Goal: Task Accomplishment & Management: Manage account settings

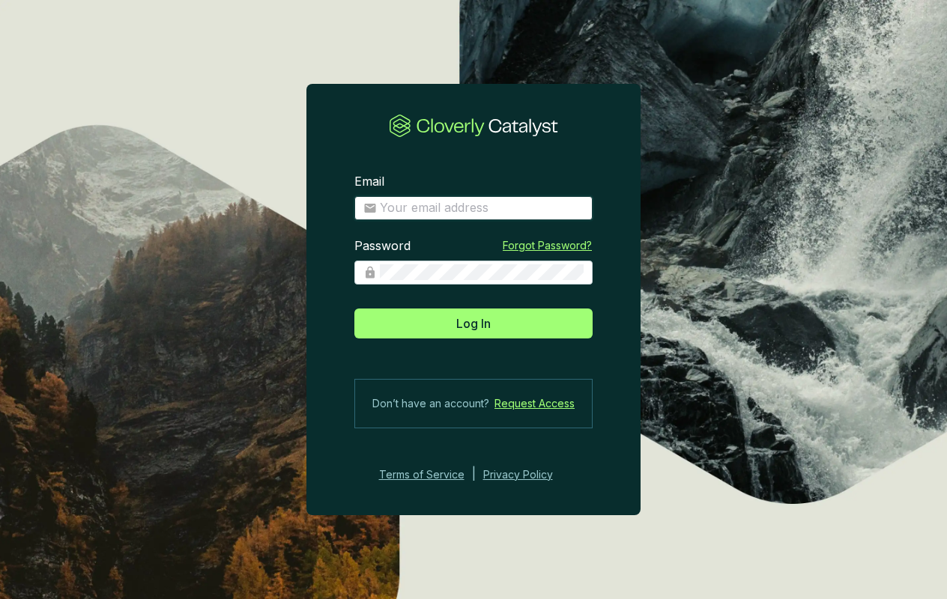
click at [399, 206] on input "Email" at bounding box center [482, 208] width 204 height 16
type input "[EMAIL_ADDRESS][DOMAIN_NAME]"
click at [354, 309] on button "Log In" at bounding box center [473, 324] width 238 height 30
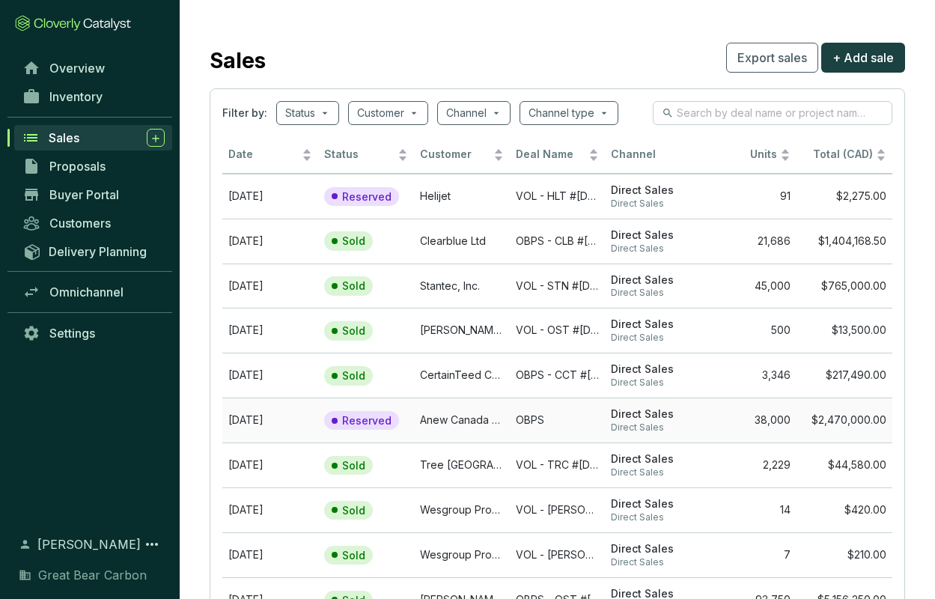
click at [458, 420] on td "Anew Canada ULC" at bounding box center [462, 420] width 96 height 45
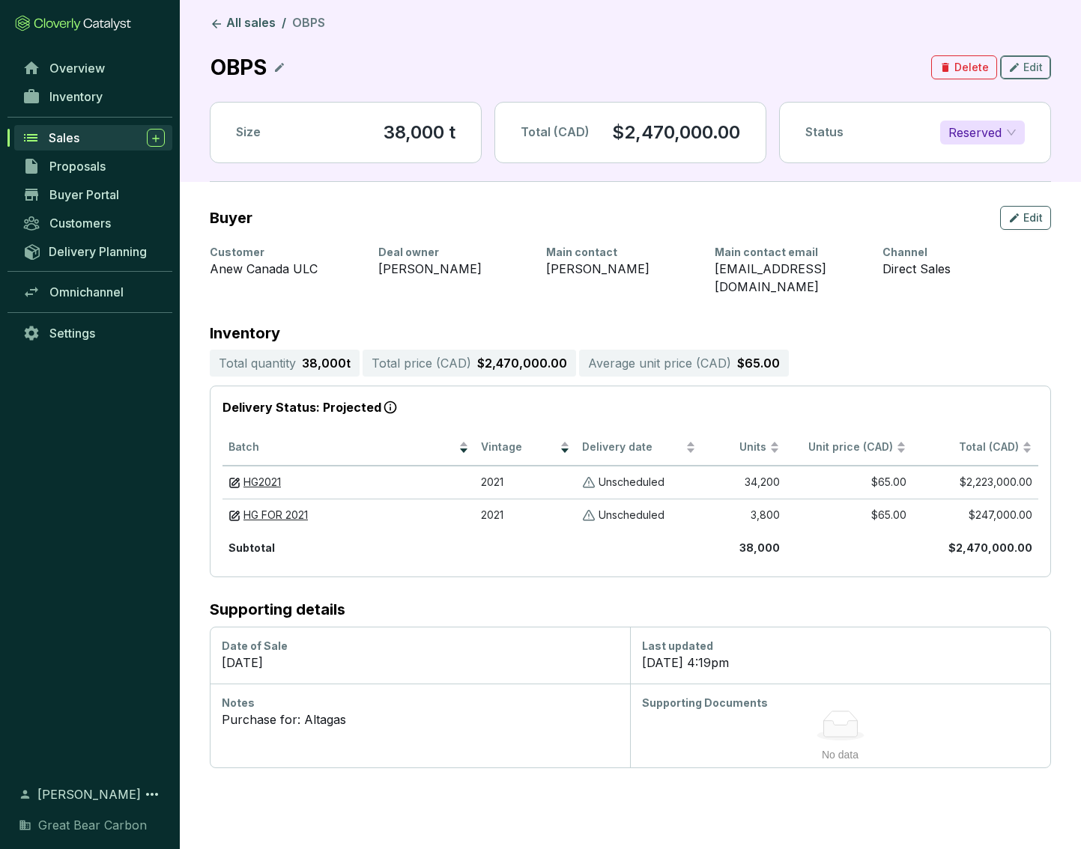
click at [946, 59] on div "Edit" at bounding box center [1025, 67] width 34 height 18
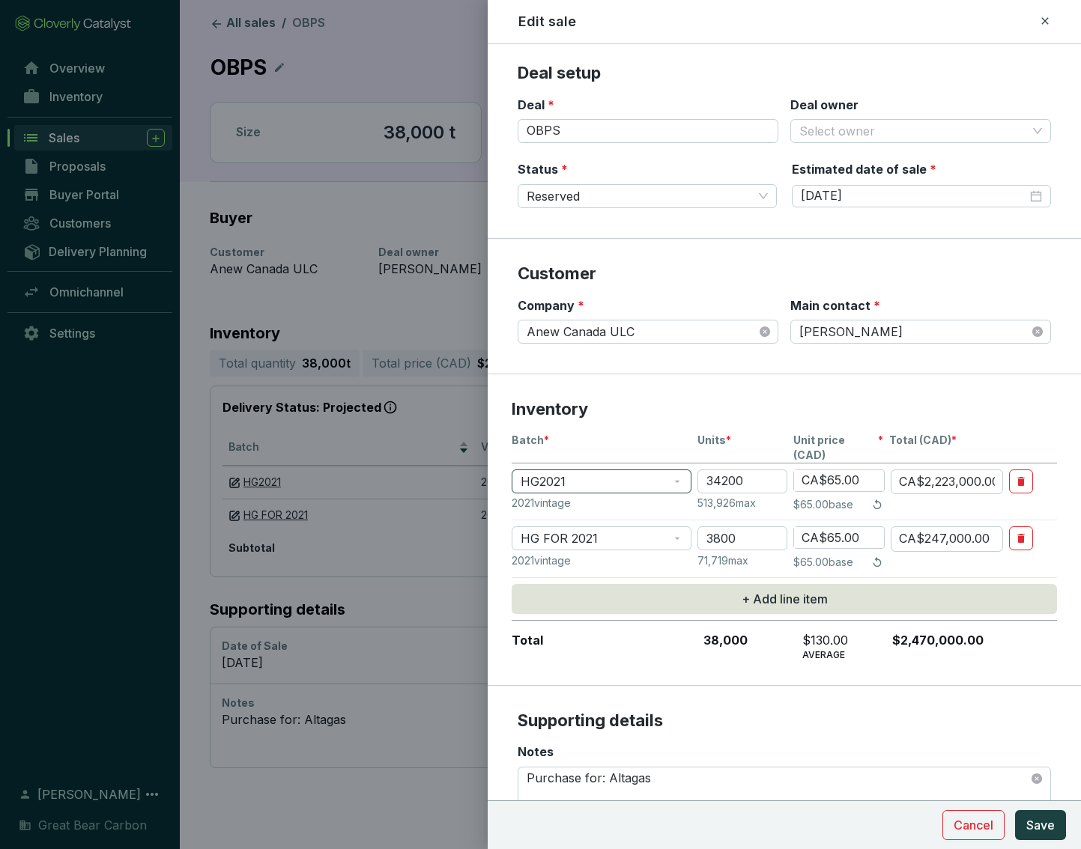
click at [621, 470] on span "HG2021" at bounding box center [601, 481] width 162 height 22
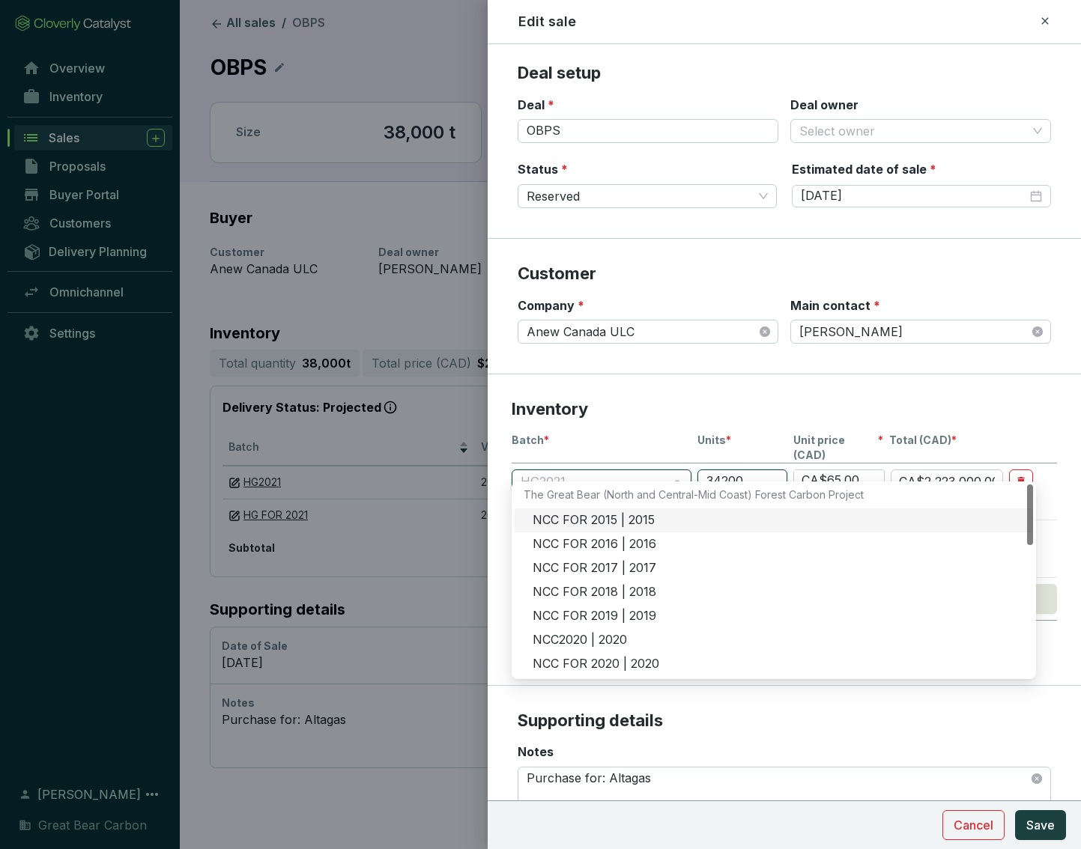
click at [760, 470] on input "34200" at bounding box center [742, 482] width 90 height 24
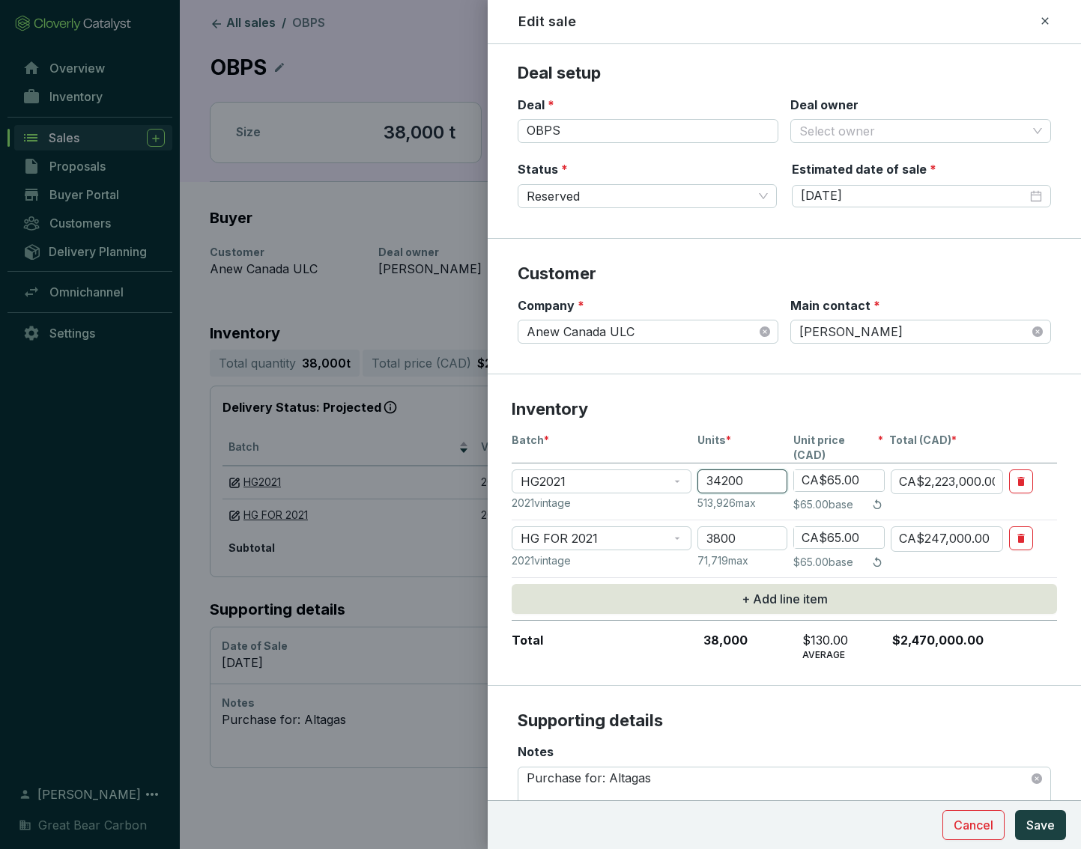
type input "3420"
type input "CA$222,300.00"
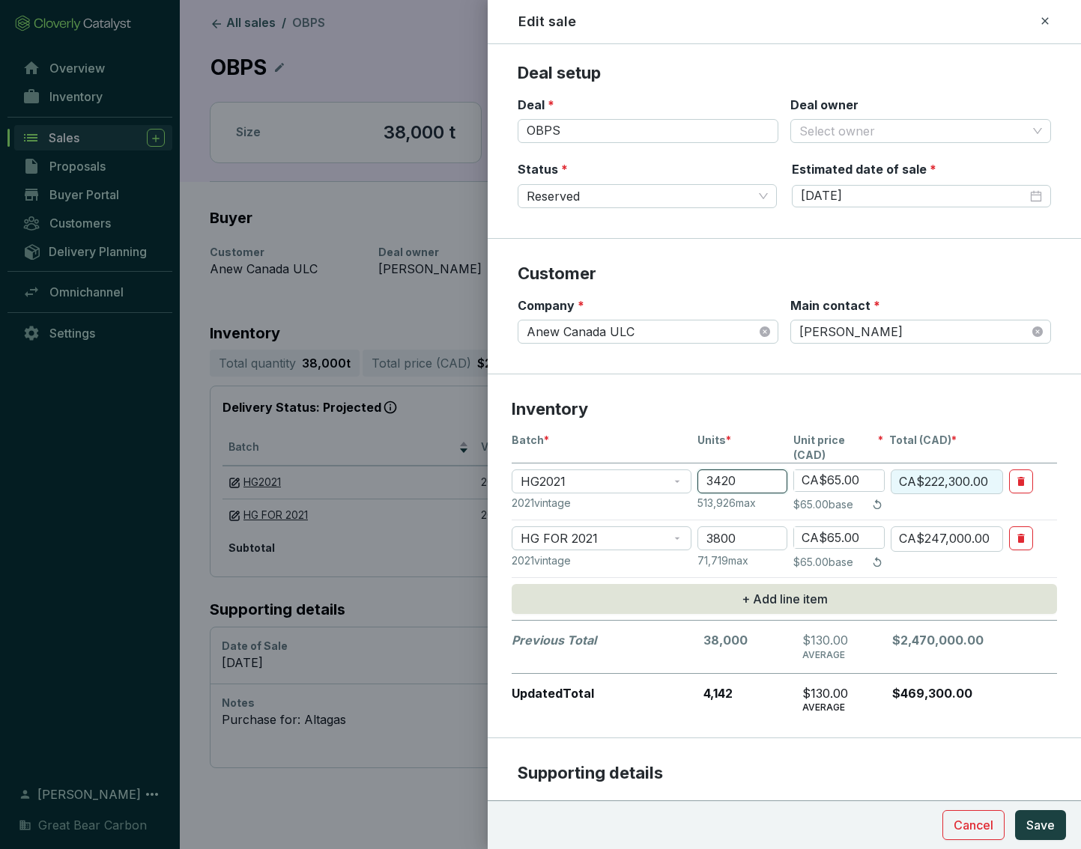
type input "342"
type input "CA$22,230.00"
type input "34"
type input "CA$2,210.00"
type input "3"
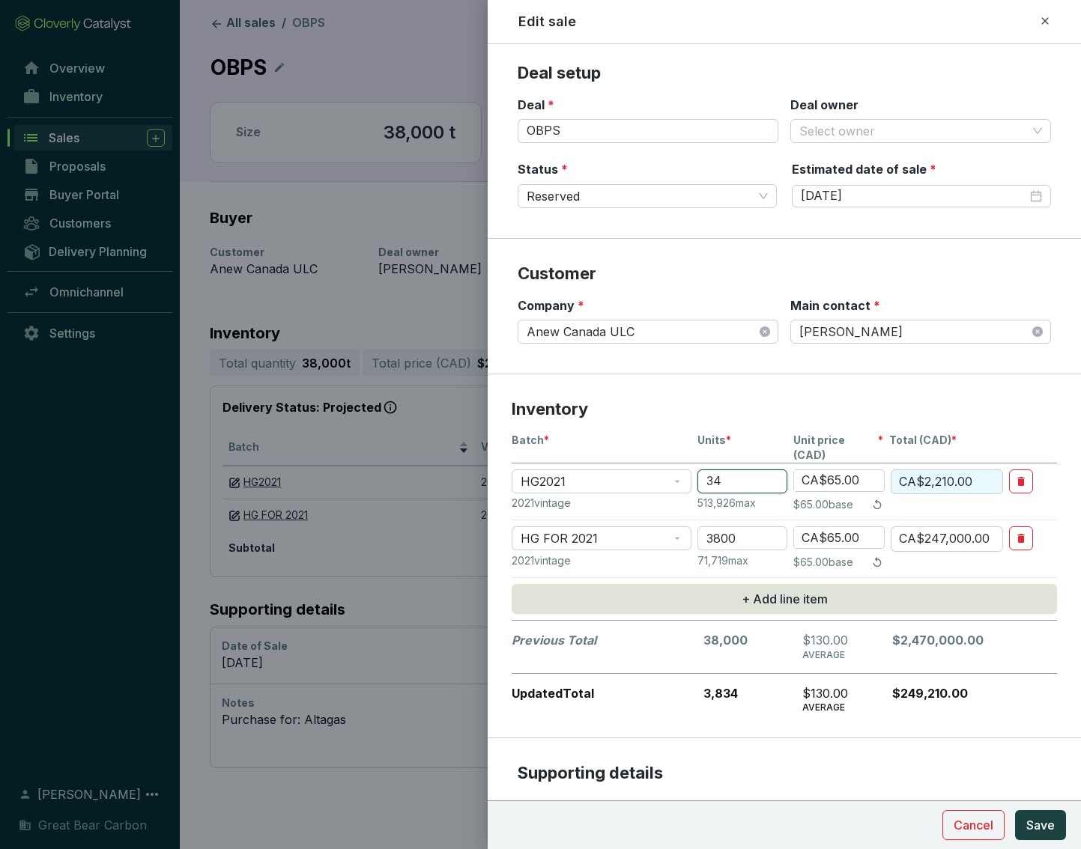
type input "CA$195.00"
type input "CA$0.00"
type input "2"
type input "CA$130.00"
type input "29"
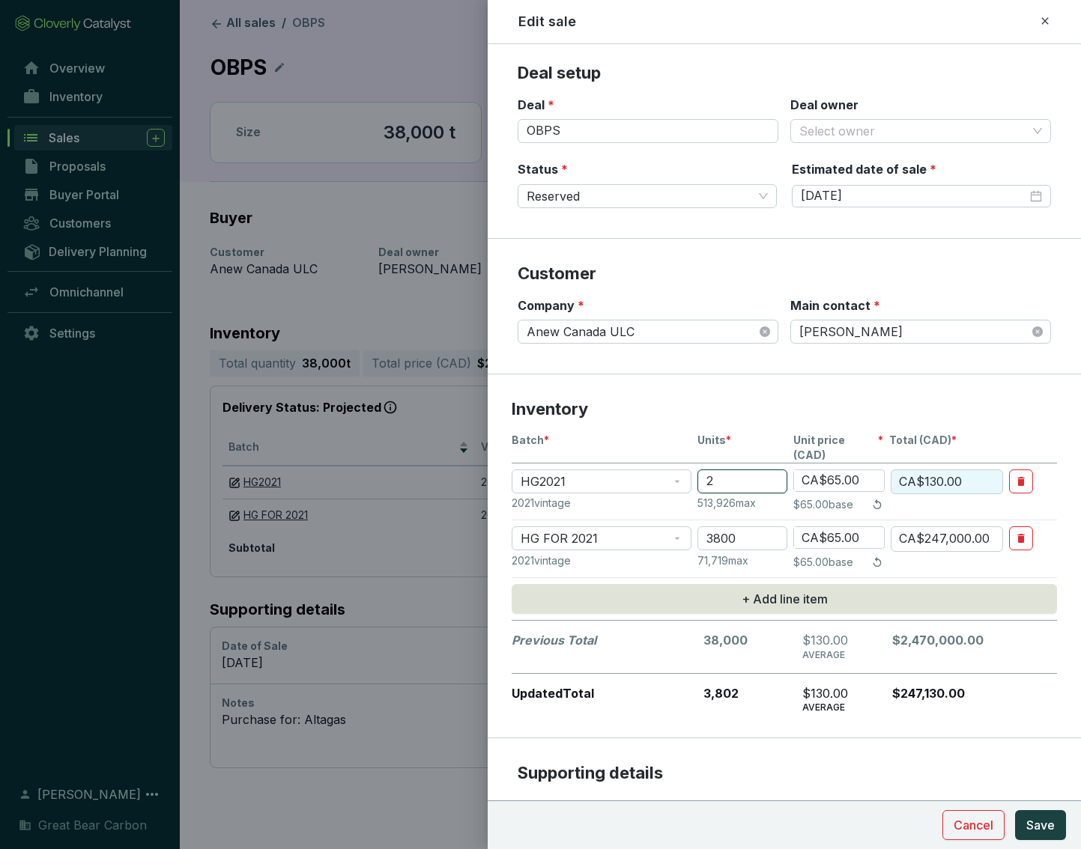
type input "CA$1,885.00"
type input "296"
type input "CA$19,240.00"
type input "2969"
type input "CA$192,985.00"
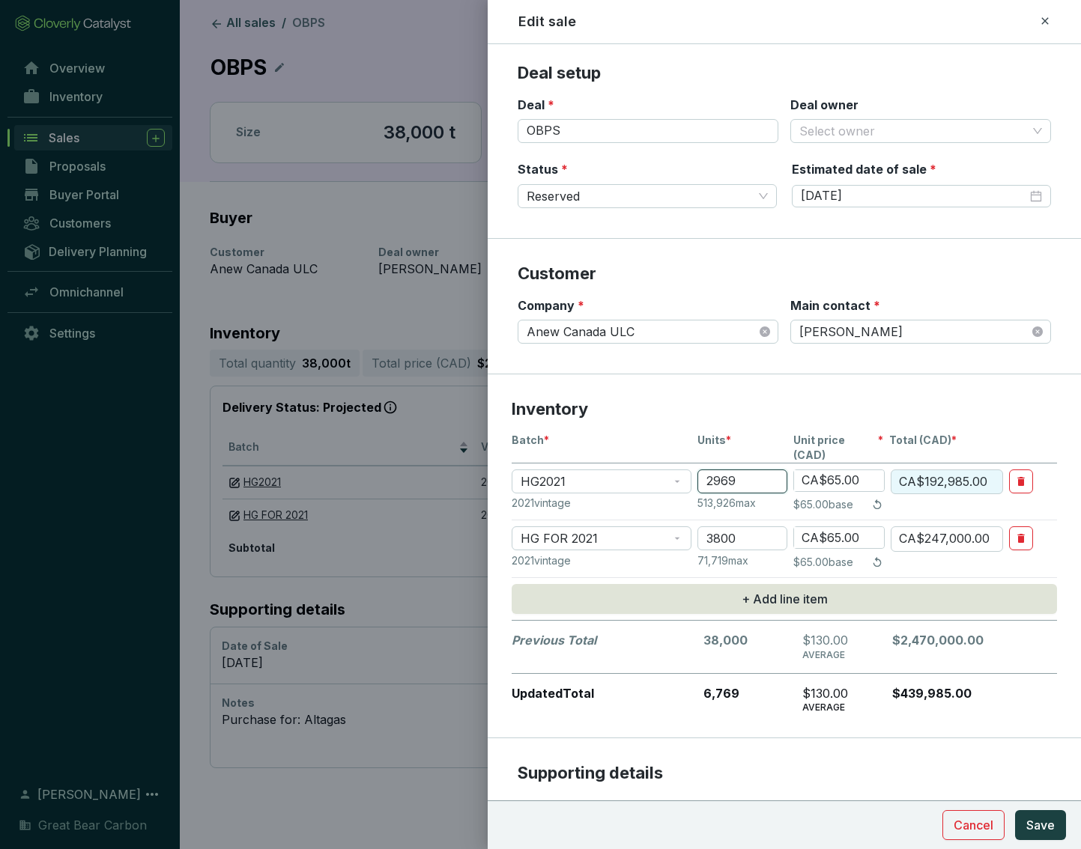
type input "29693"
type input "CA$1,930,045.00"
type input "29693"
click at [760, 526] on input "3800" at bounding box center [742, 538] width 90 height 24
type input "380"
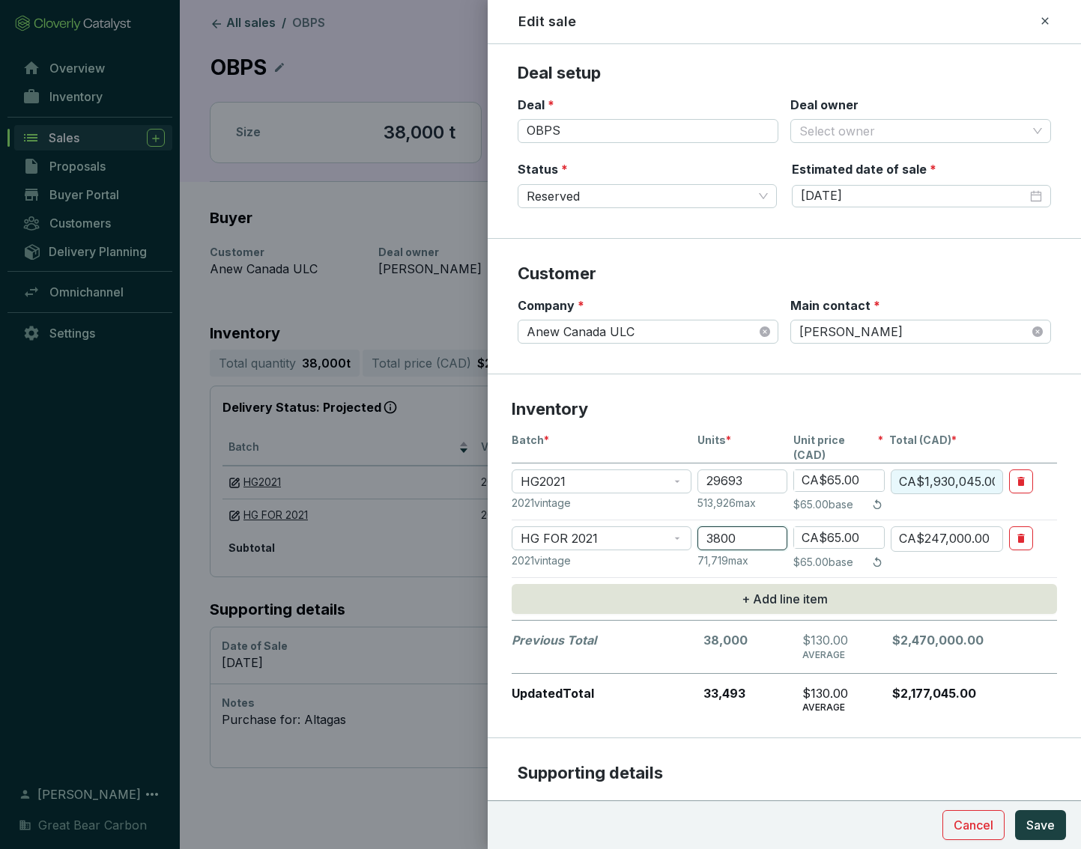
type input "CA$24,700.00"
type input "38"
type input "CA$2,470.00"
type input "3"
type input "CA$195.00"
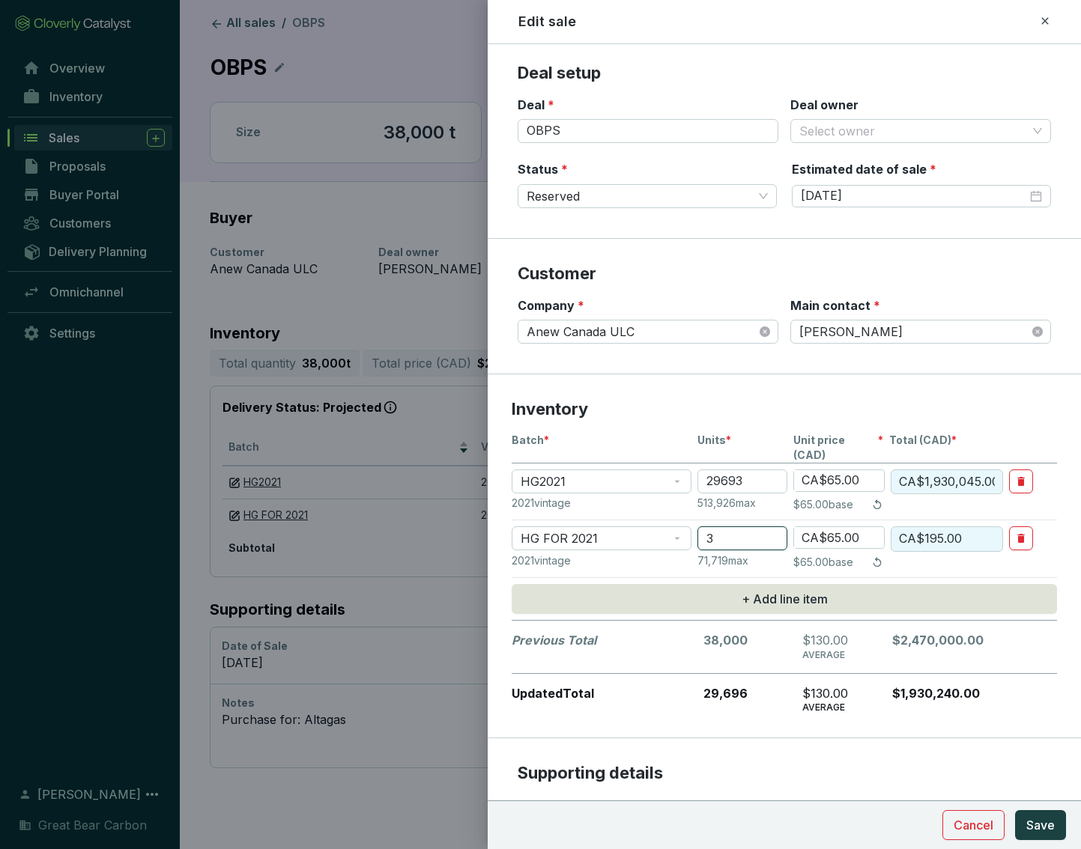
type input "CA$0.00"
type input "4"
type input "CA$260.00"
type input "45"
type input "CA$2,925.00"
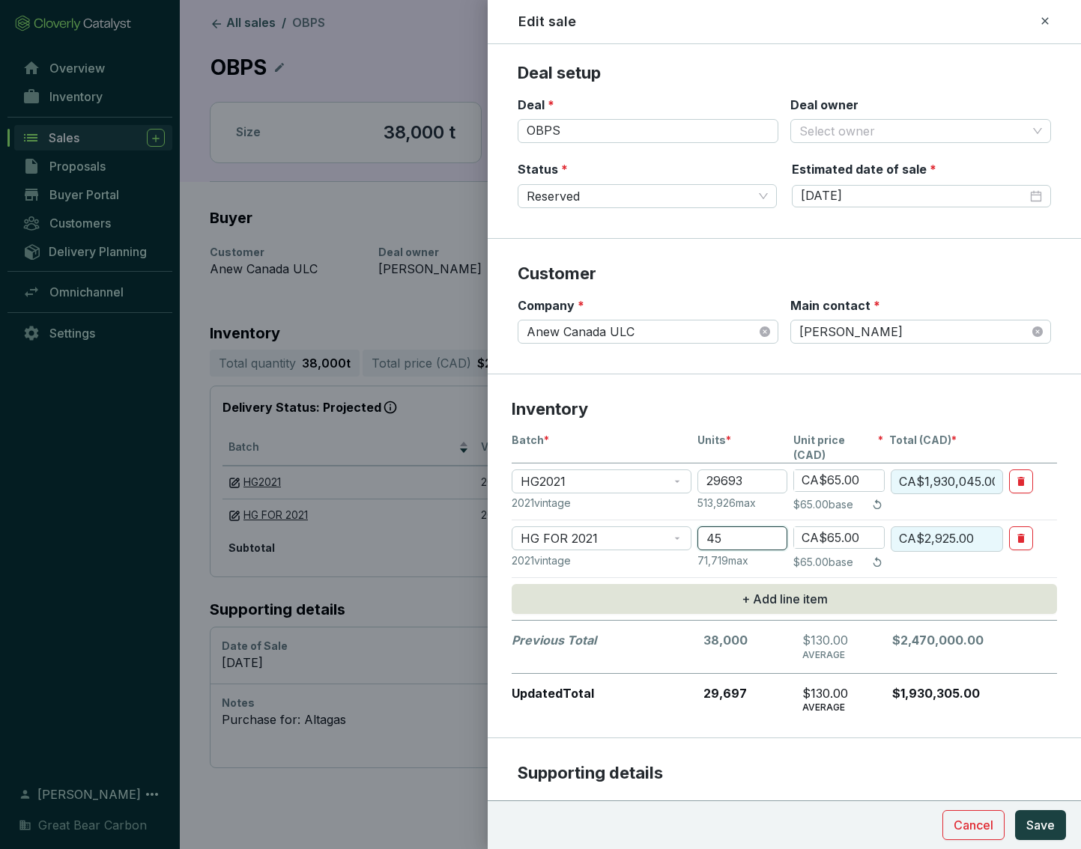
type input "455"
type input "CA$29,575.00"
type input "45"
type input "CA$2,925.00"
type input "450"
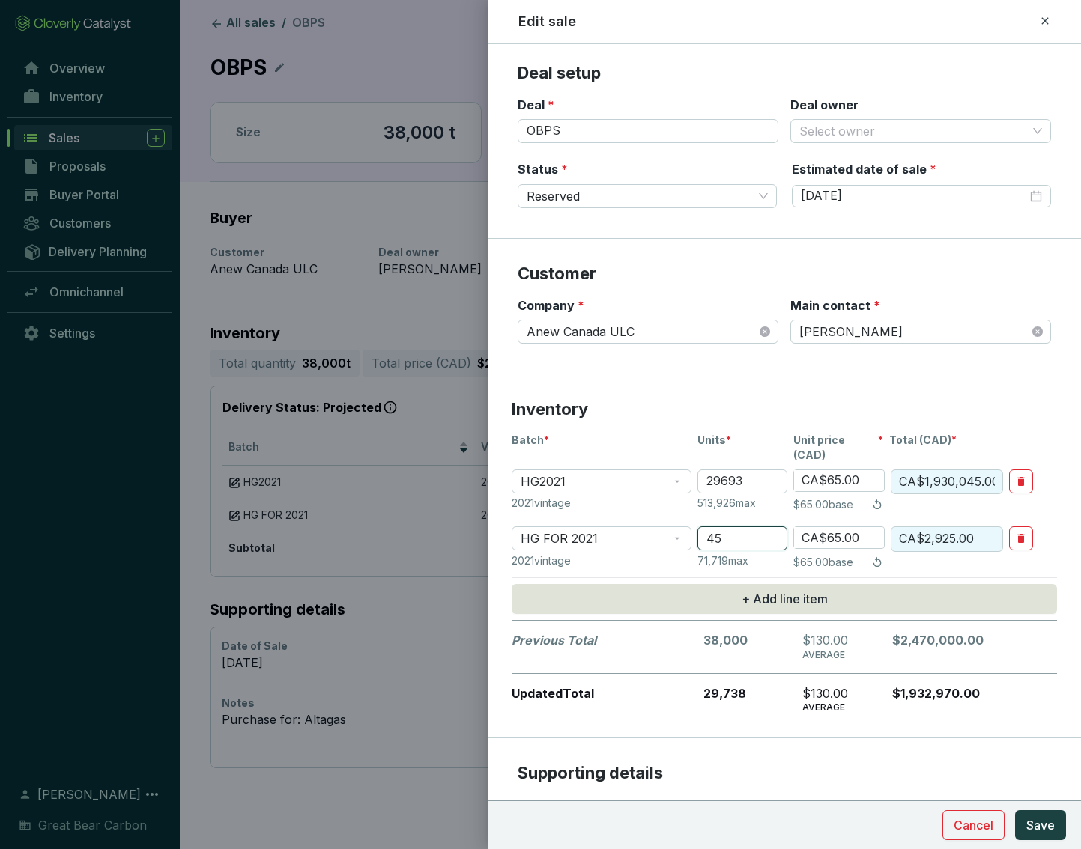
type input "CA$29,250.00"
type input "4507"
type input "CA$292,955.00"
type input "4507"
click at [895, 598] on div "Notes" at bounding box center [783, 805] width 533 height 16
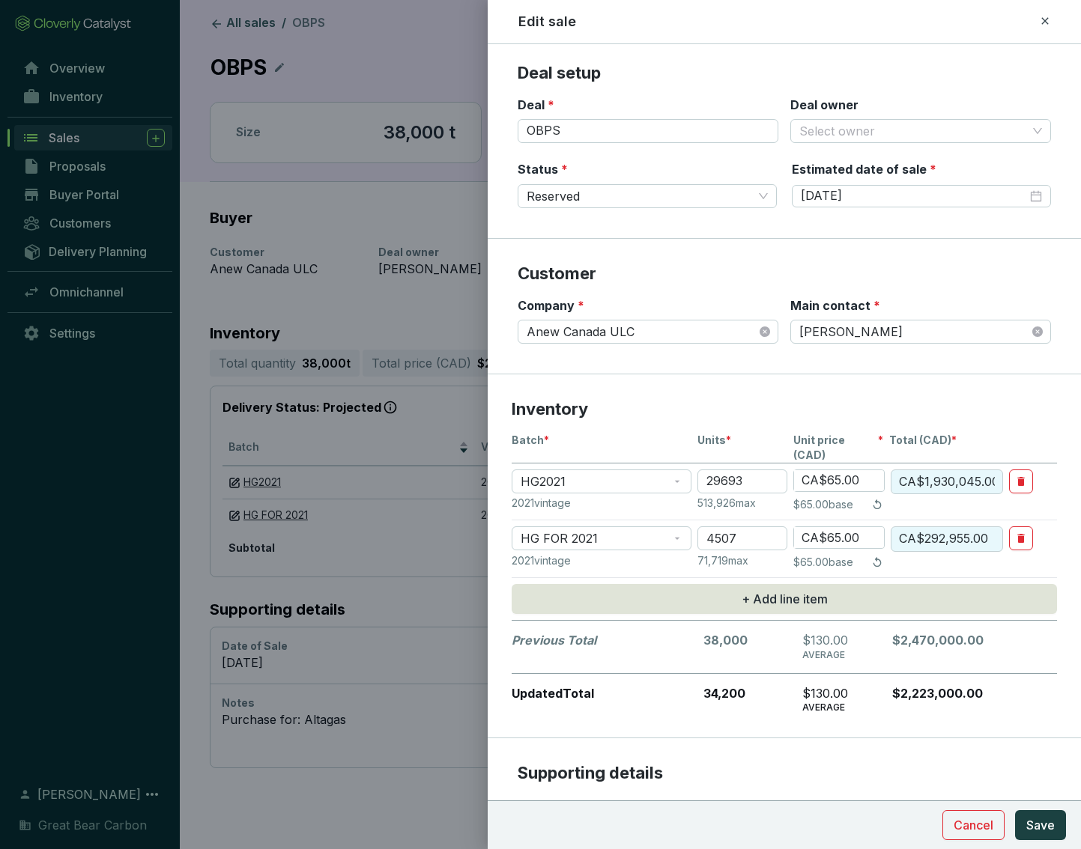
click at [895, 598] on textarea "Purchase for: Altagas" at bounding box center [784, 864] width 520 height 88
click at [867, 124] on input "Deal owner" at bounding box center [913, 131] width 228 height 22
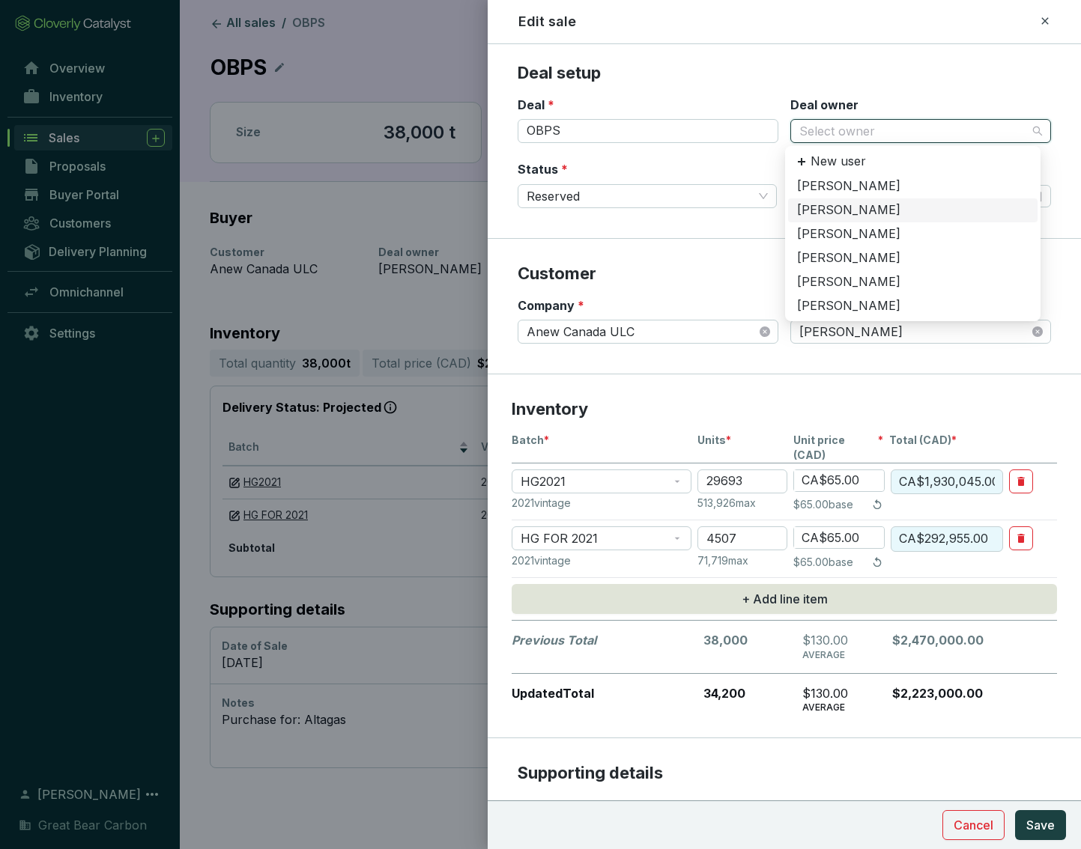
click at [847, 204] on div "[PERSON_NAME]" at bounding box center [912, 210] width 231 height 16
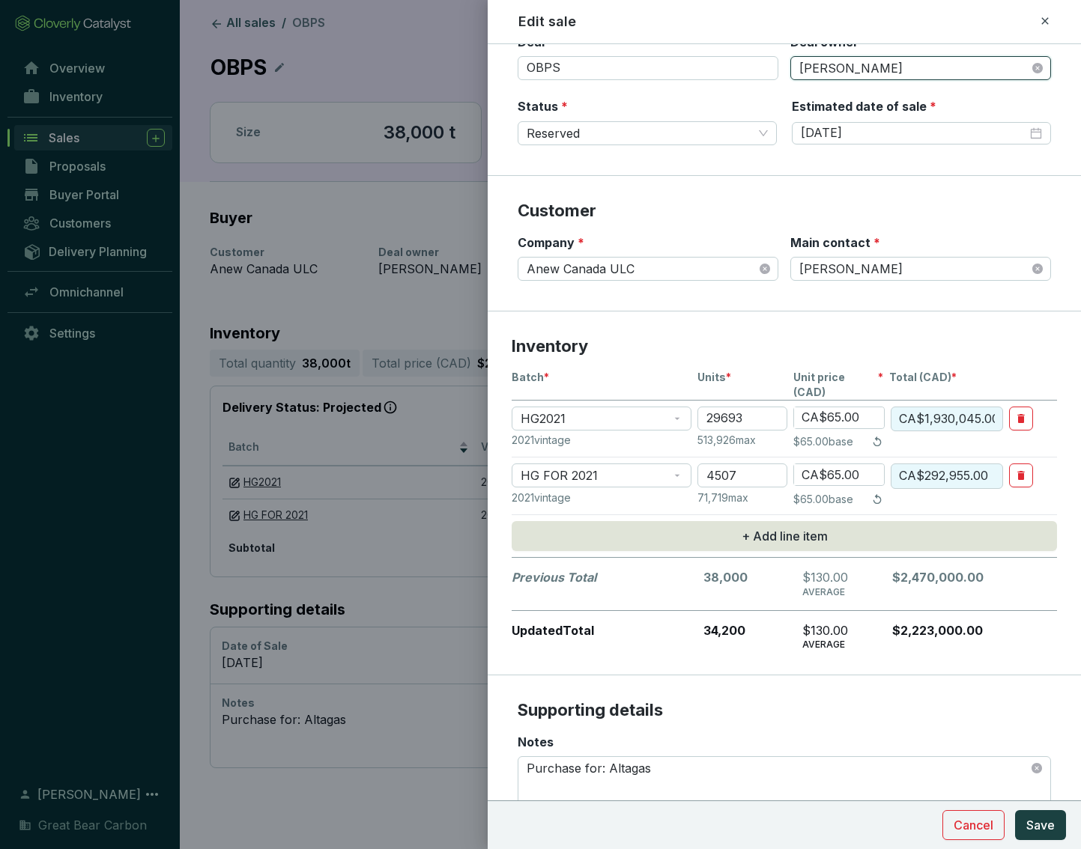
scroll to position [225, 0]
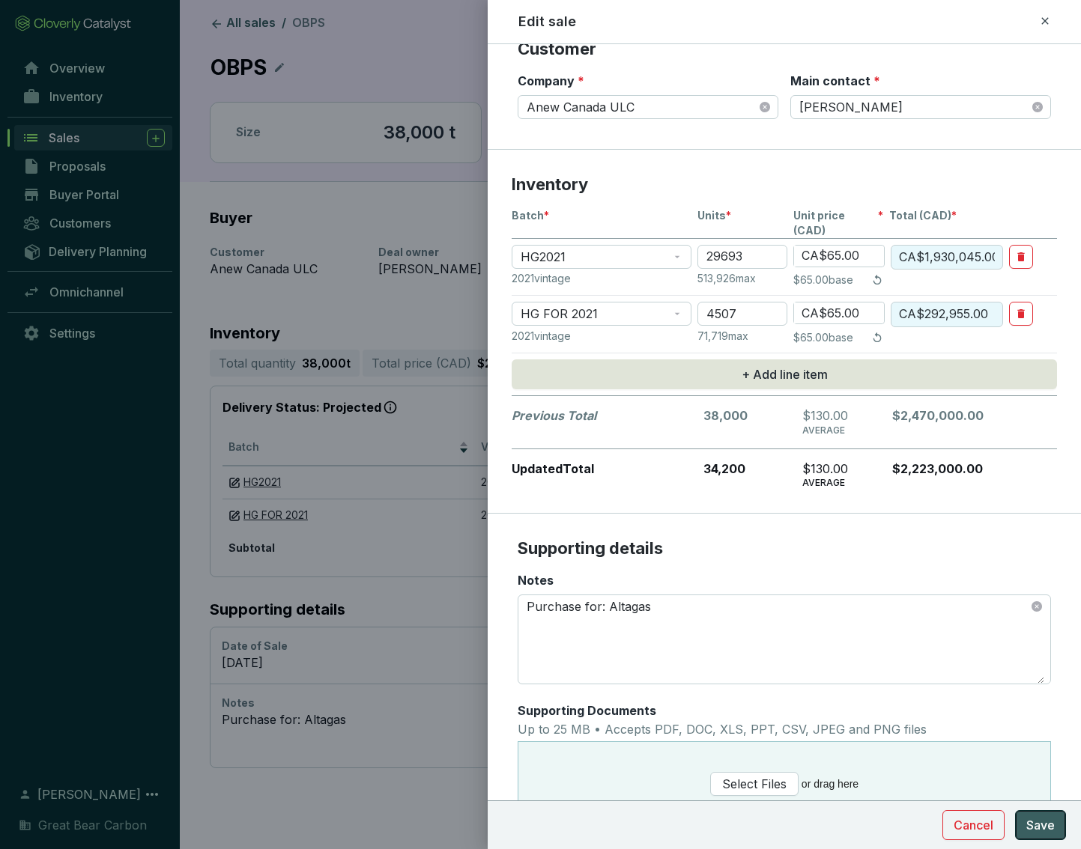
click at [946, 598] on span "Save" at bounding box center [1040, 825] width 28 height 18
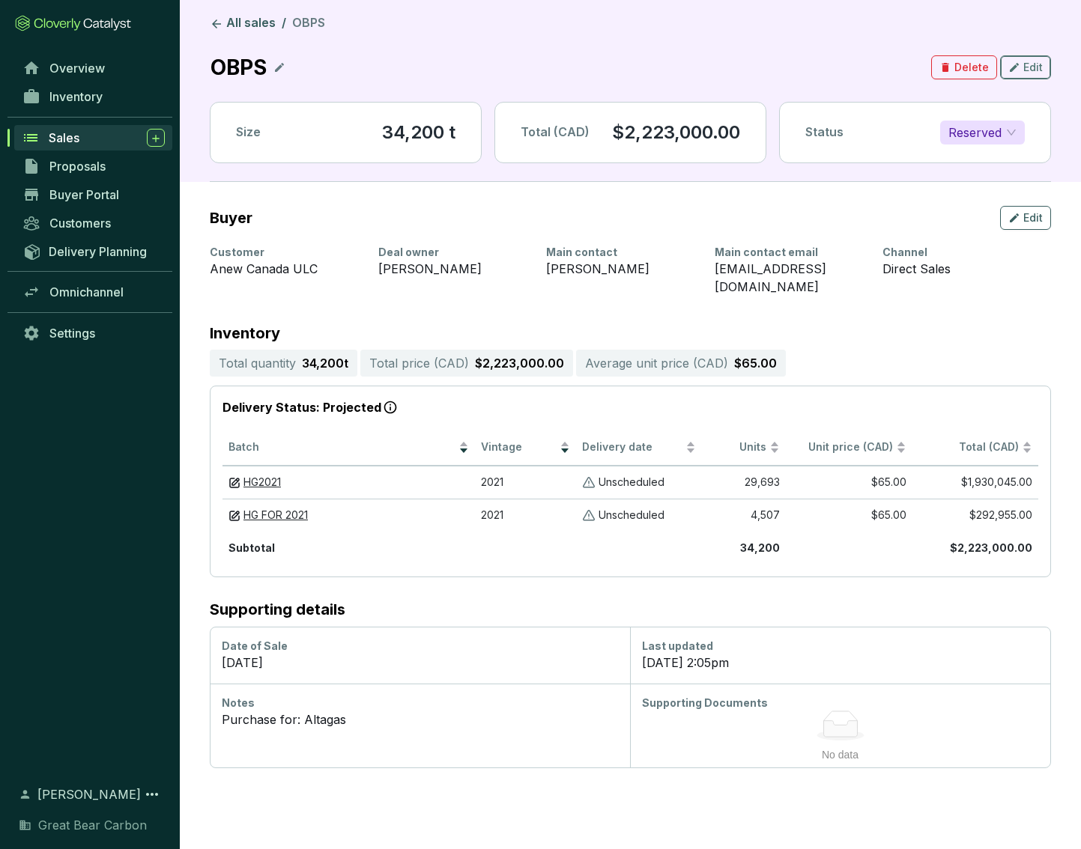
click at [946, 69] on div "Edit" at bounding box center [1025, 67] width 34 height 18
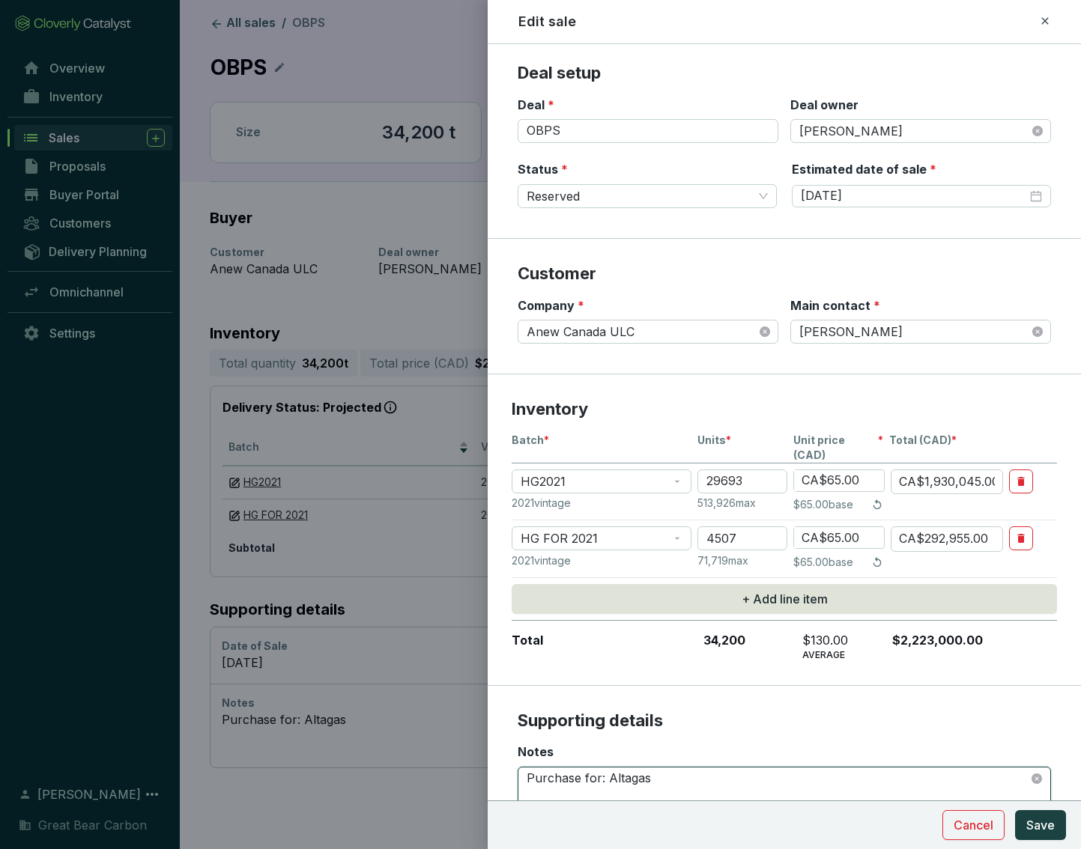
click at [635, 598] on textarea "Purchase for: Altagas" at bounding box center [784, 812] width 520 height 88
paste textarea "Gas Northwest Processing Limited Partnership"
type textarea "Purchase for: AltaGas Northwest Processing Limited Partnership"
click at [946, 598] on span "Save" at bounding box center [1040, 825] width 28 height 18
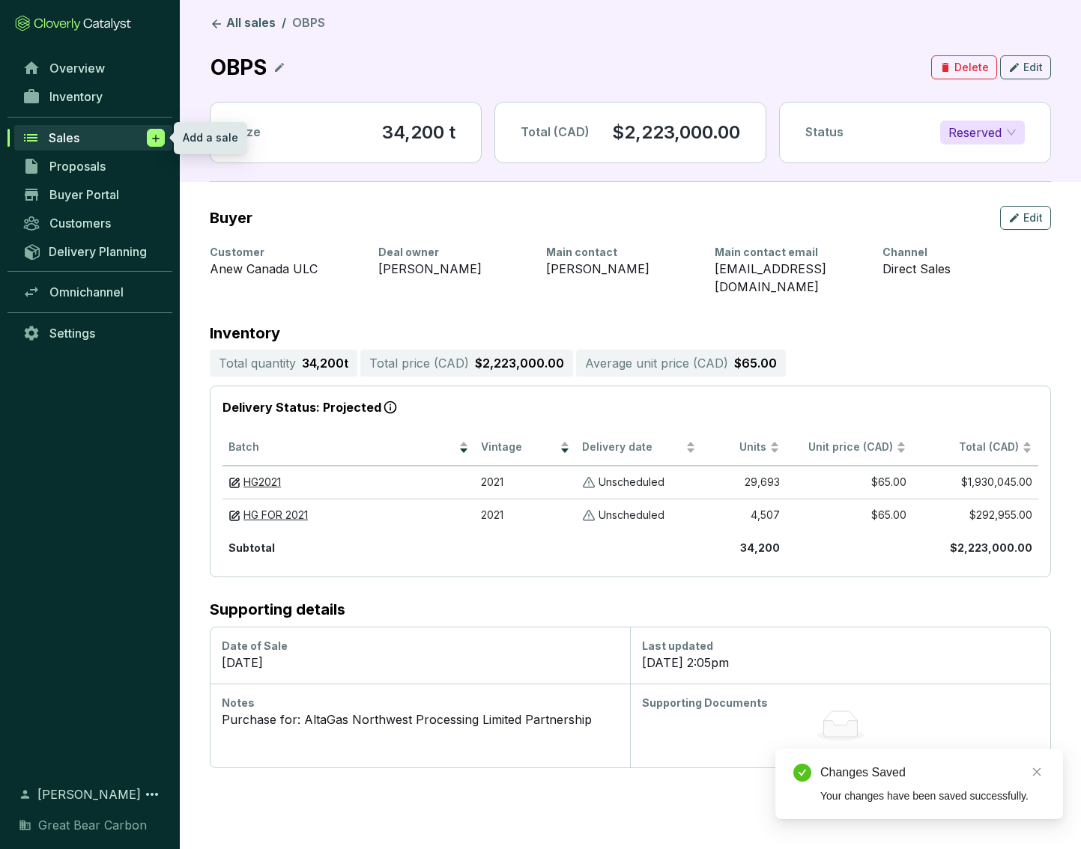
click at [160, 140] on icon at bounding box center [156, 138] width 12 height 15
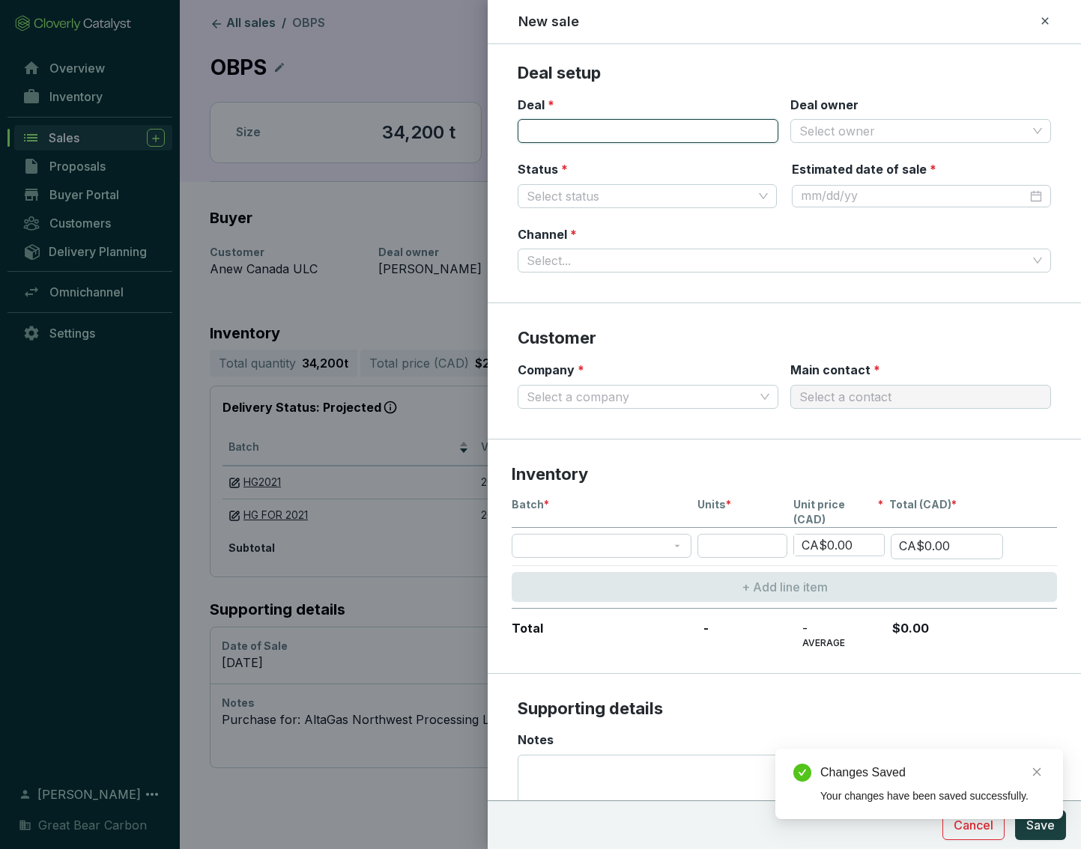
click at [663, 130] on input "Deal *" at bounding box center [647, 131] width 261 height 24
type input "OBPS"
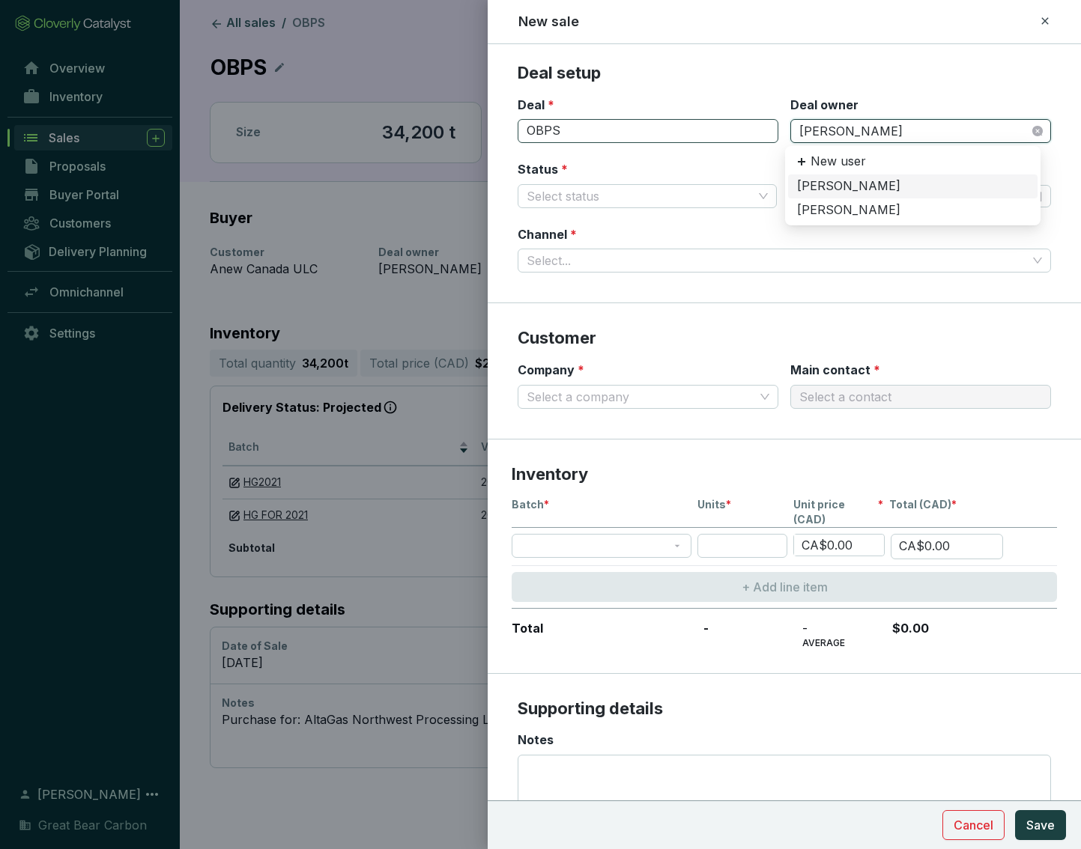
type input "[PERSON_NAME]"
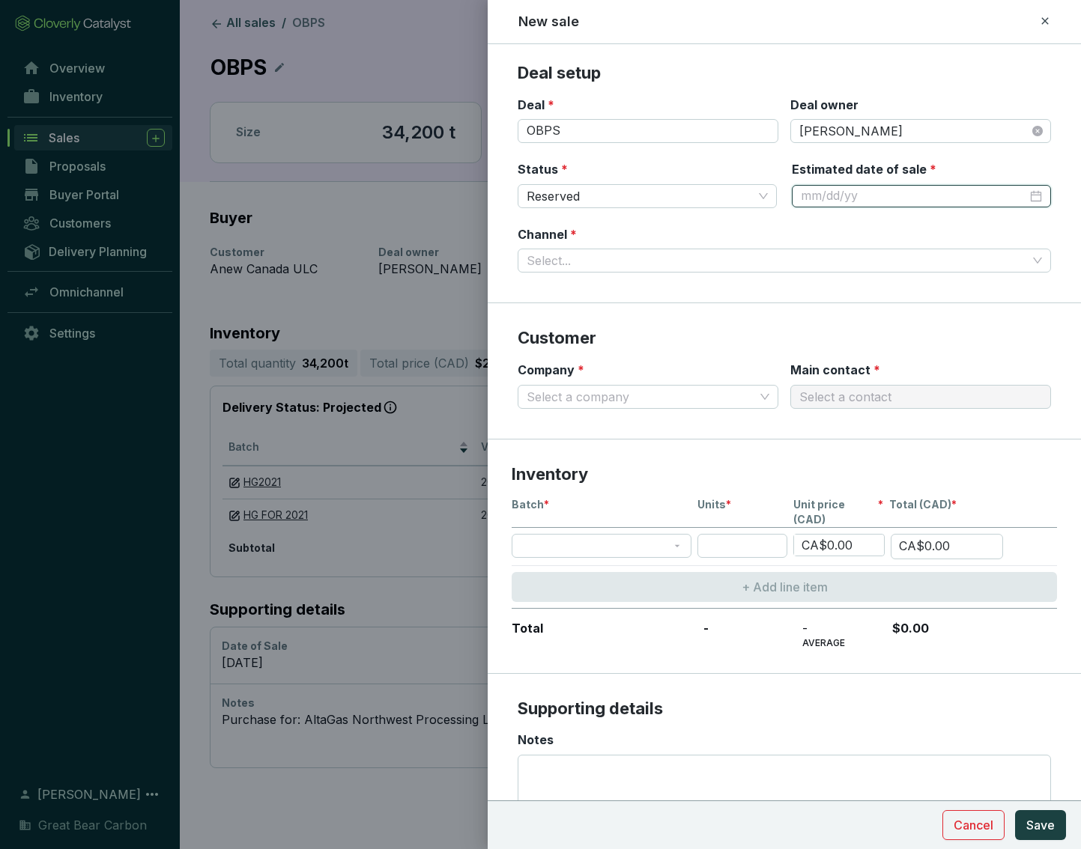
click at [946, 201] on div at bounding box center [921, 196] width 241 height 16
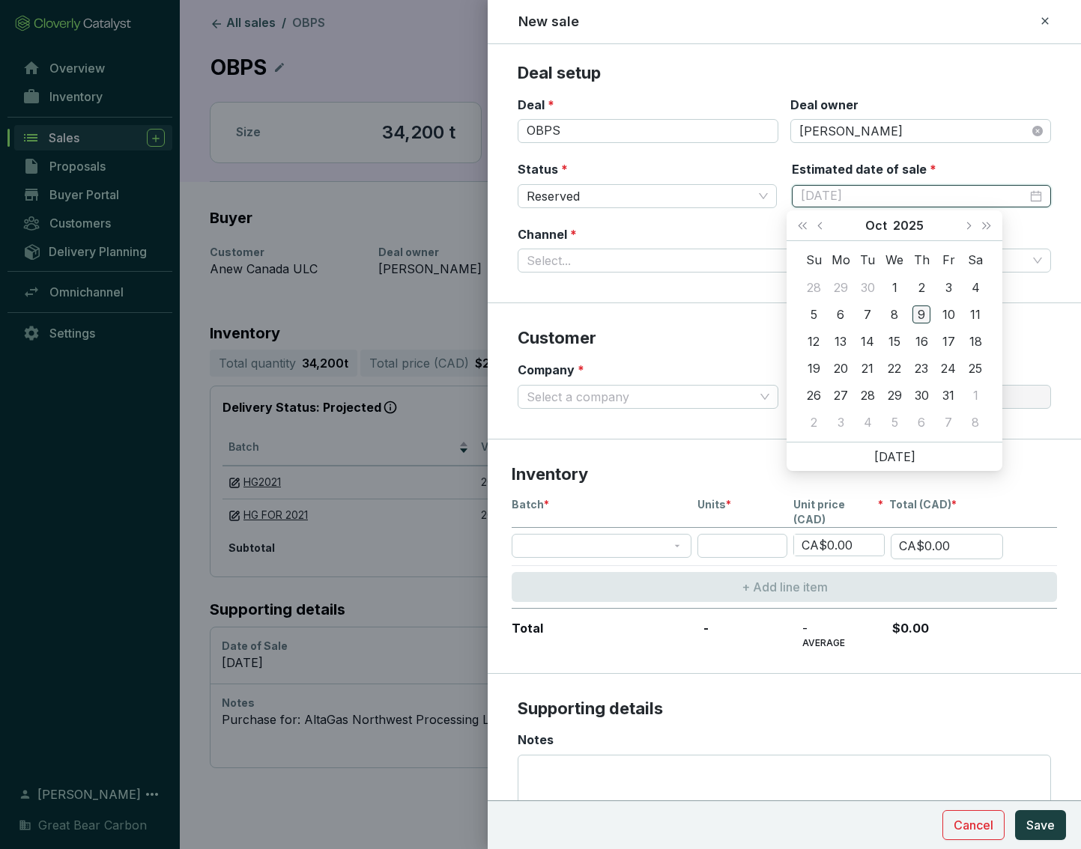
type input "[DATE]"
click at [924, 313] on div "9" at bounding box center [921, 315] width 18 height 18
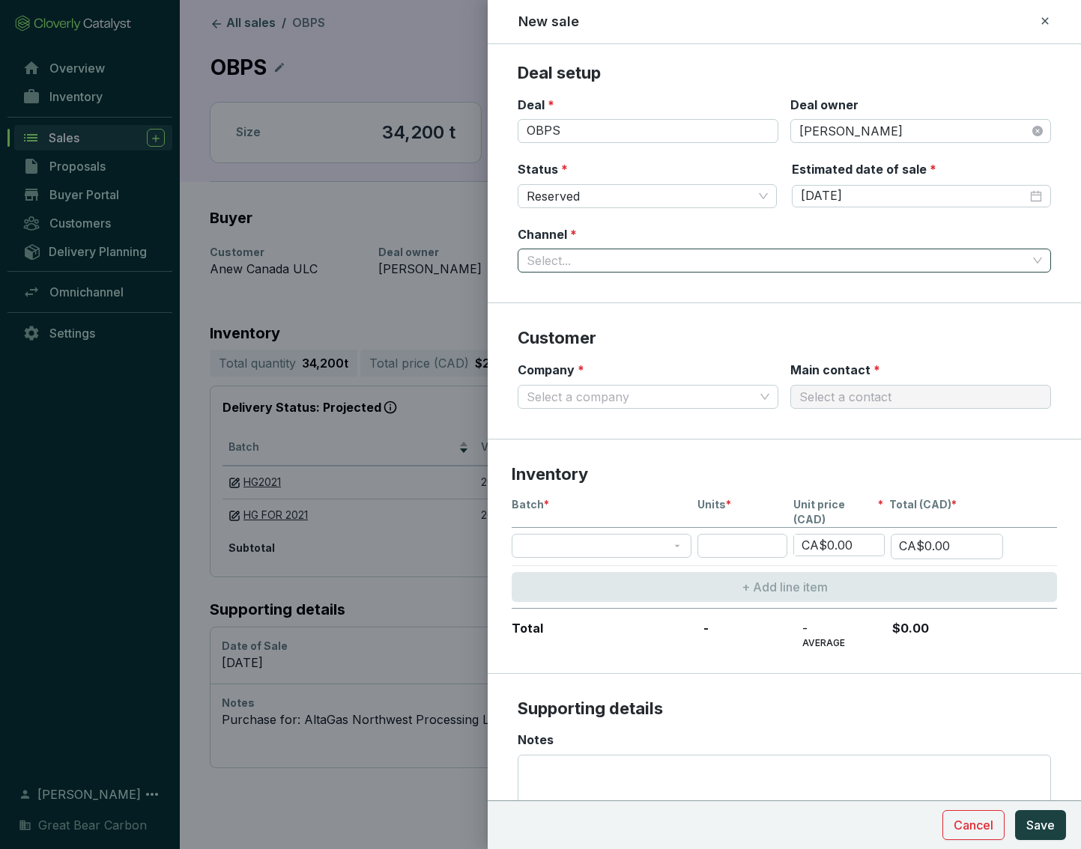
click at [707, 258] on input "Channel *" at bounding box center [776, 260] width 500 height 22
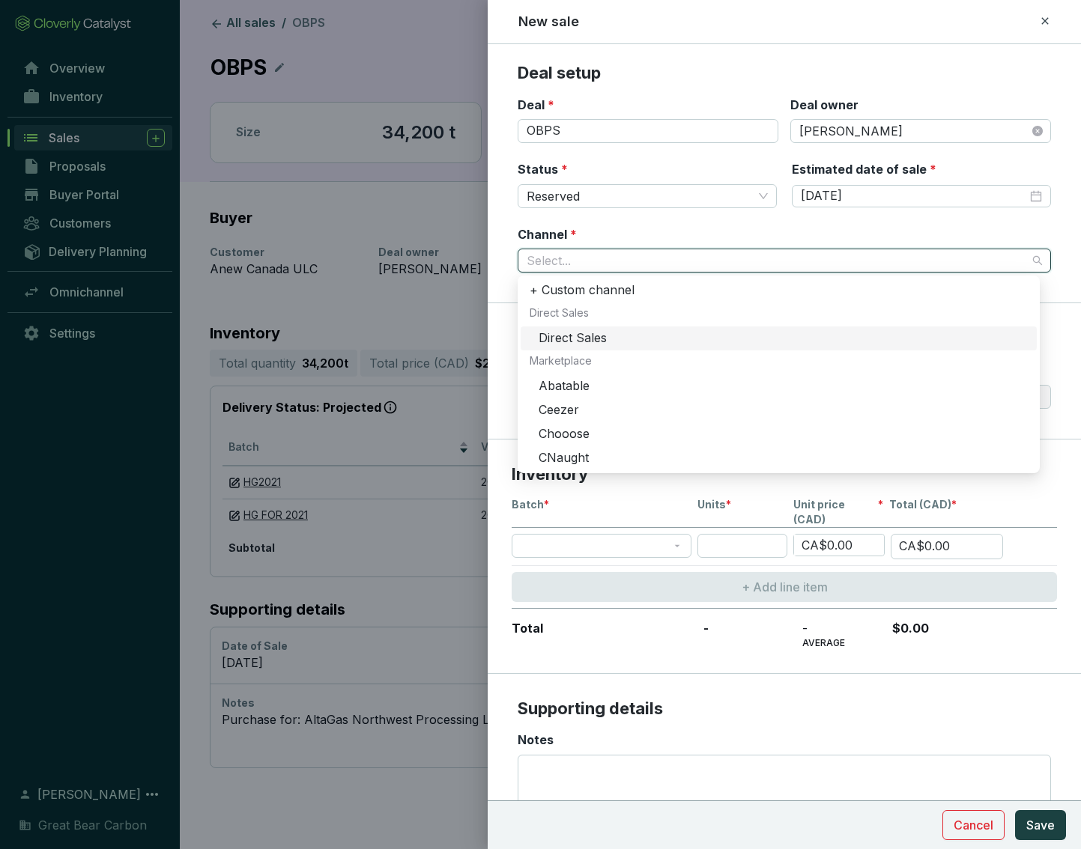
click at [599, 341] on div "Direct Sales" at bounding box center [782, 338] width 489 height 16
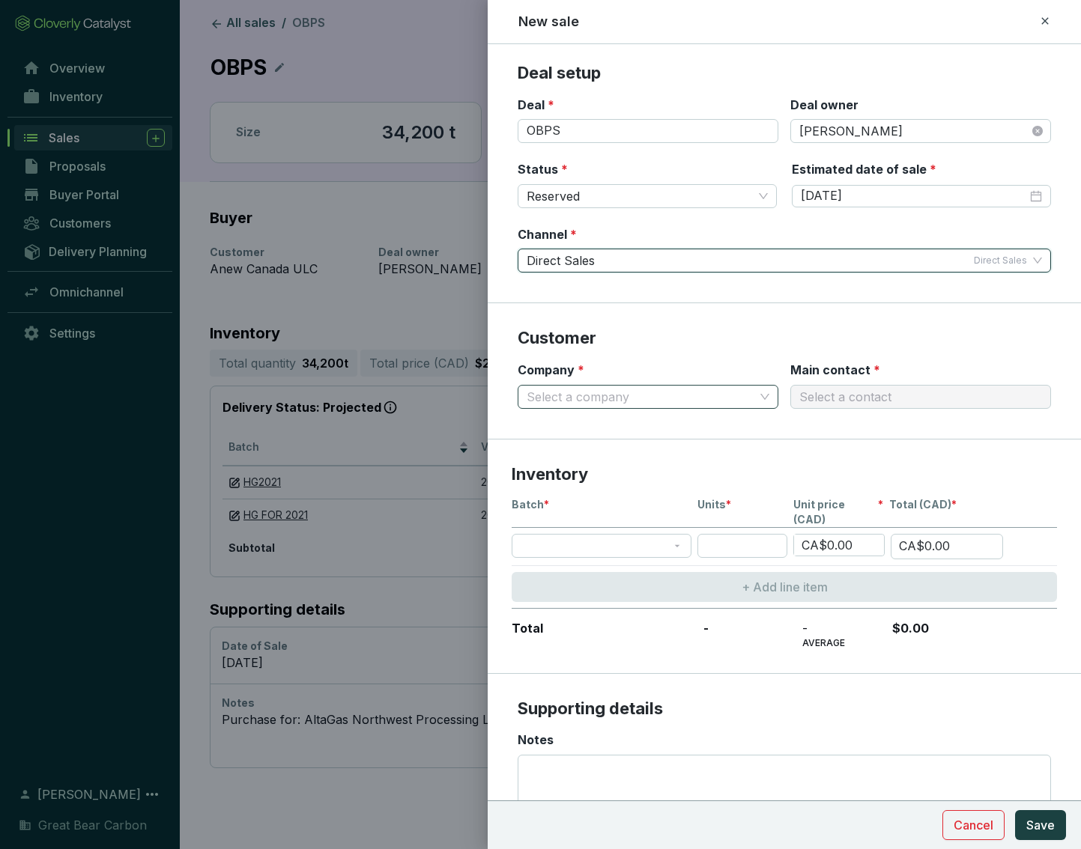
click at [598, 394] on input "Company *" at bounding box center [640, 397] width 228 height 22
type input "anew"
click at [589, 450] on div "Anew Canada ULC" at bounding box center [644, 452] width 231 height 16
click at [840, 397] on input "Main contact *" at bounding box center [913, 397] width 228 height 22
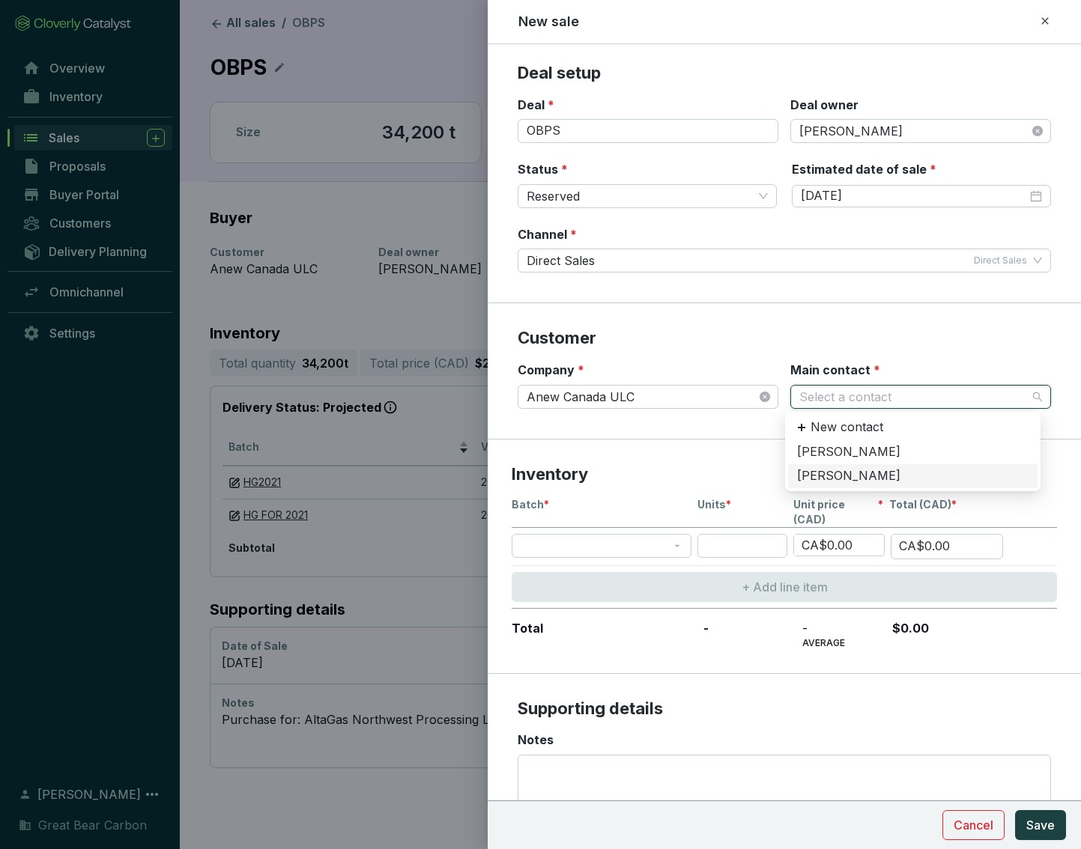
click at [833, 482] on div "[PERSON_NAME]" at bounding box center [912, 476] width 231 height 16
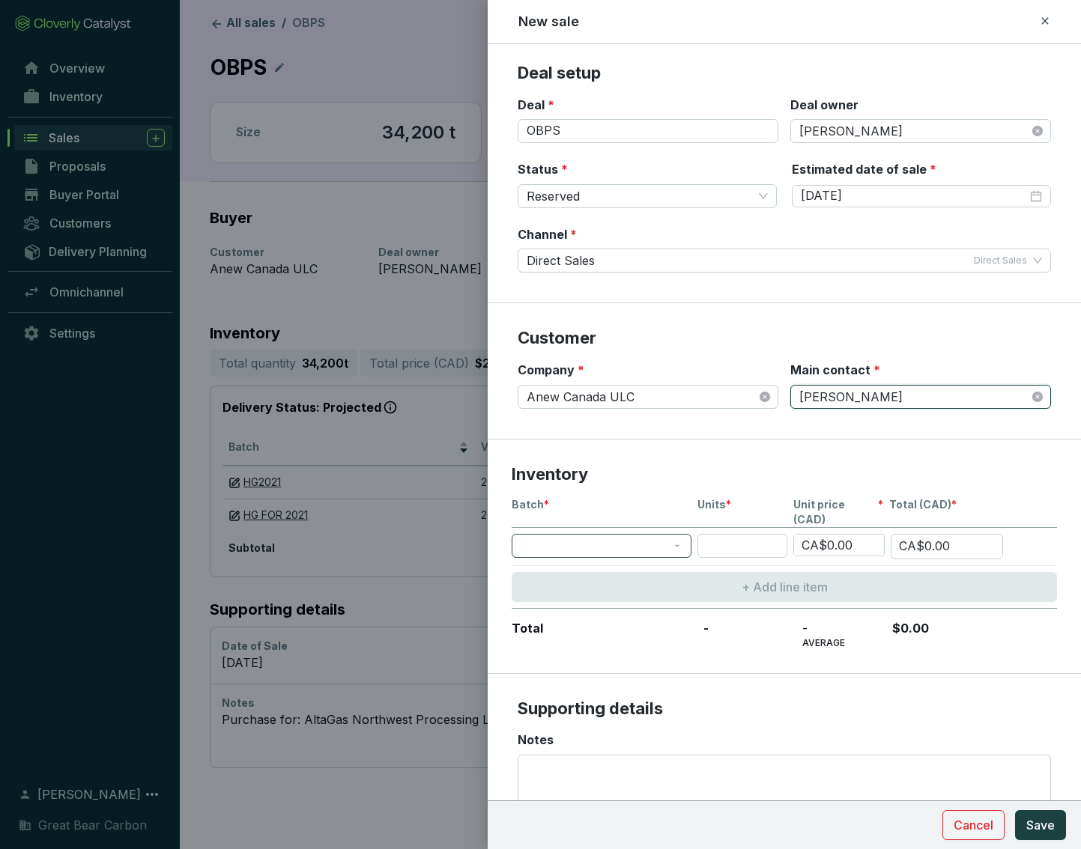
click at [594, 535] on span at bounding box center [601, 546] width 162 height 22
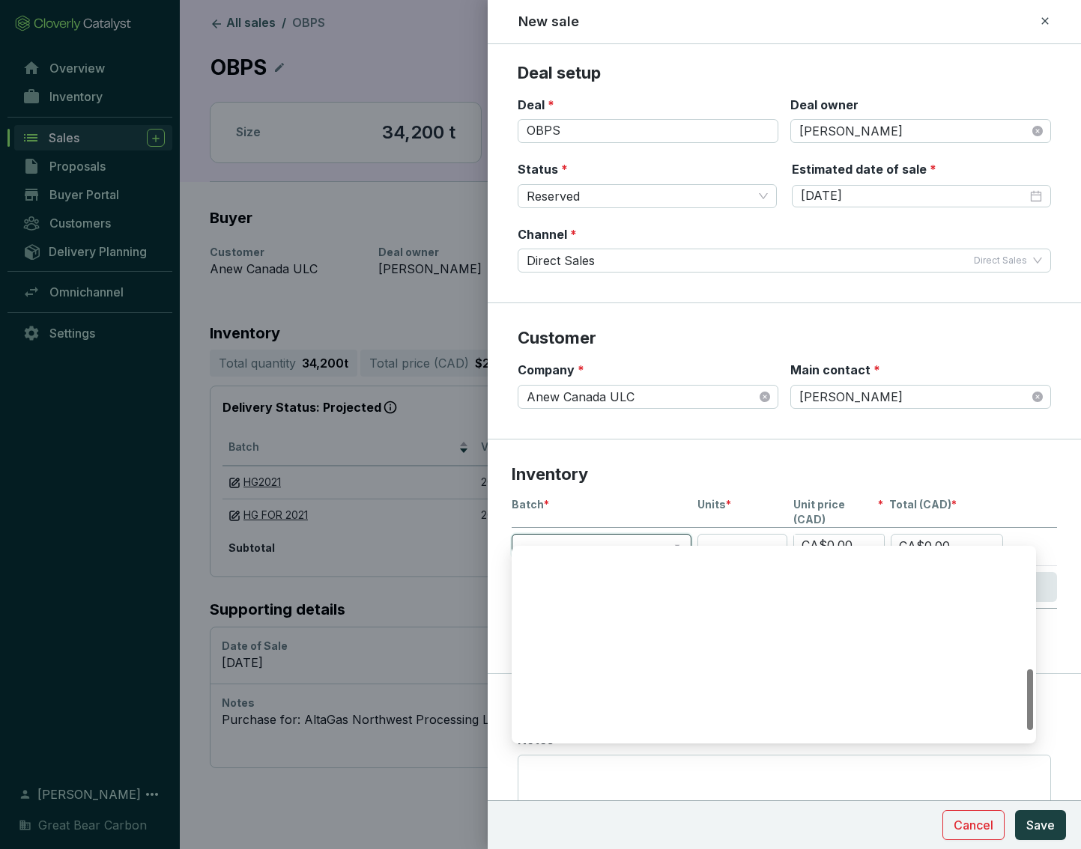
scroll to position [374, 0]
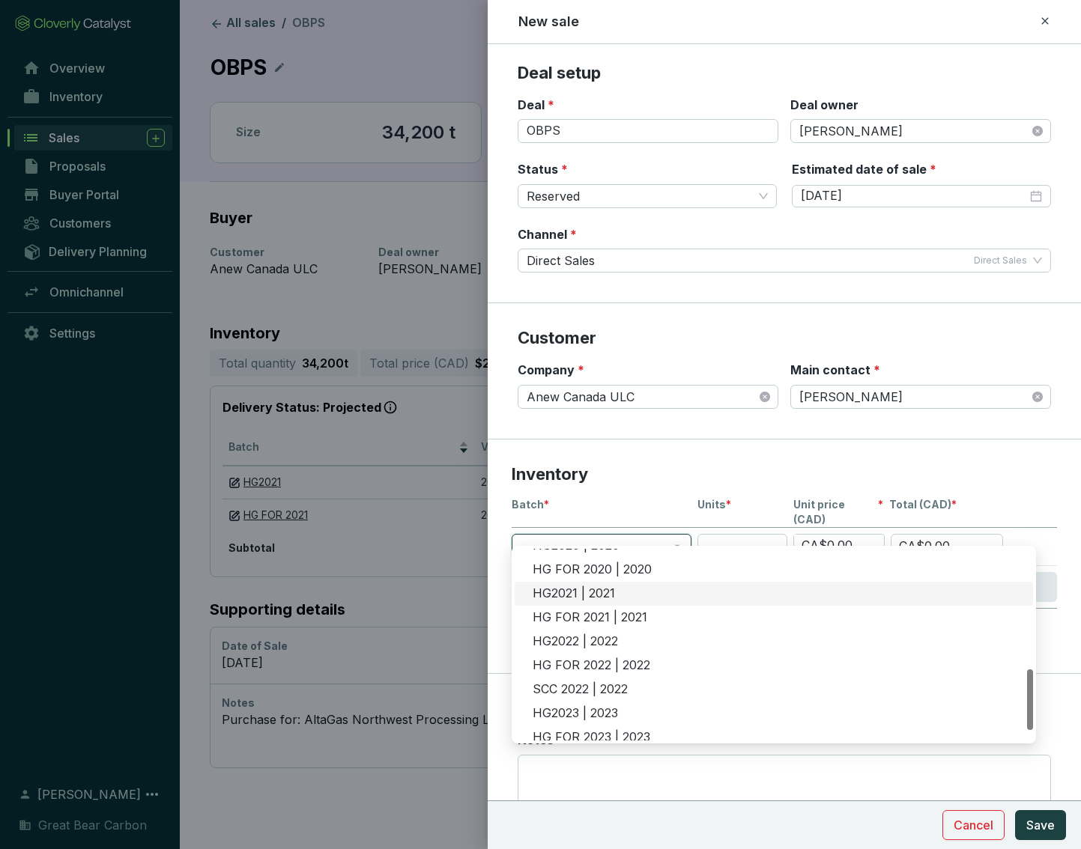
click at [589, 598] on div "HG2021 | 2021" at bounding box center [777, 594] width 491 height 16
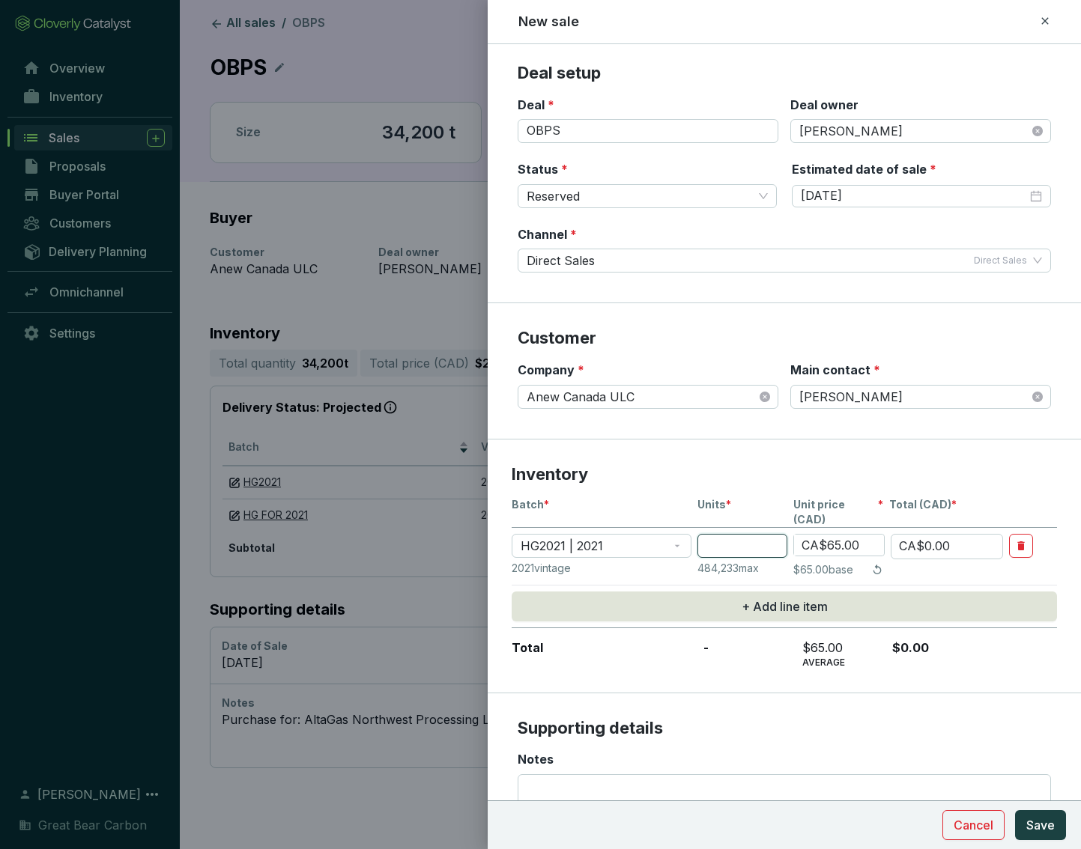
click at [741, 543] on input "number" at bounding box center [742, 546] width 90 height 24
type input "3"
type input "CA$195.00"
type input "32"
type input "CA$2,080.00"
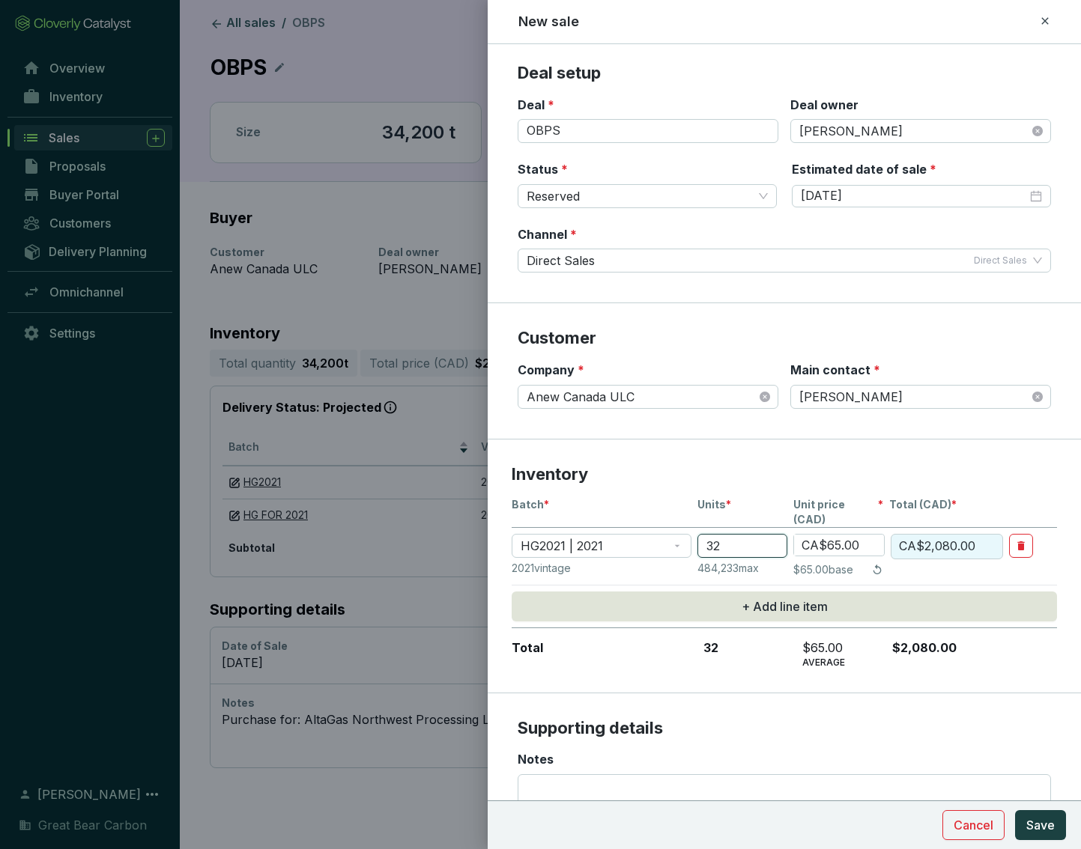
type input "329"
type input "CA$21,385.00"
type input "3299"
type input "CA$214,435.00"
type input "3299"
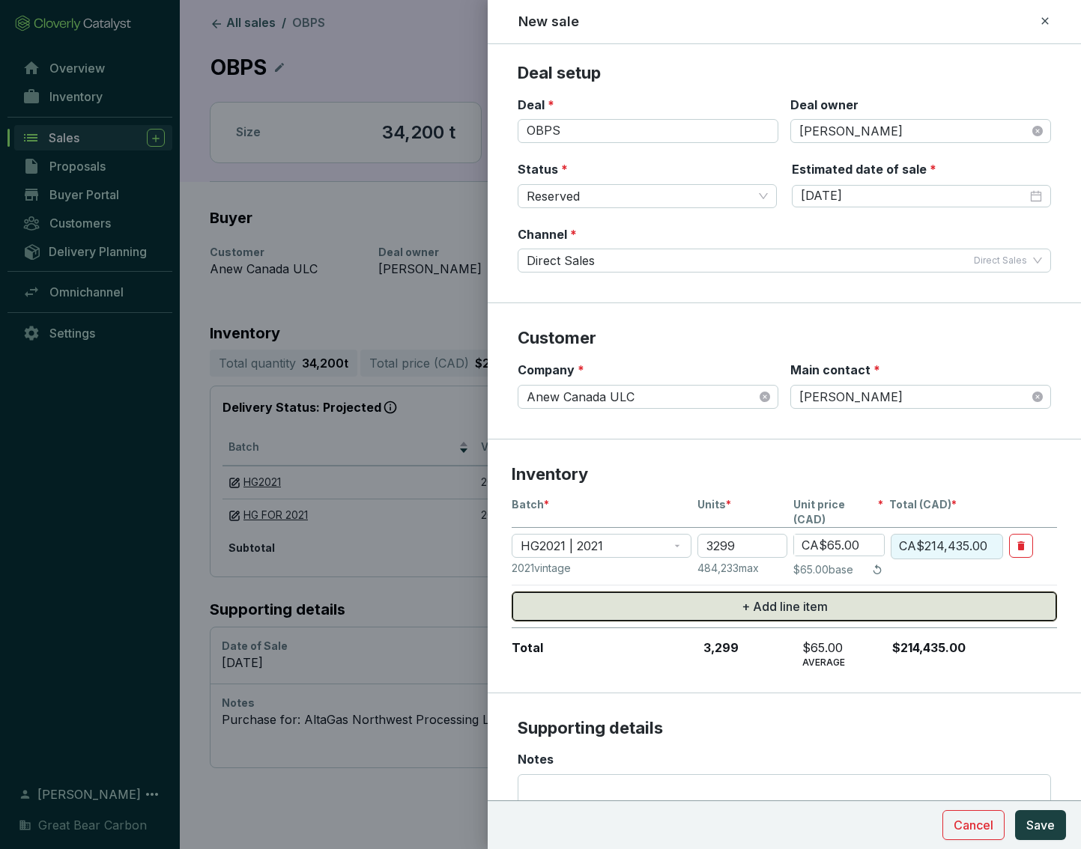
click at [767, 598] on span "+ Add line item" at bounding box center [784, 607] width 86 height 18
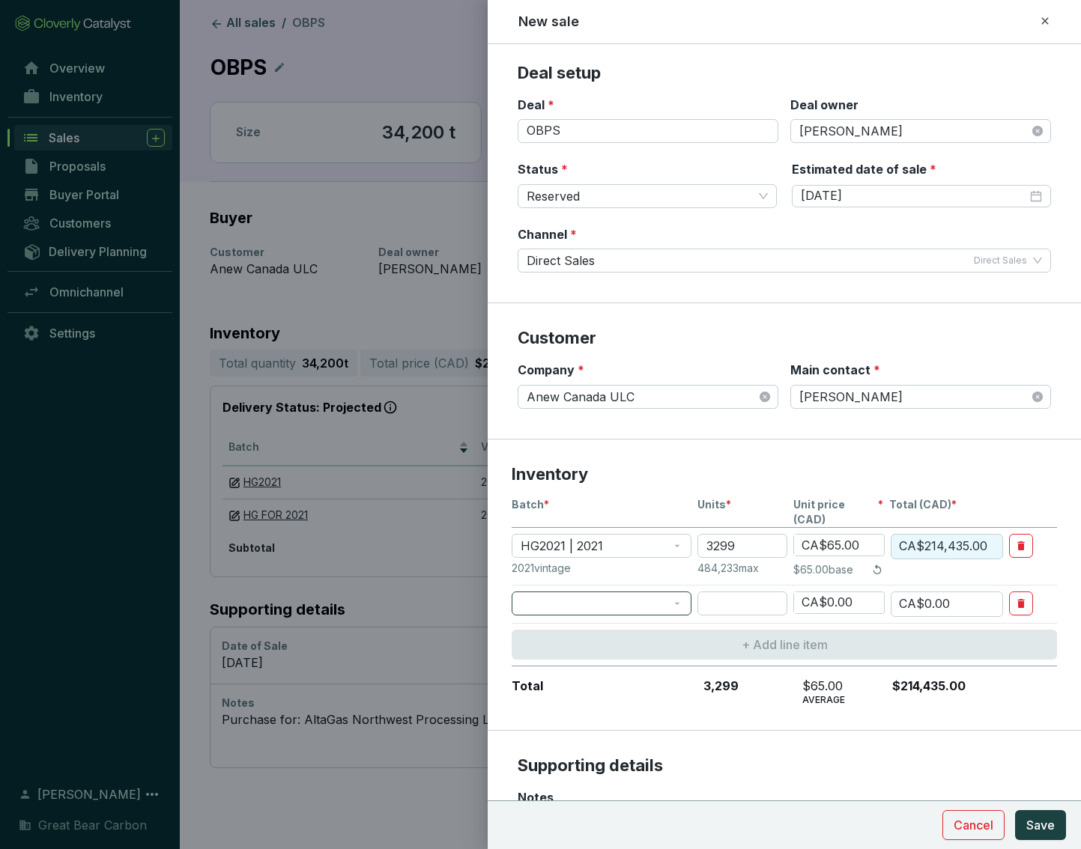
click at [642, 592] on span at bounding box center [601, 603] width 162 height 22
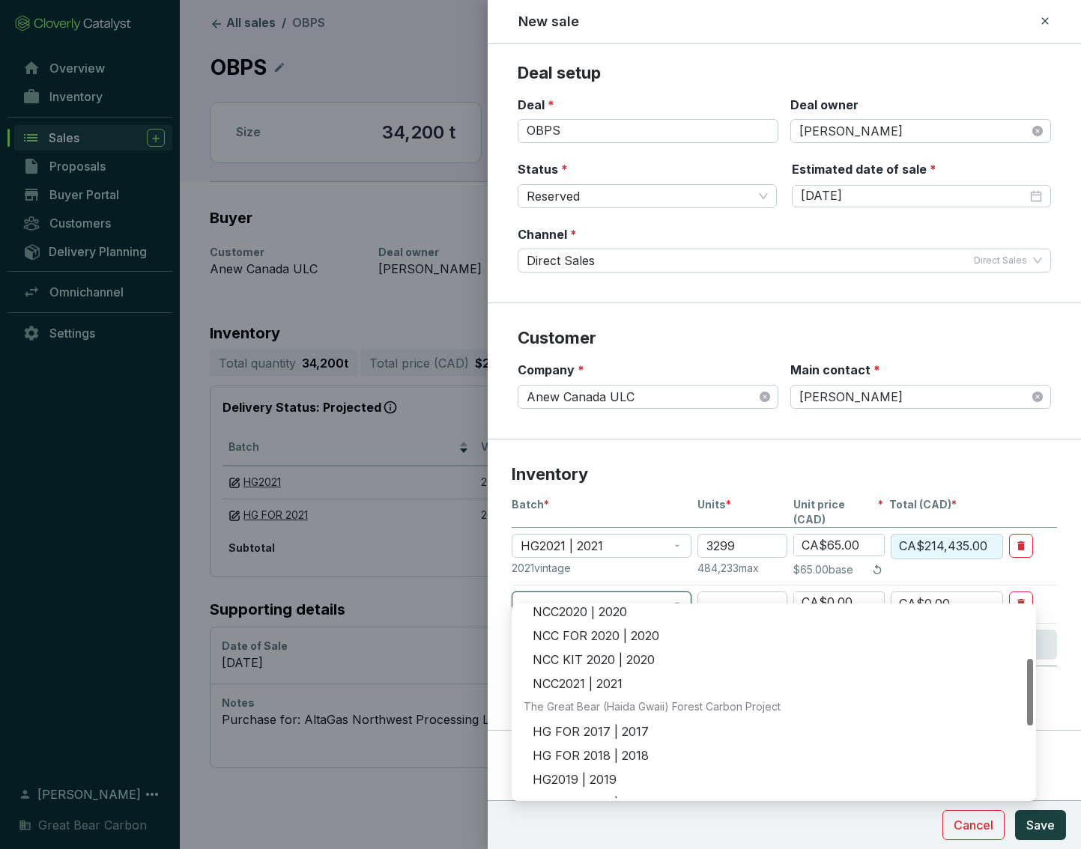
scroll to position [300, 0]
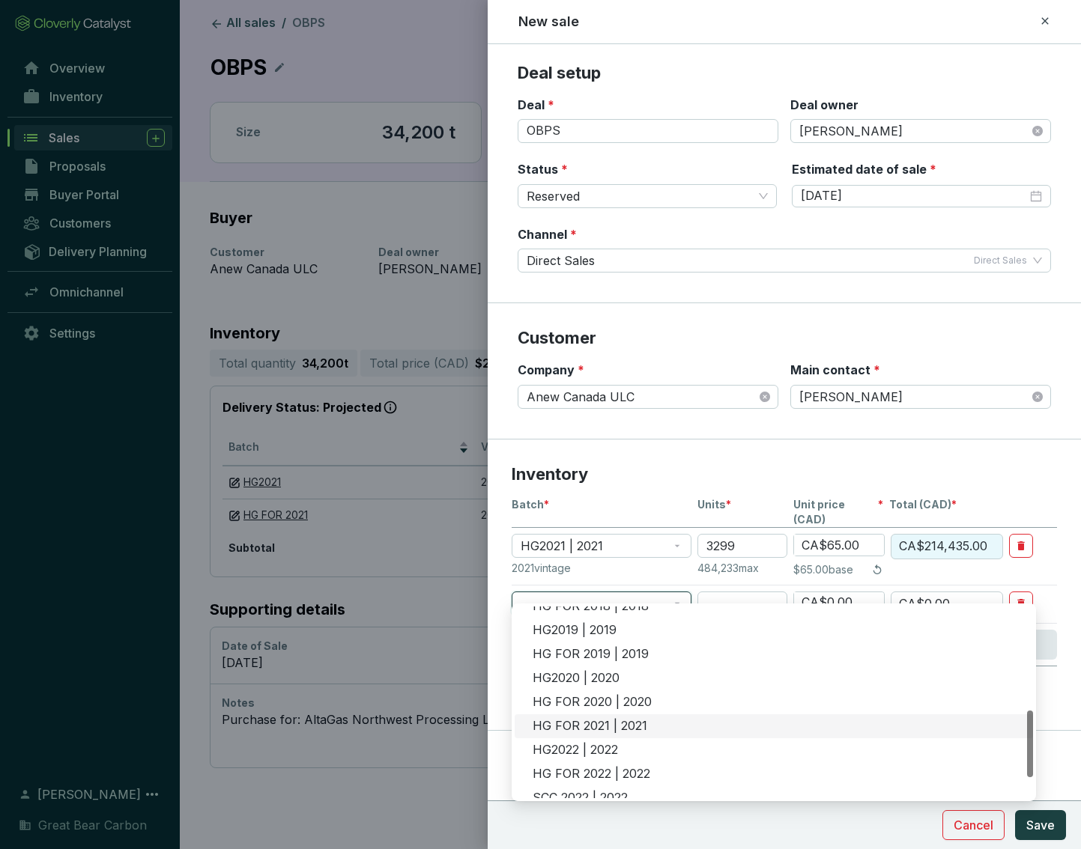
click at [612, 598] on div "HG FOR 2021 | 2021" at bounding box center [773, 726] width 518 height 24
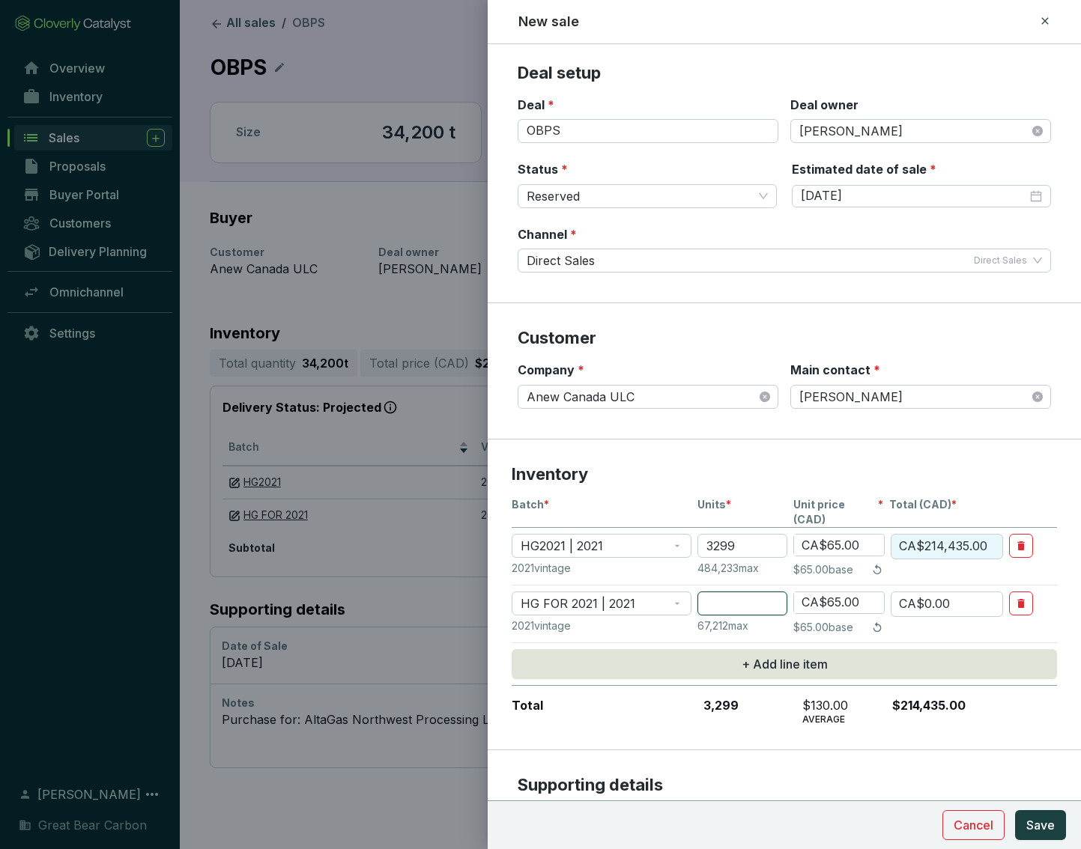
click at [755, 594] on input "number" at bounding box center [742, 604] width 90 height 24
type input "5"
type input "CA$325.00"
type input "50"
type input "CA$3,250.00"
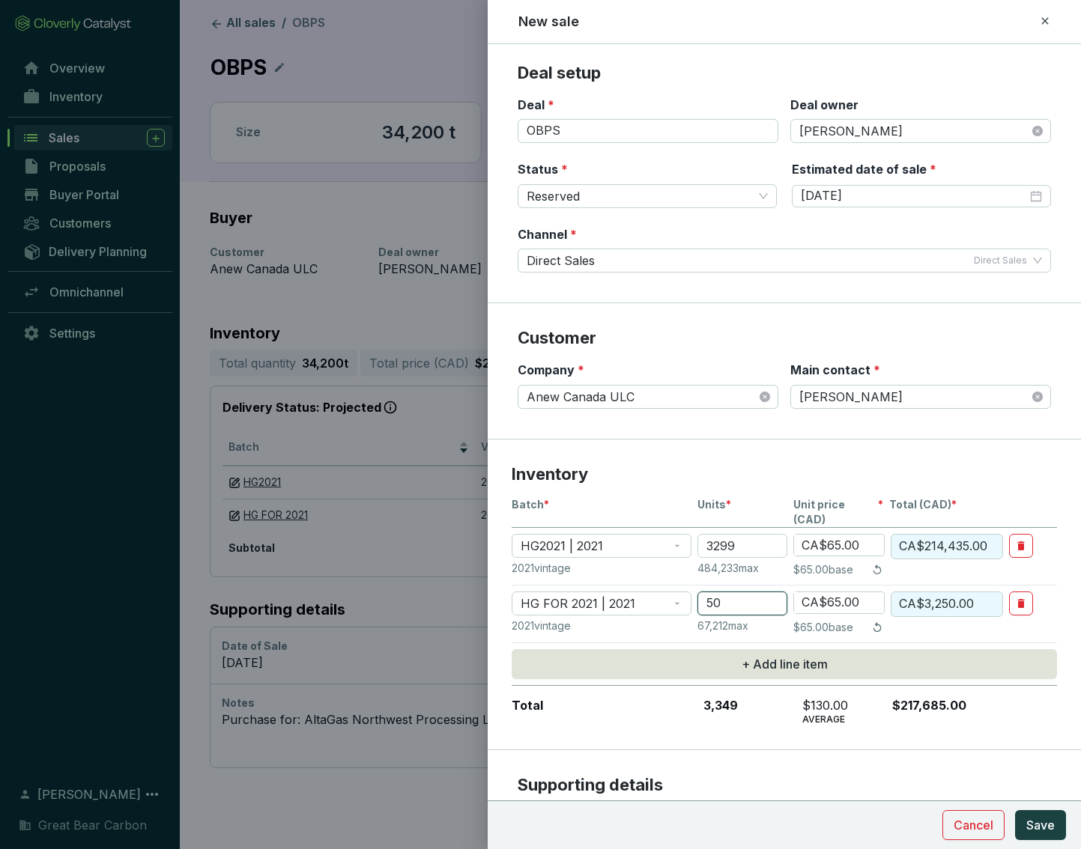
type input "501"
type input "CA$32,565.00"
type input "501"
click at [739, 534] on input "3299" at bounding box center [742, 546] width 90 height 24
type input "329"
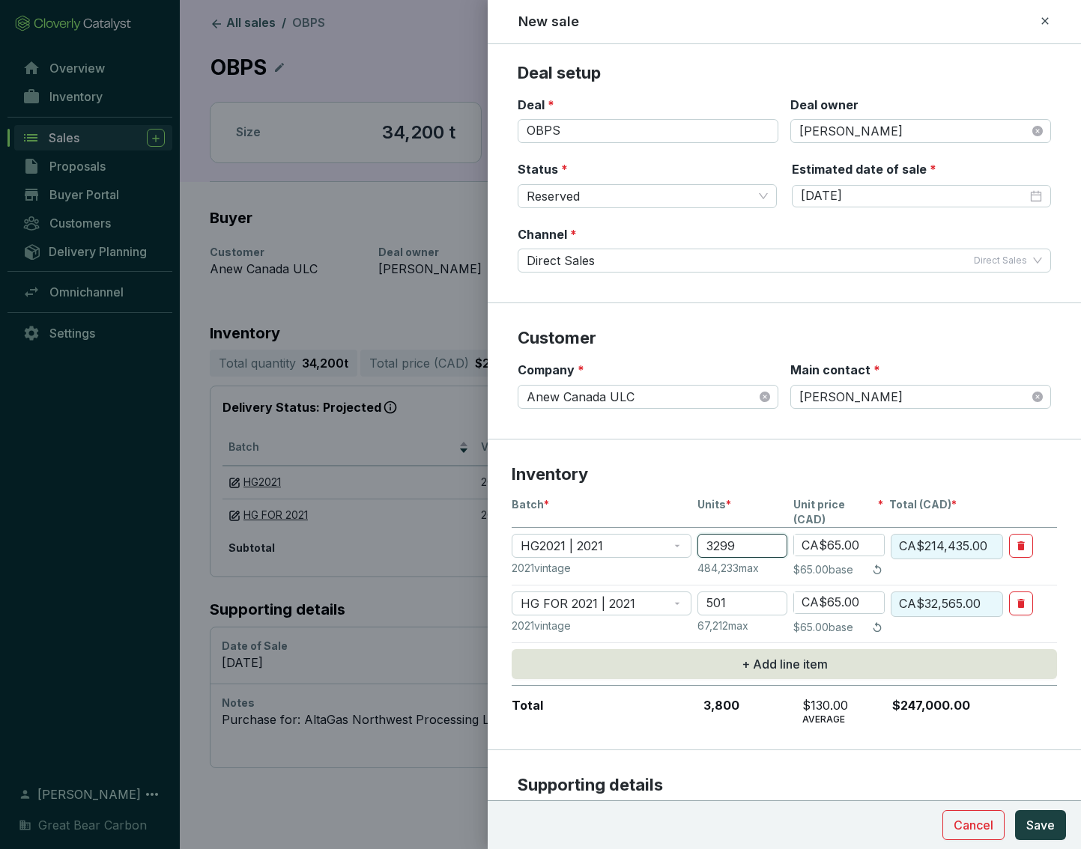
type input "CA$21,385.00"
type input "32"
type input "CA$2,080.00"
type input "3"
type input "CA$195.00"
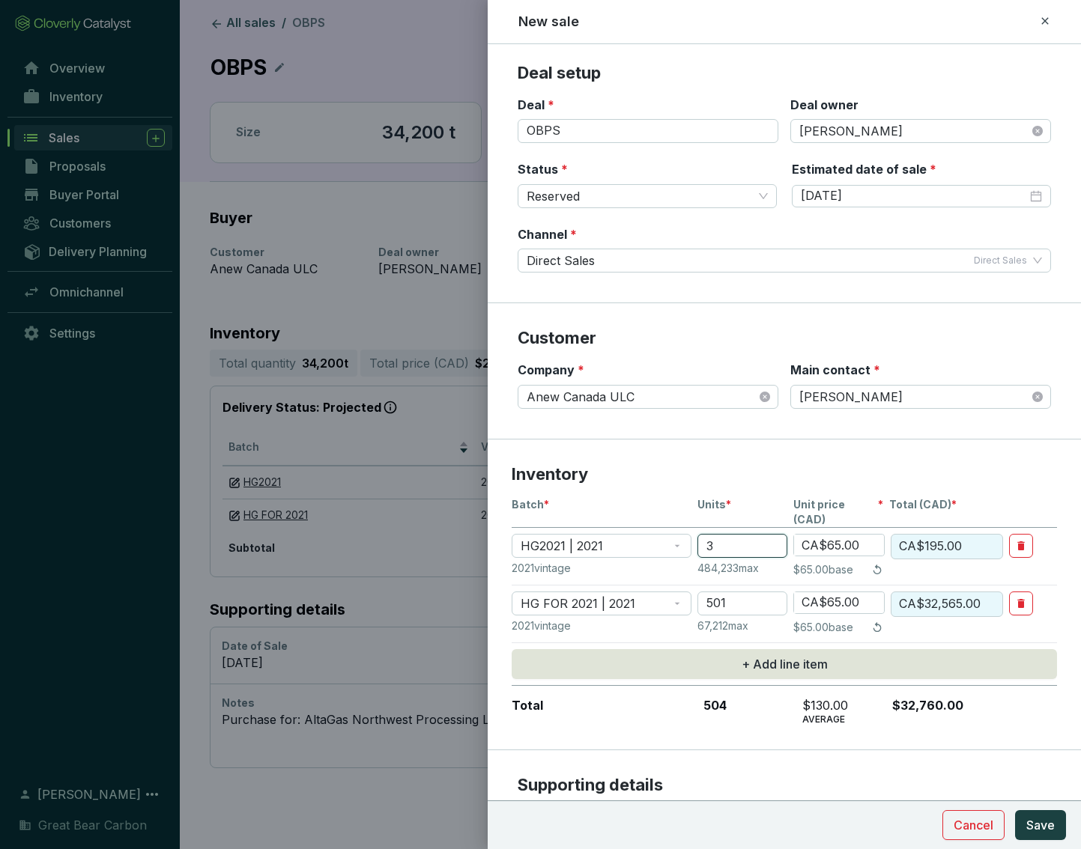
type input "CA$0.00"
type input "4"
type input "CA$260.00"
type input "45"
type input "CA$2,925.00"
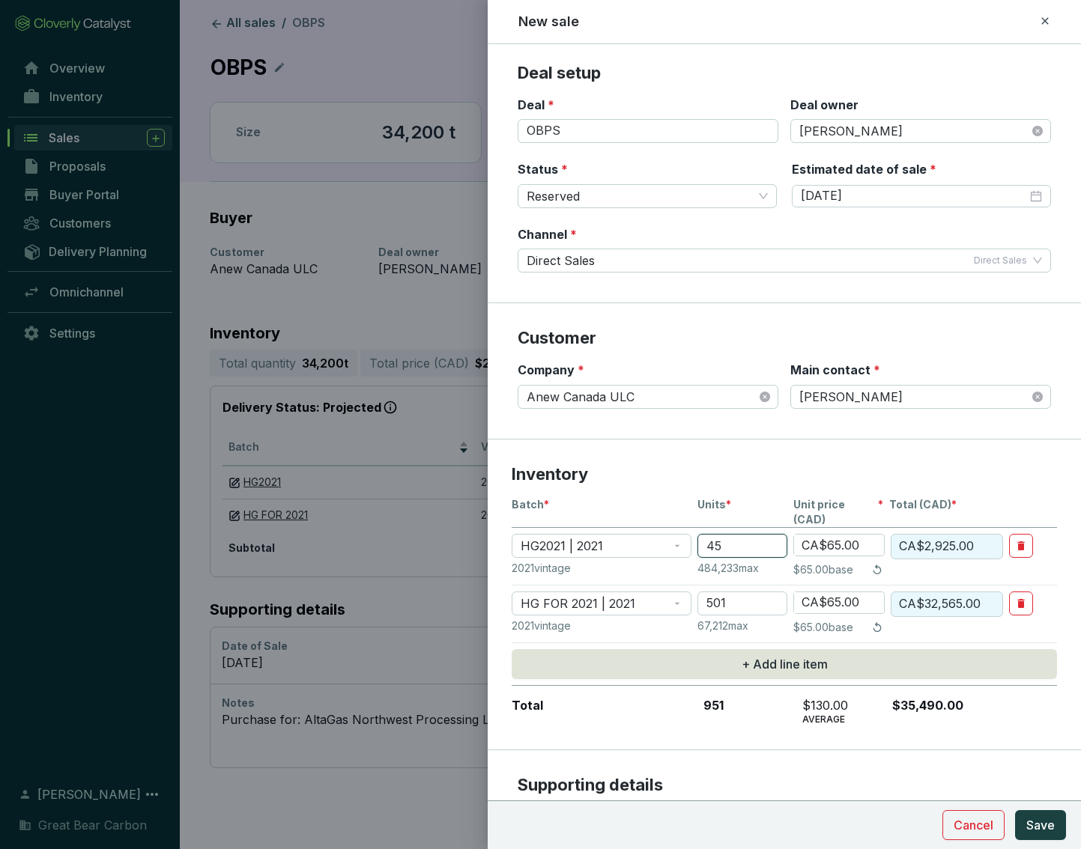
type input "450"
type input "CA$29,250.00"
type input "4507"
type input "CA$292,955.00"
type input "4507"
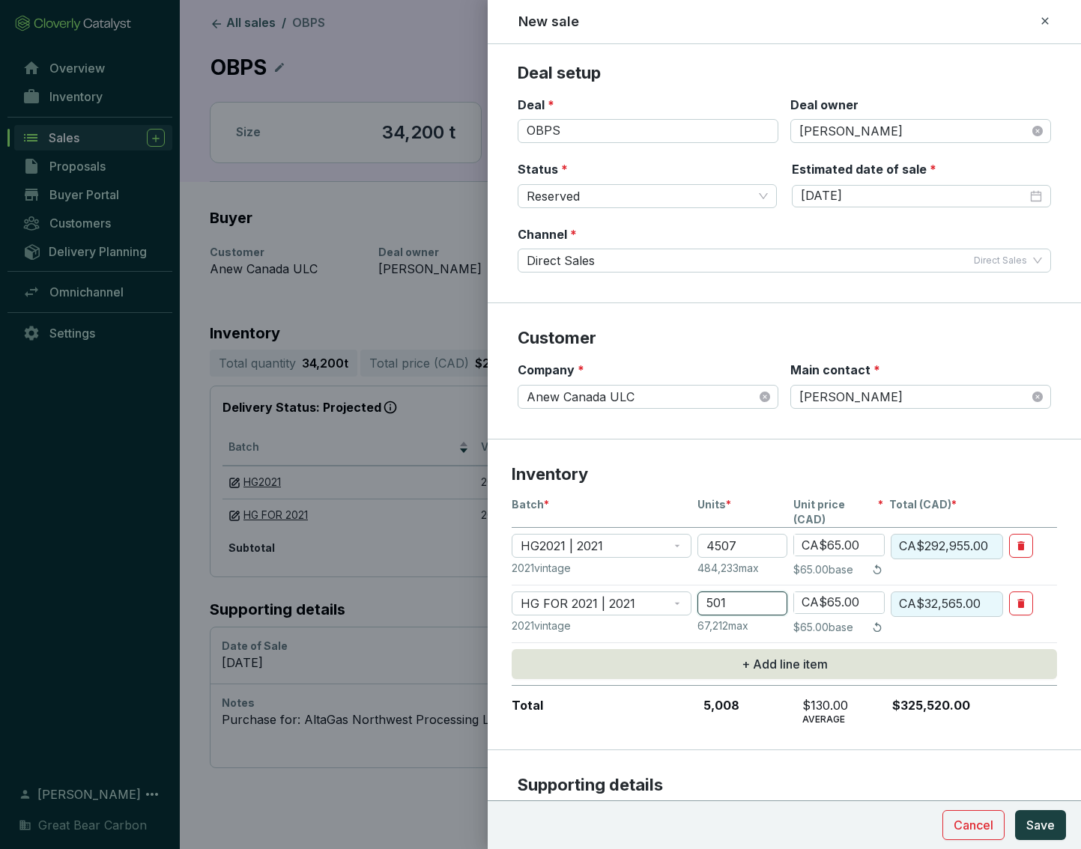
click at [749, 592] on input "501" at bounding box center [742, 604] width 90 height 24
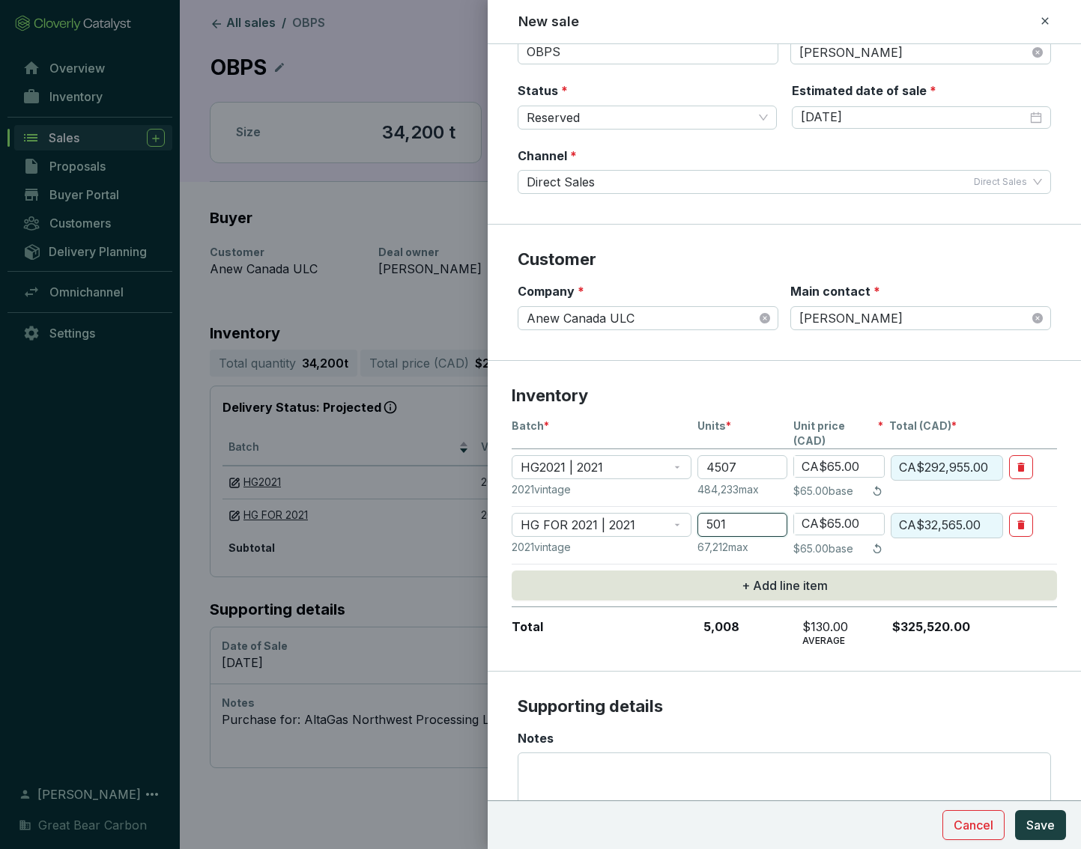
scroll to position [165, 0]
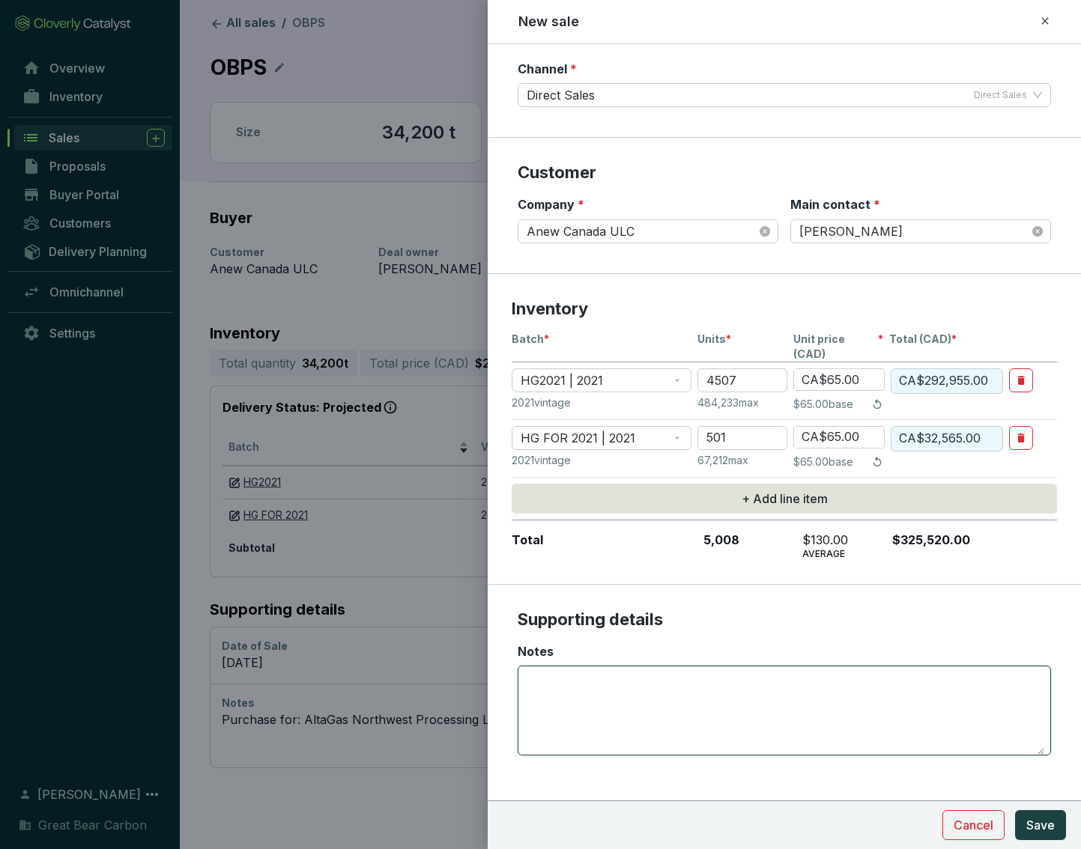
click at [679, 598] on textarea "Notes" at bounding box center [784, 710] width 520 height 88
paste textarea "Ridely Island LPG Export Limited Partnership"
type textarea "Purchase for: Ridely Island LPG Export Limited Partnership"
click at [946, 598] on span "Save" at bounding box center [1040, 825] width 28 height 18
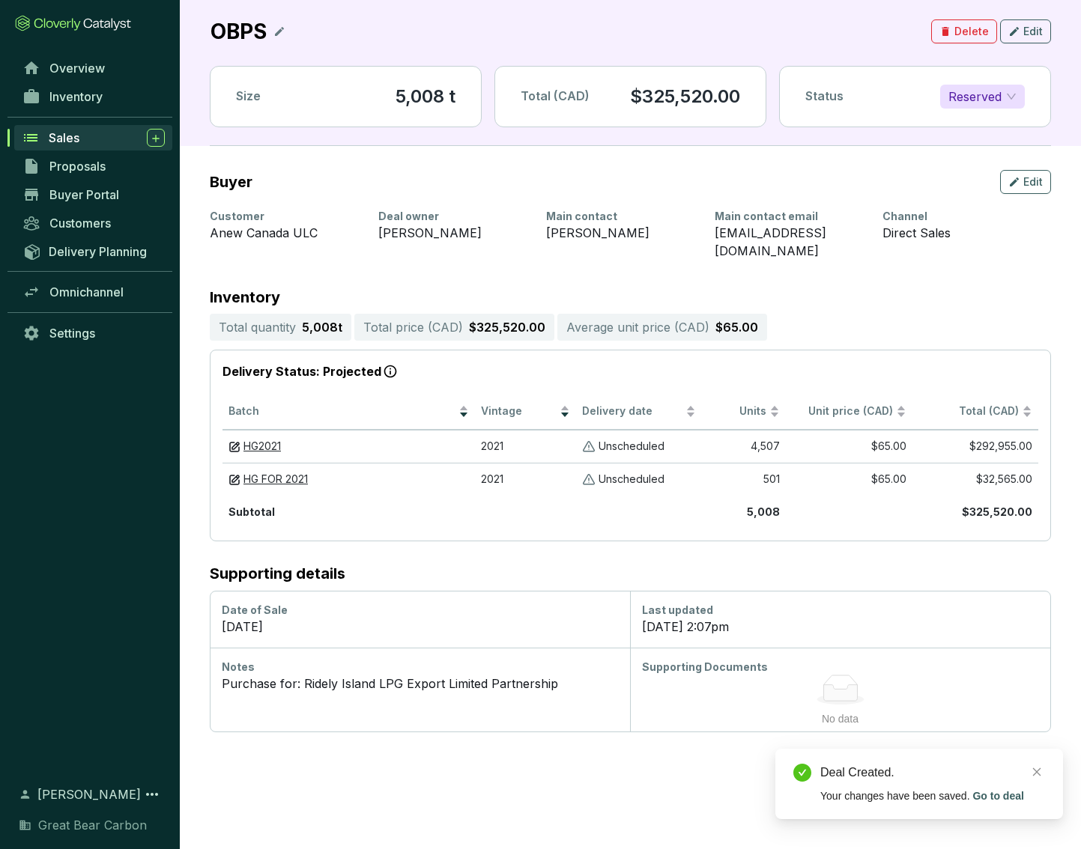
click at [91, 127] on link "Sales" at bounding box center [93, 137] width 158 height 25
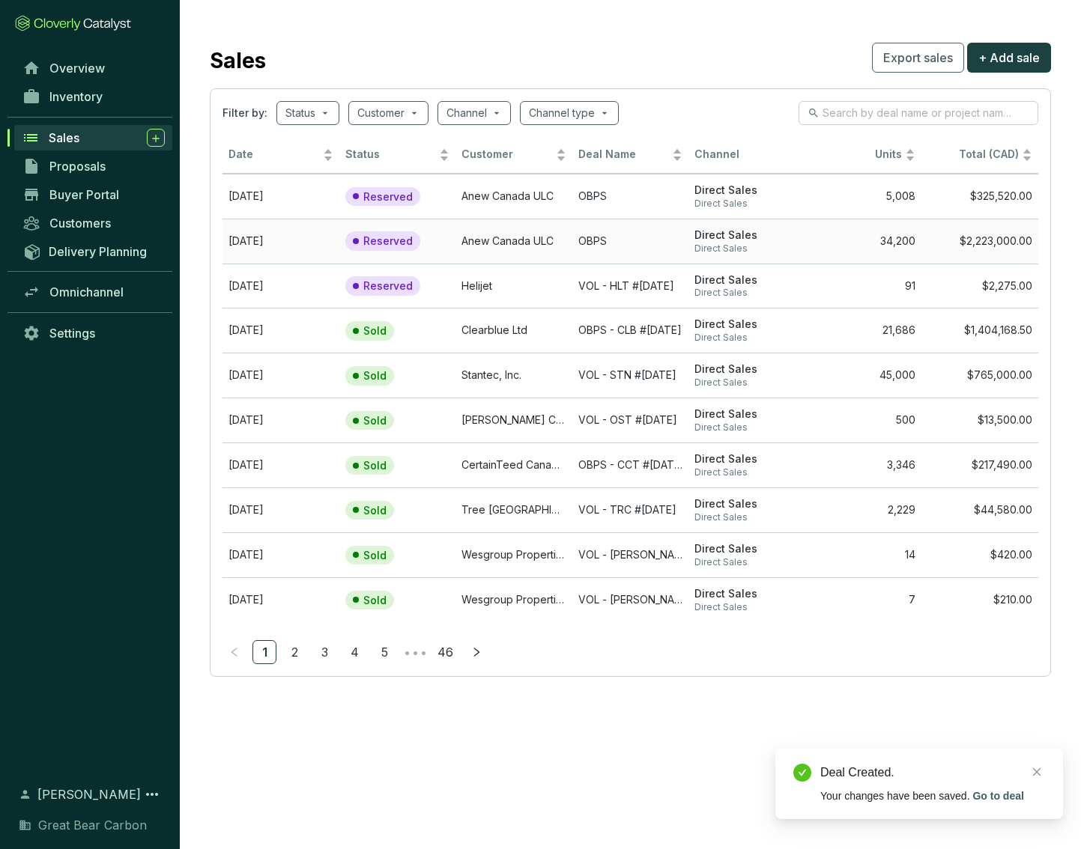
click at [592, 239] on td "OBPS" at bounding box center [630, 241] width 117 height 45
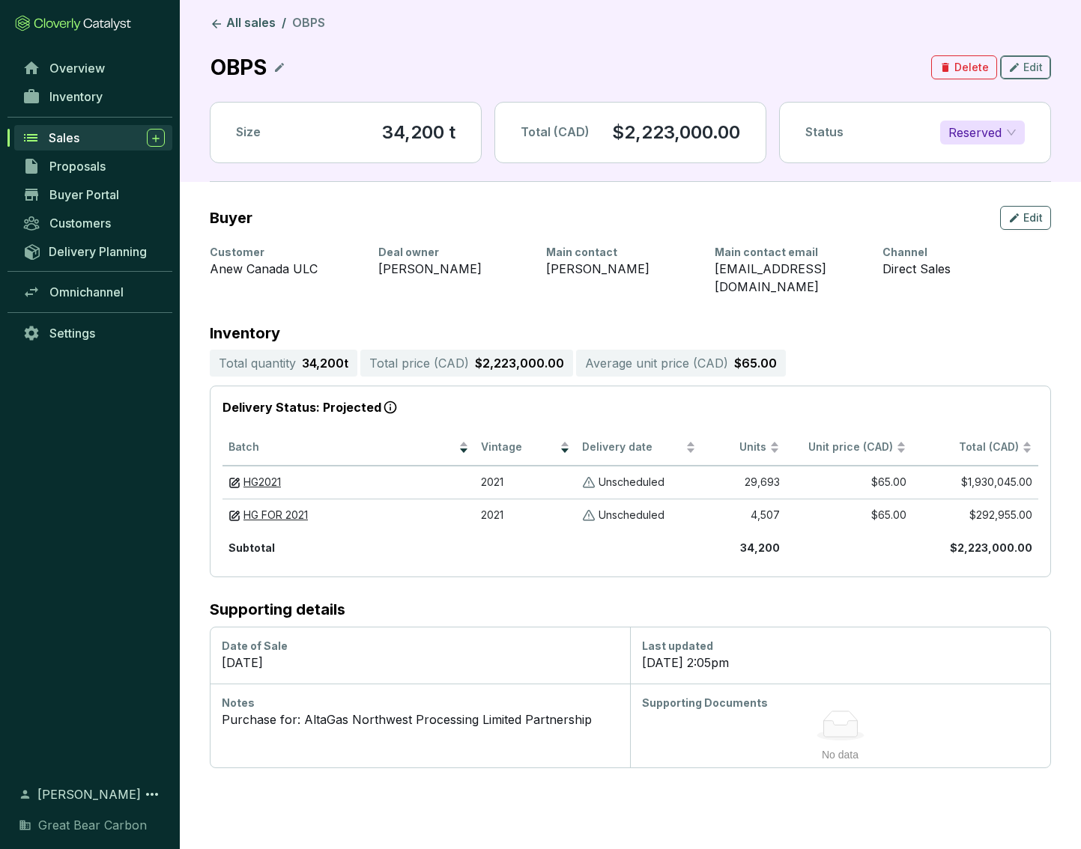
click at [946, 61] on span "Edit" at bounding box center [1032, 67] width 19 height 15
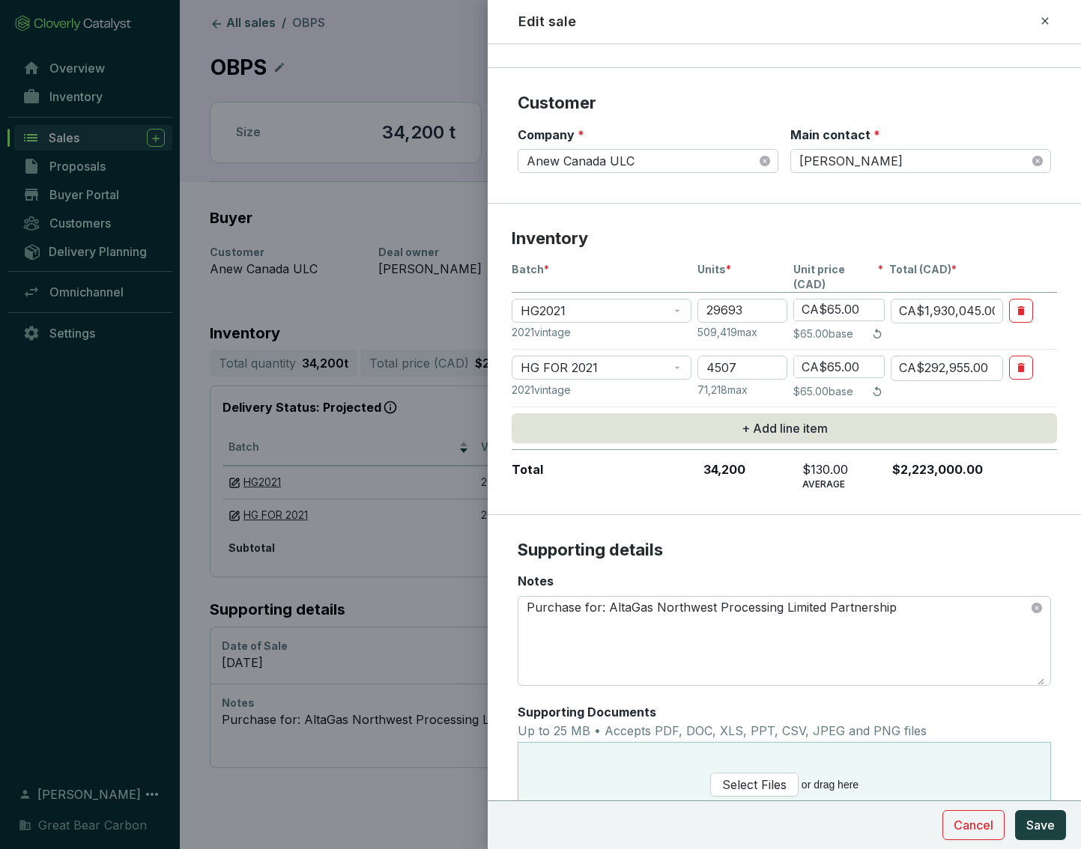
scroll to position [148, 0]
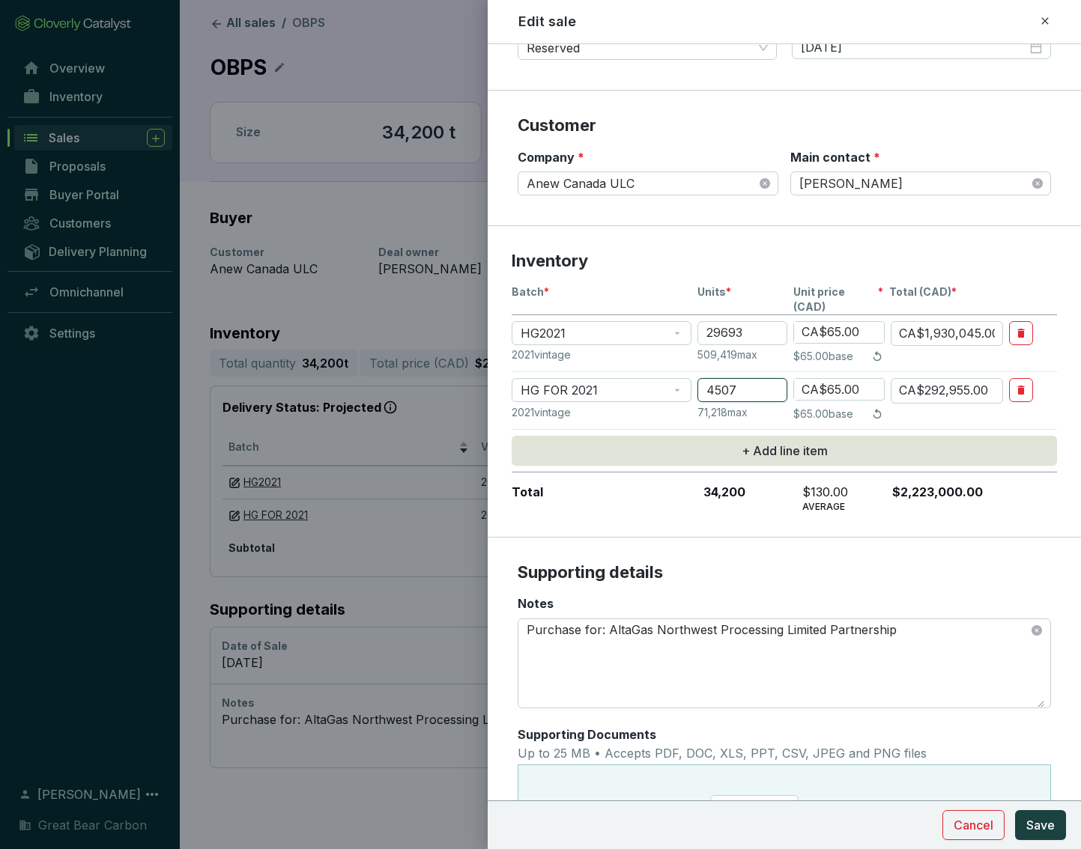
click at [739, 380] on input "4507" at bounding box center [742, 390] width 90 height 24
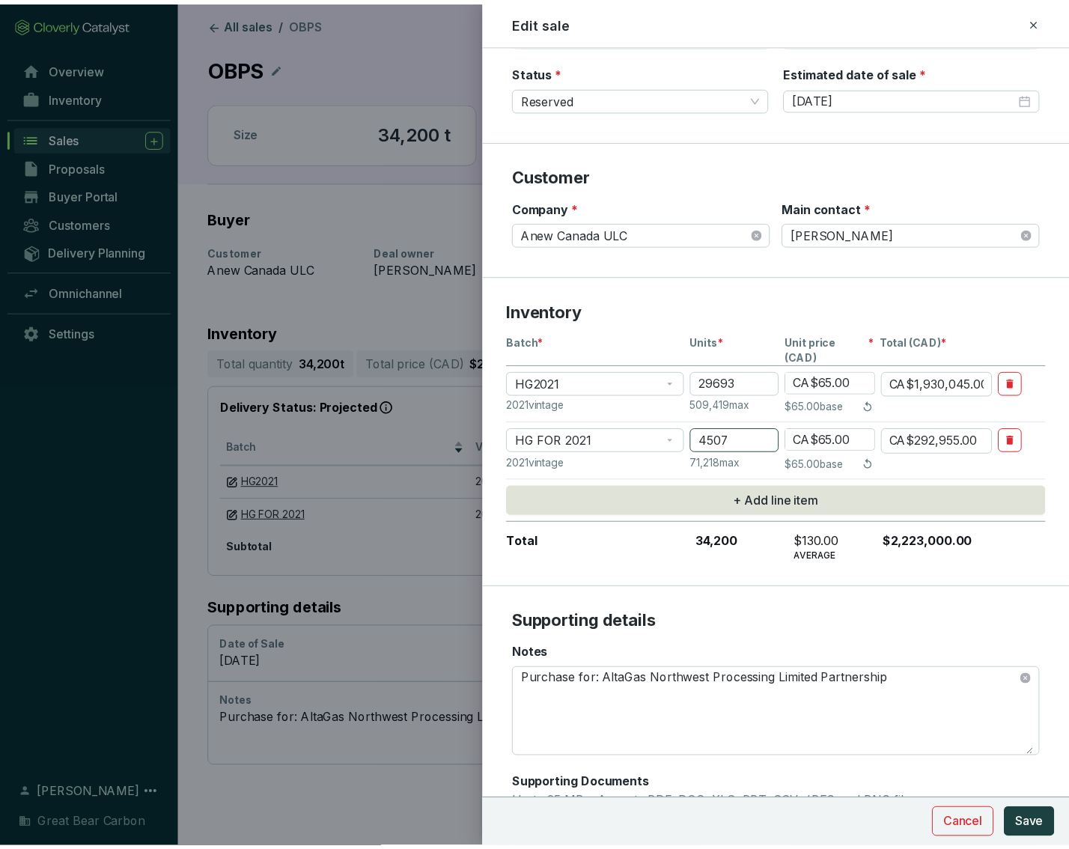
scroll to position [73, 0]
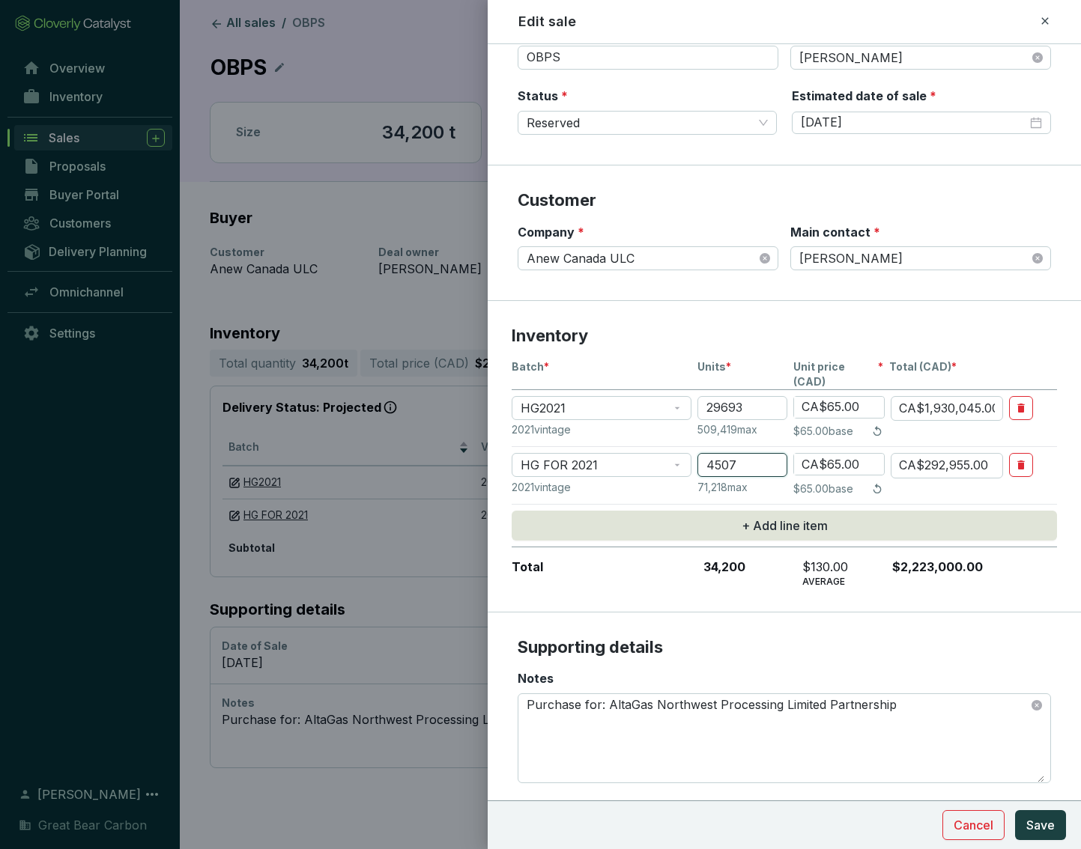
click at [744, 453] on input "4507" at bounding box center [742, 465] width 90 height 24
drag, startPoint x: 744, startPoint y: 448, endPoint x: 610, endPoint y: 450, distance: 134.1
click at [610, 453] on section "HG FOR 2021 4507 CA$65.00 CA$292,955.00" at bounding box center [783, 465] width 545 height 25
type input "3"
type input "CA$195.00"
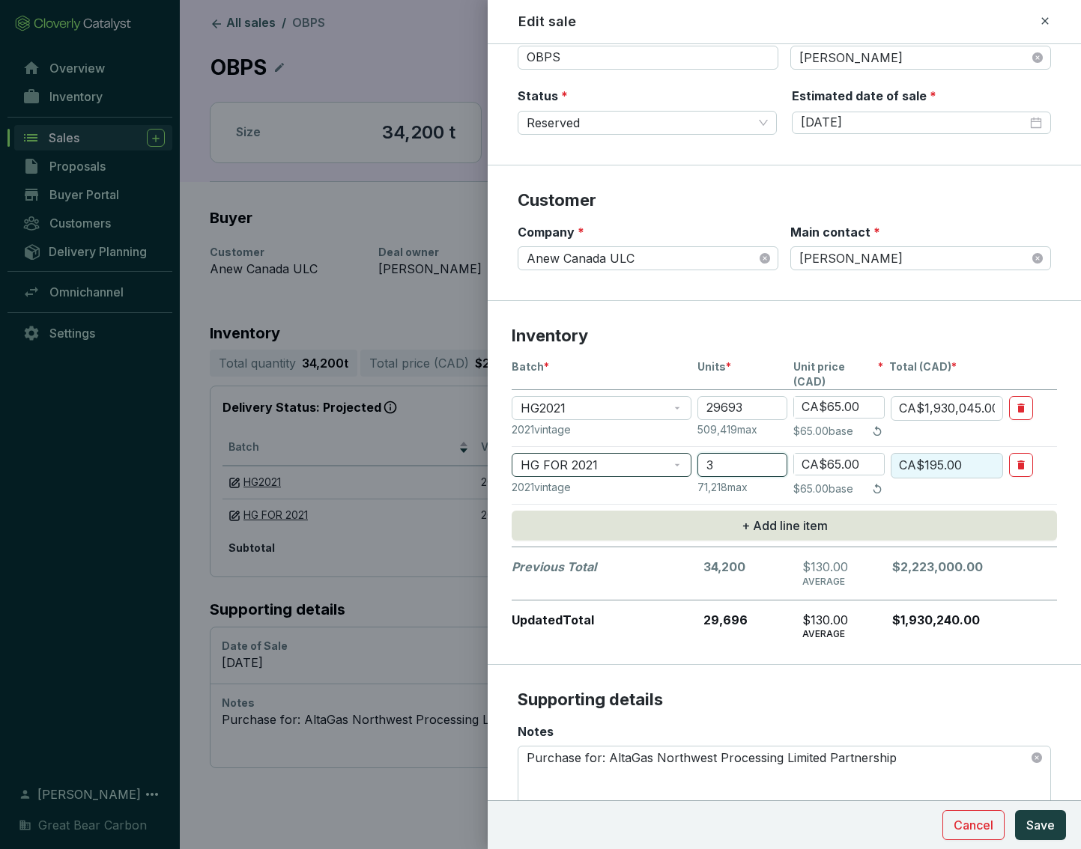
type input "32"
type input "CA$2,080.00"
type input "329"
type input "CA$21,385.00"
type input "3299"
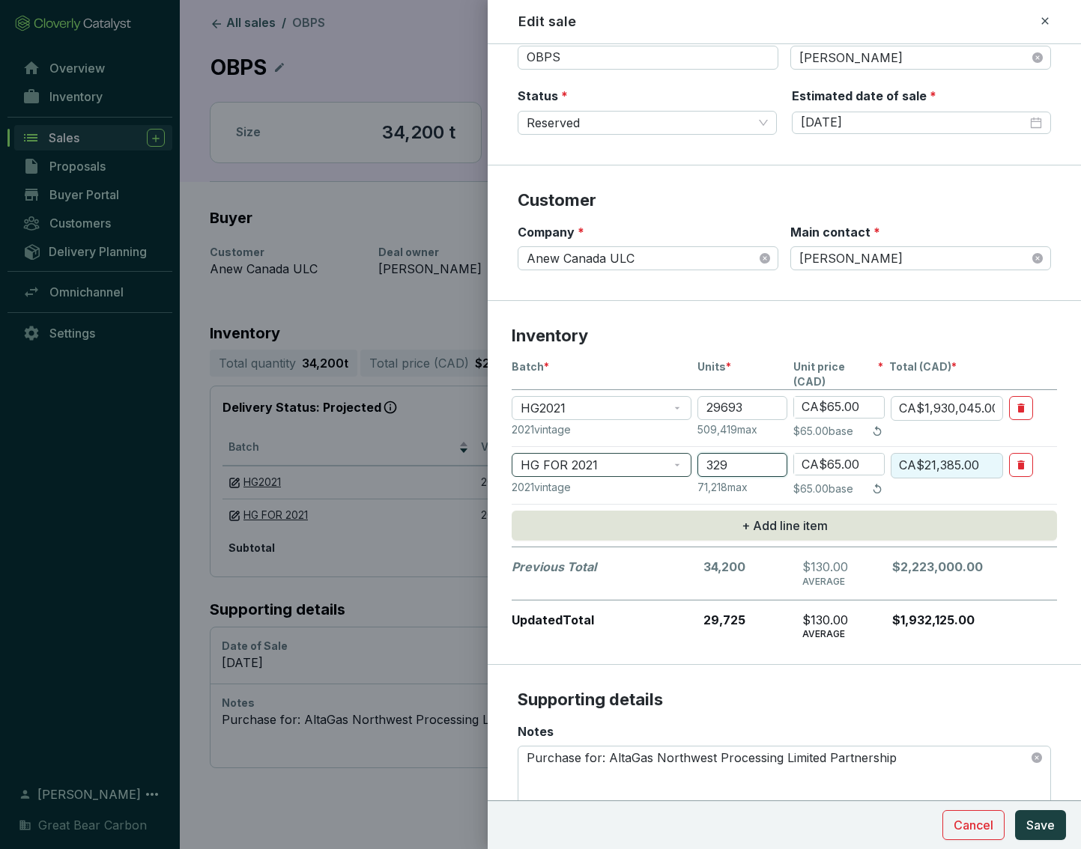
type input "CA$214,435.00"
type input "3299"
click at [946, 598] on span "Save" at bounding box center [1040, 825] width 28 height 18
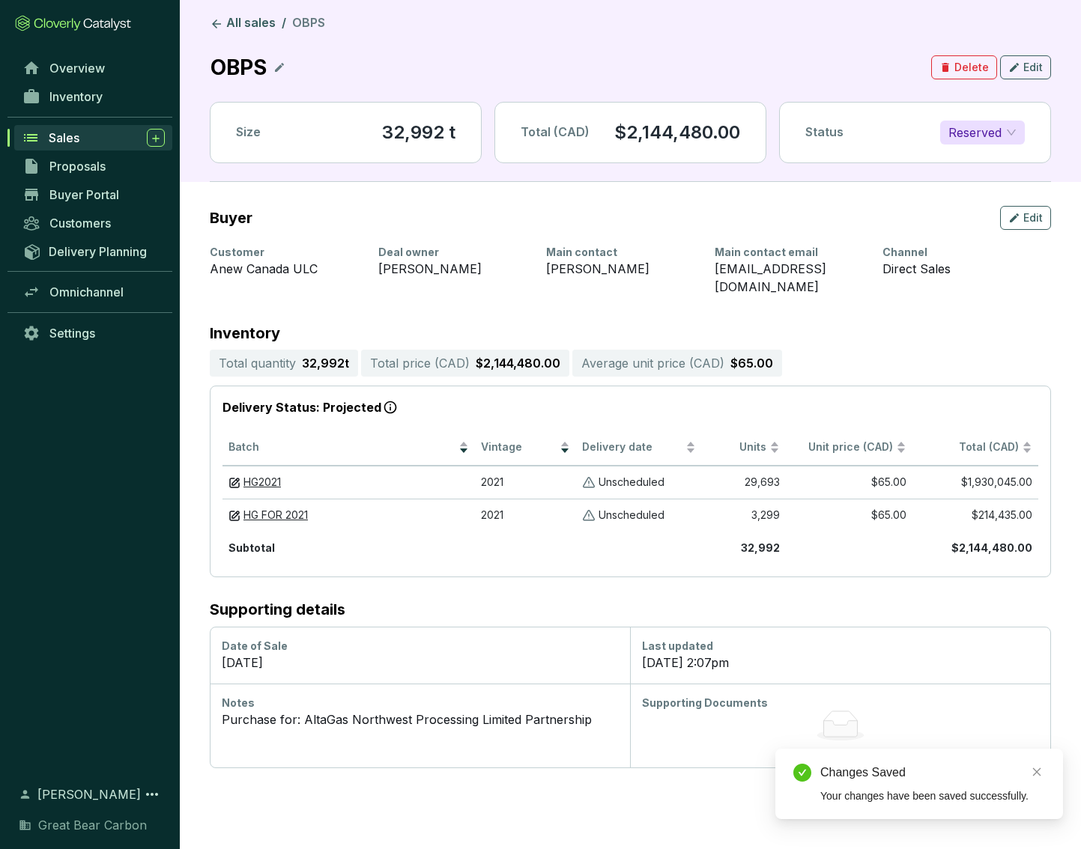
click at [85, 130] on div "Sales" at bounding box center [107, 138] width 116 height 18
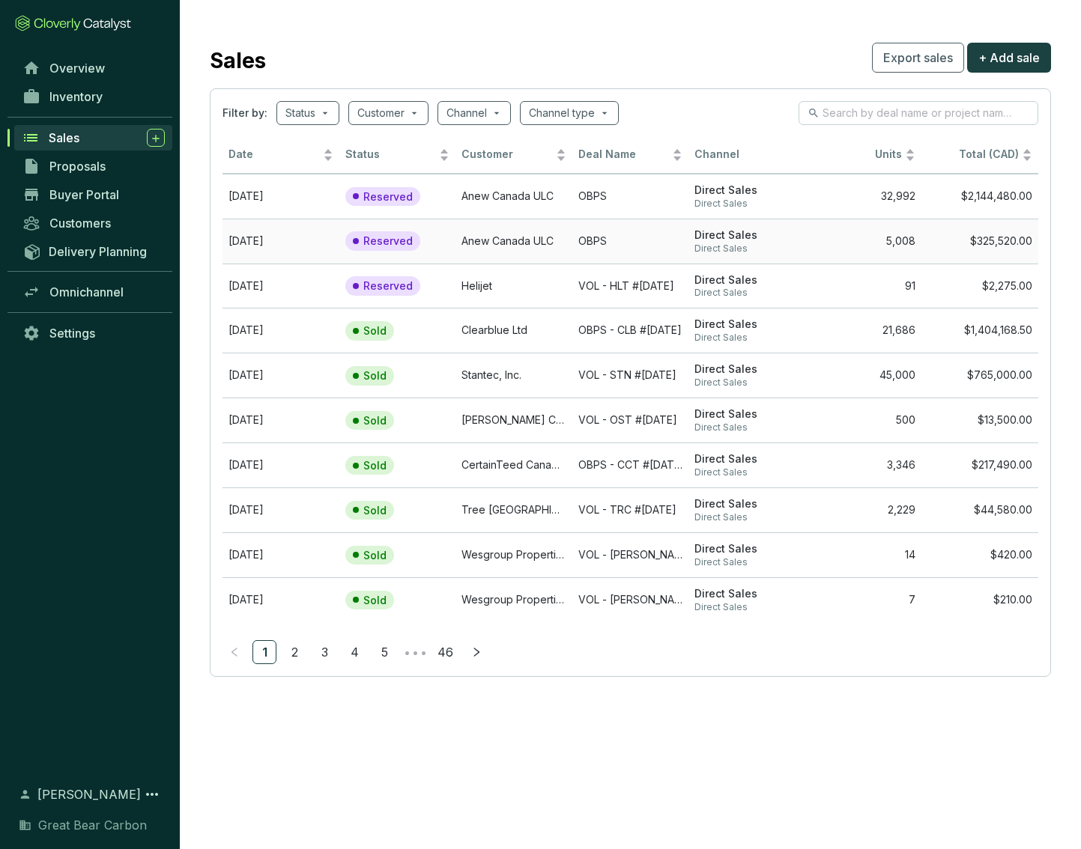
click at [690, 225] on td "Direct Sales Direct Sales" at bounding box center [746, 241] width 117 height 45
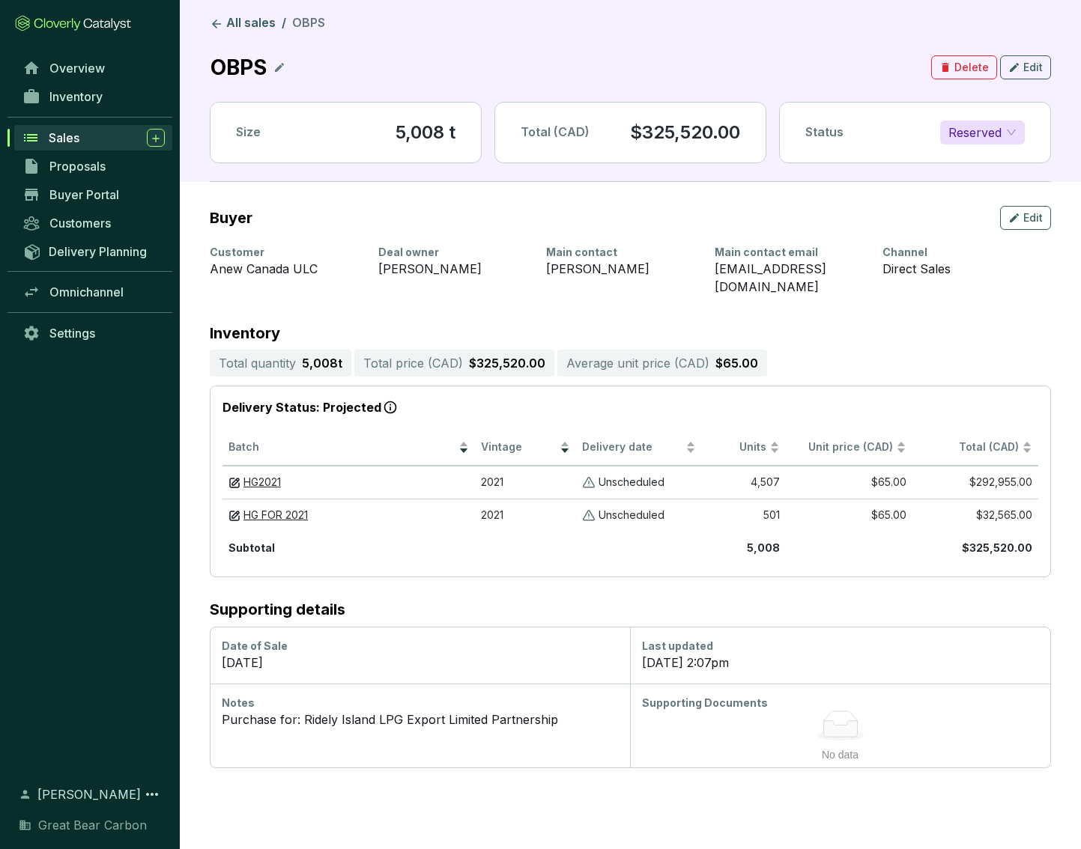
click at [281, 59] on icon at bounding box center [279, 67] width 12 height 18
click at [473, 68] on icon at bounding box center [467, 67] width 12 height 18
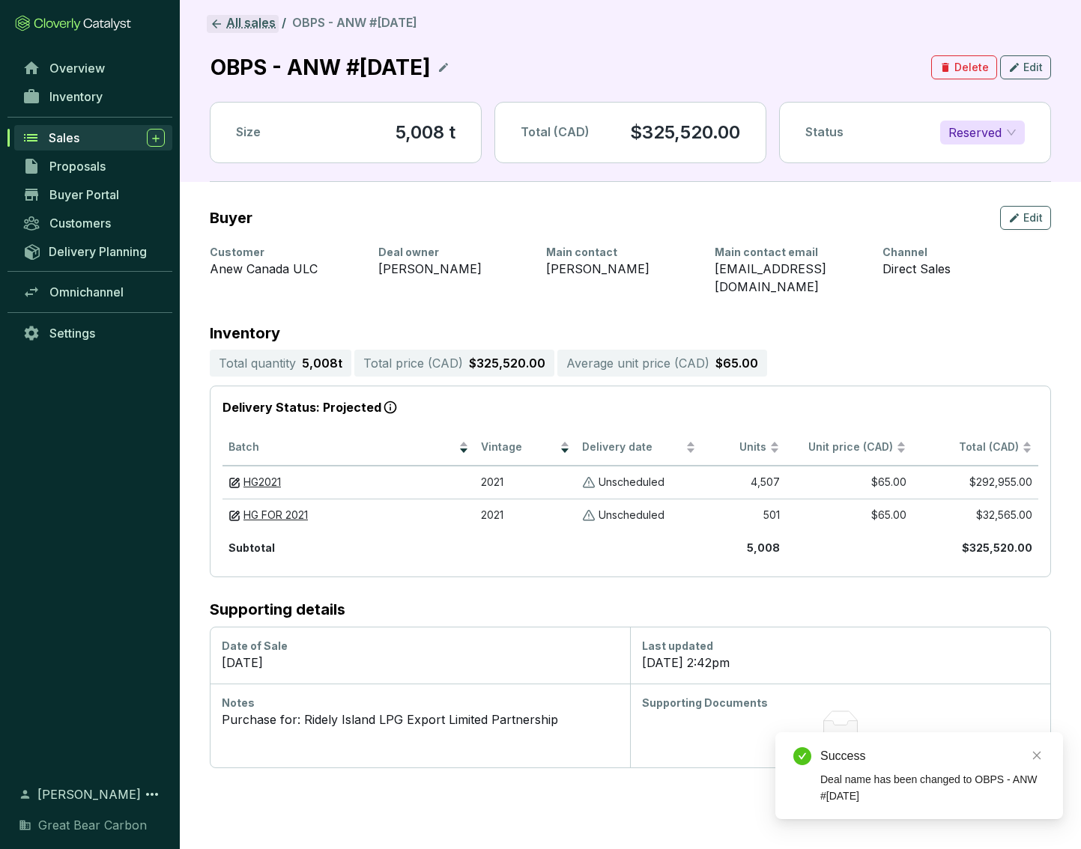
click at [238, 18] on link "All sales" at bounding box center [243, 24] width 72 height 18
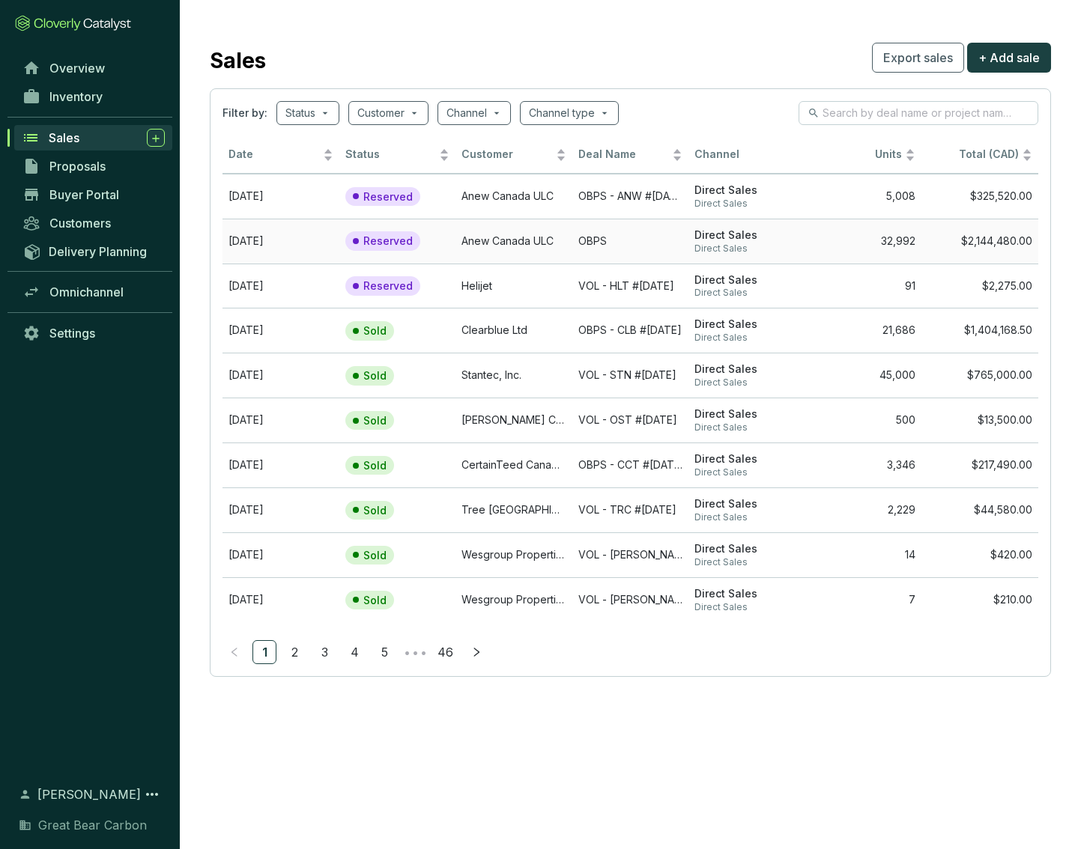
click at [581, 246] on td "OBPS" at bounding box center [630, 241] width 117 height 45
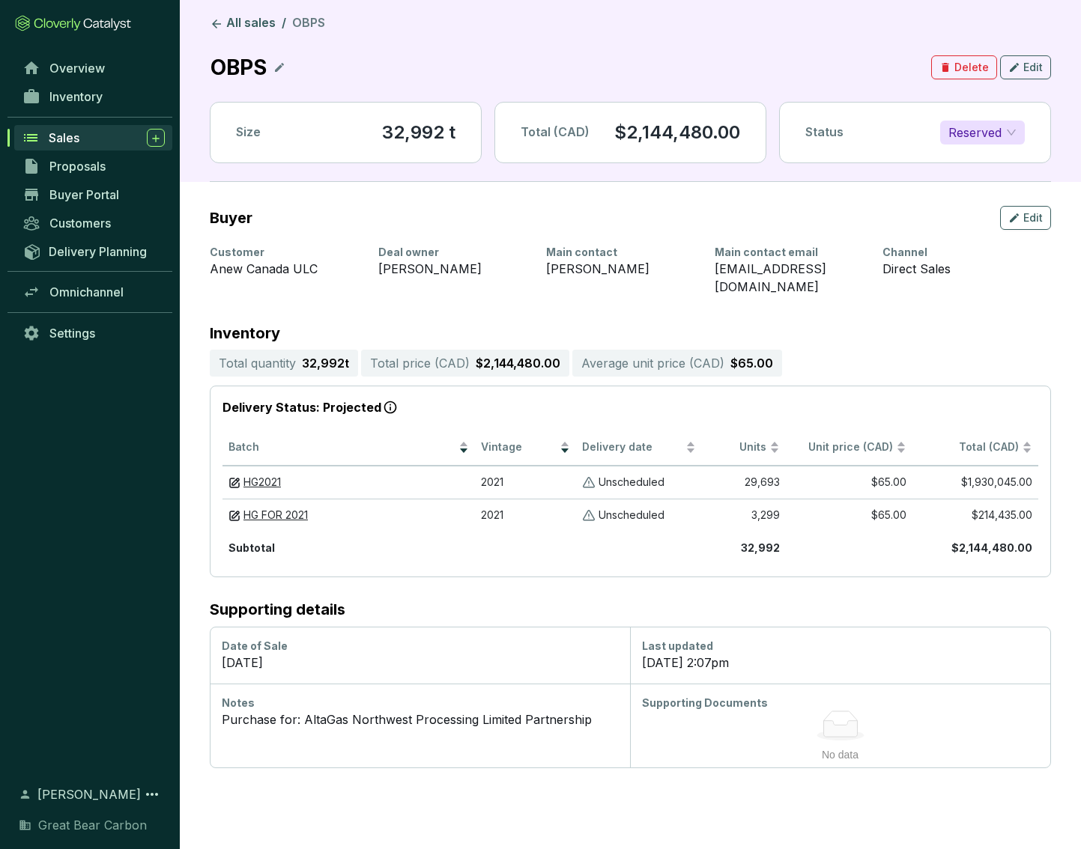
click at [276, 70] on icon at bounding box center [279, 67] width 12 height 18
click at [473, 68] on icon at bounding box center [467, 67] width 12 height 18
click at [238, 16] on link "All sales" at bounding box center [243, 24] width 72 height 18
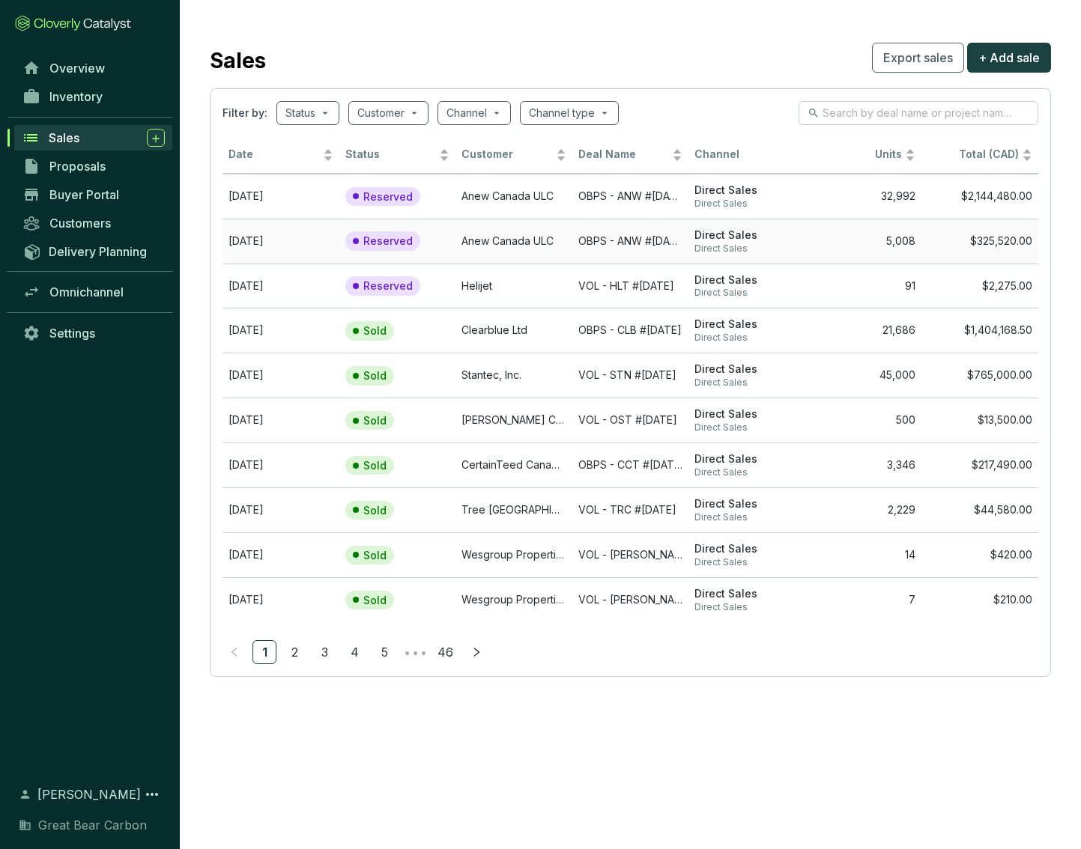
click at [632, 244] on td "OBPS - ANW #[DATE]" at bounding box center [630, 241] width 117 height 45
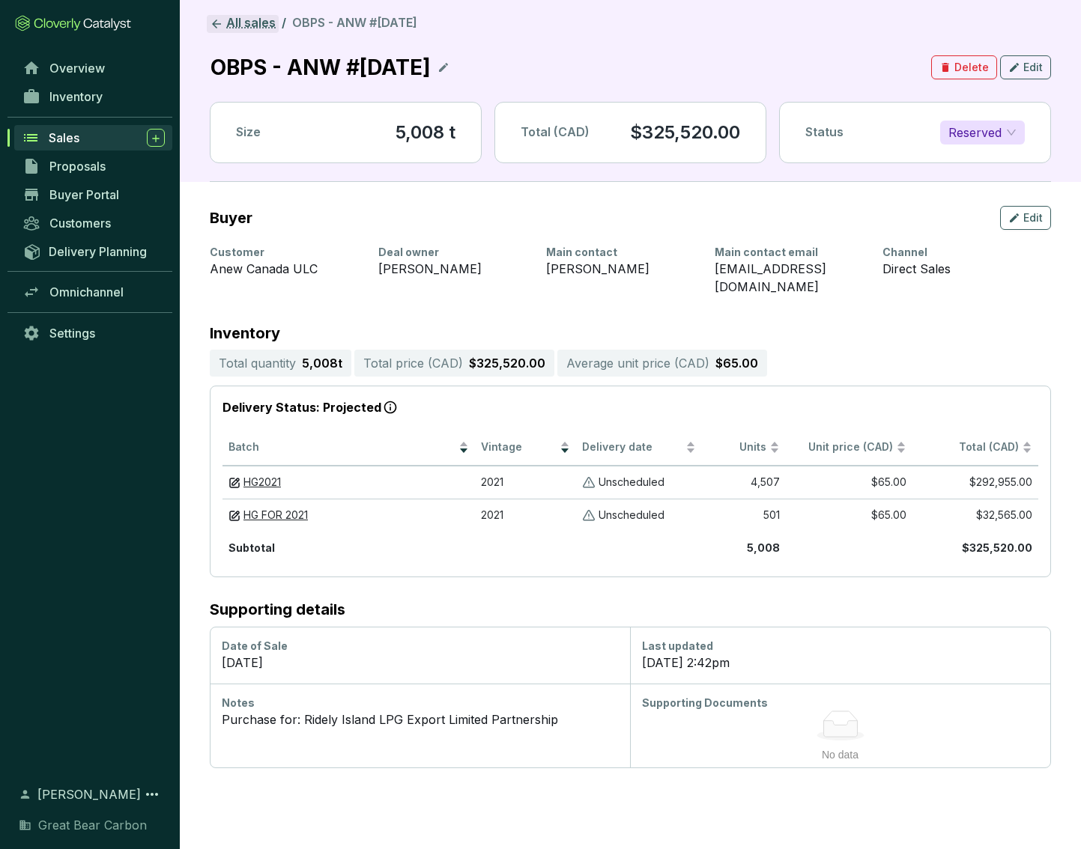
click at [237, 22] on link "All sales" at bounding box center [243, 24] width 72 height 18
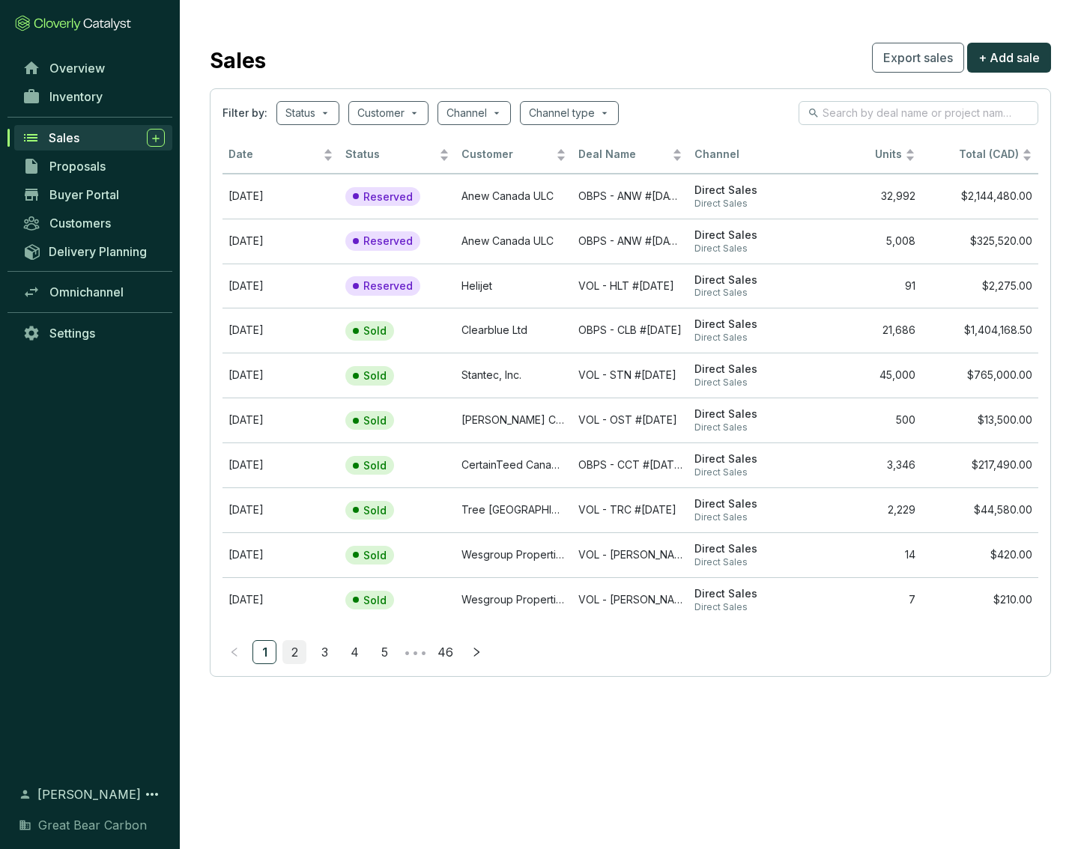
click at [294, 598] on link "2" at bounding box center [294, 652] width 22 height 22
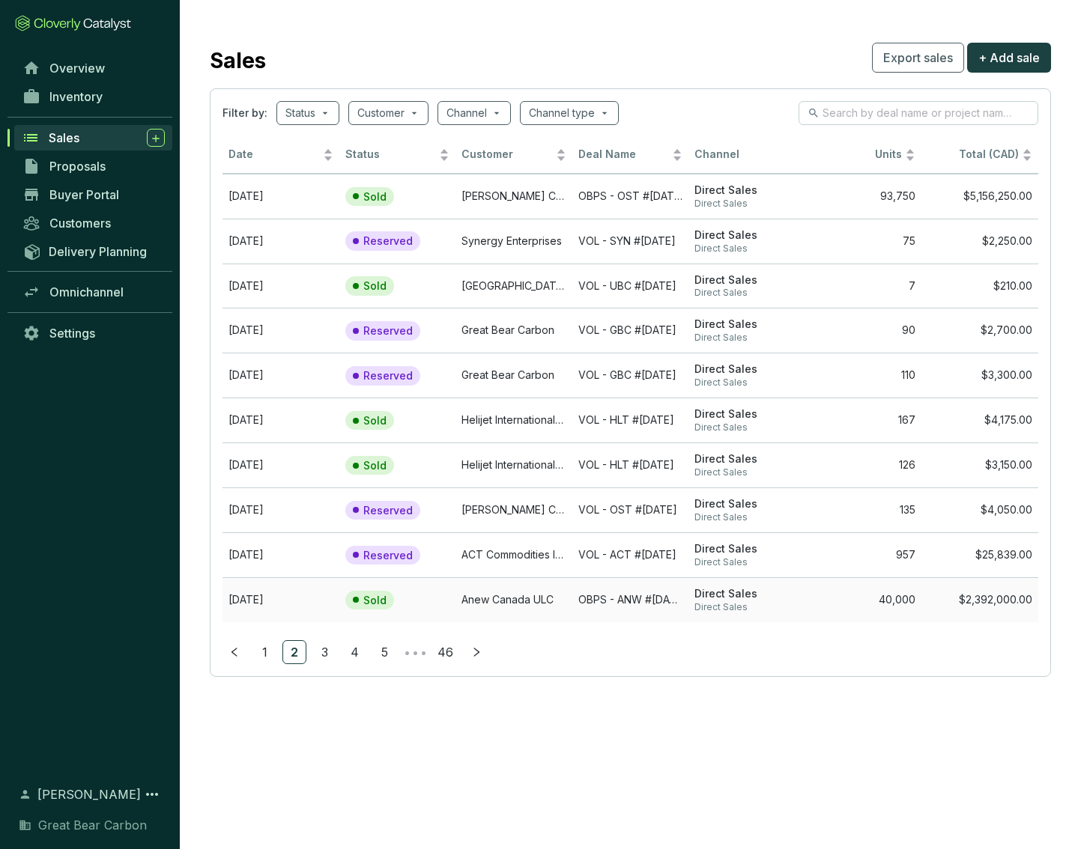
click at [529, 586] on td "Anew Canada ULC" at bounding box center [513, 599] width 117 height 45
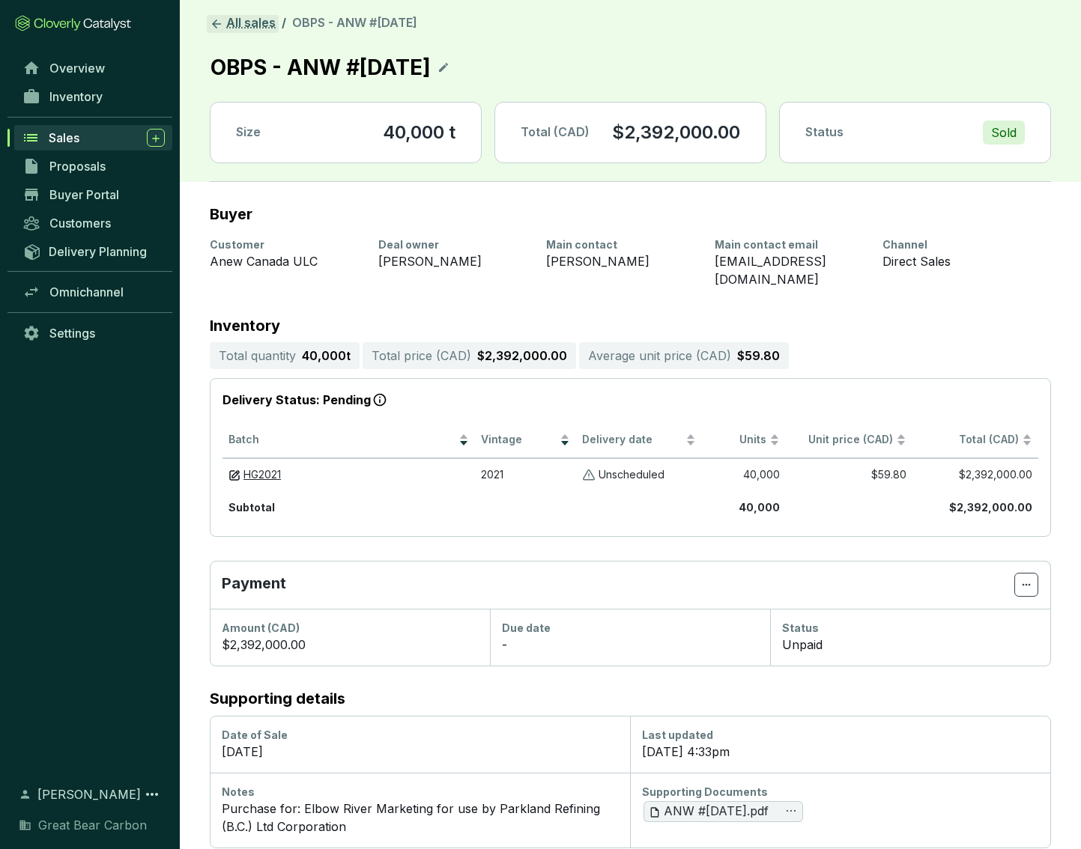
click at [236, 25] on link "All sales" at bounding box center [243, 24] width 72 height 18
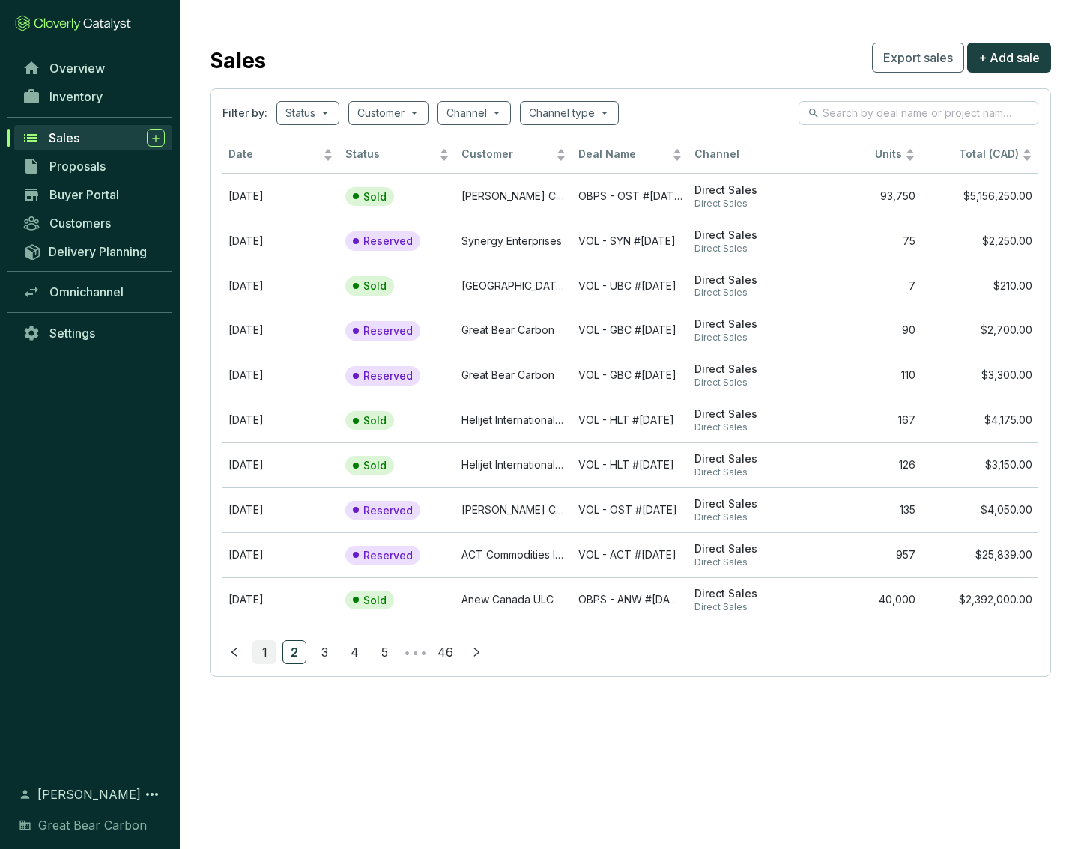
click at [261, 598] on link "1" at bounding box center [264, 652] width 22 height 22
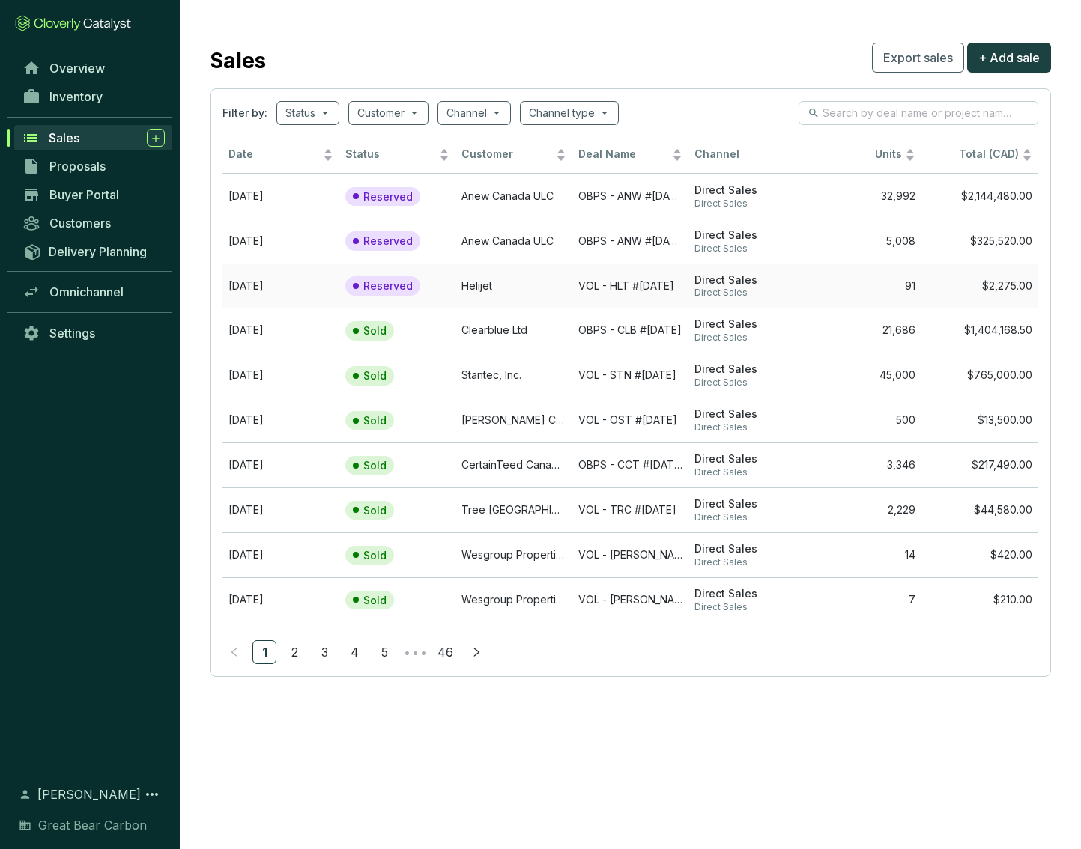
click at [789, 264] on td "Direct Sales Direct Sales" at bounding box center [746, 286] width 117 height 45
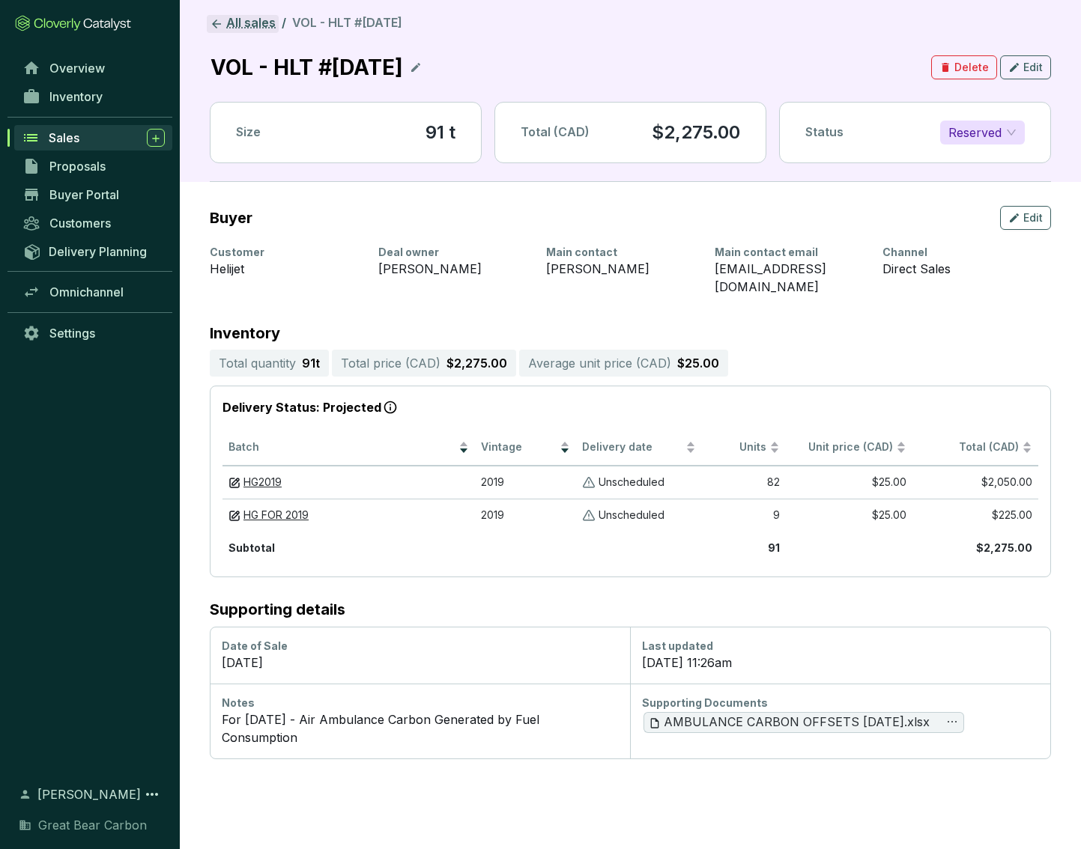
click at [230, 19] on link "All sales" at bounding box center [243, 24] width 72 height 18
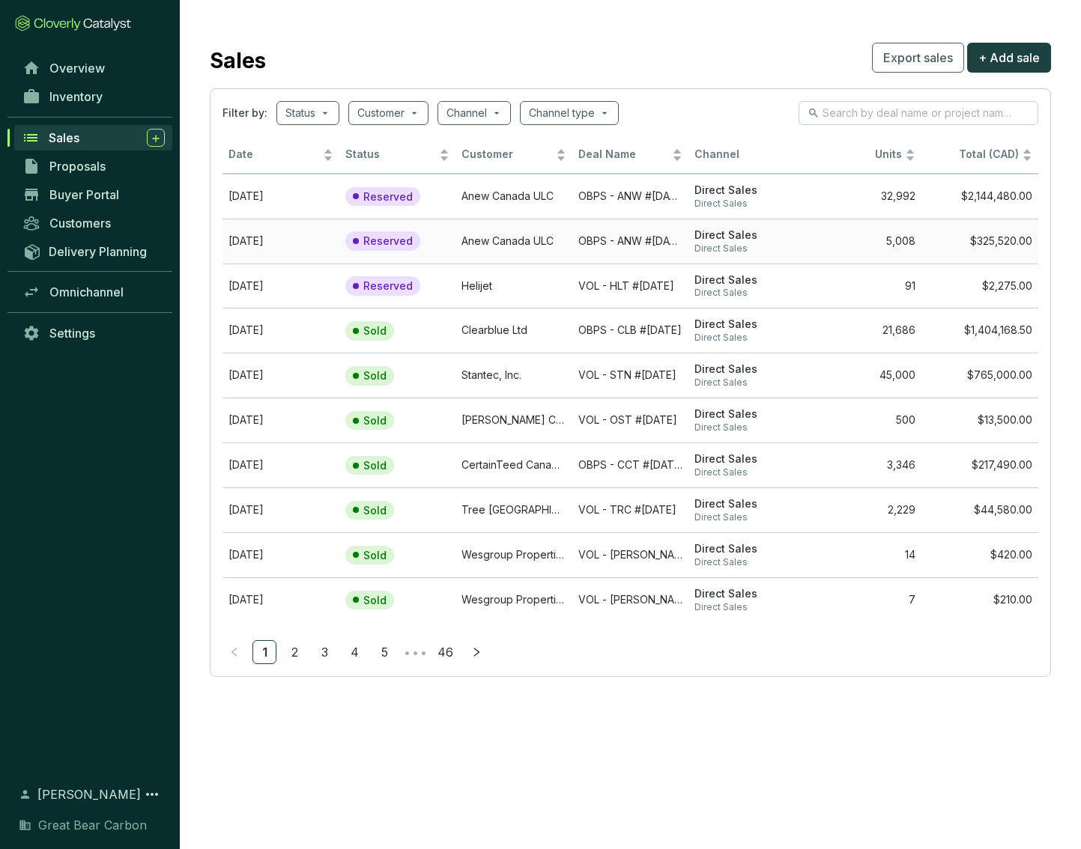
click at [837, 250] on td "5,008" at bounding box center [863, 241] width 117 height 45
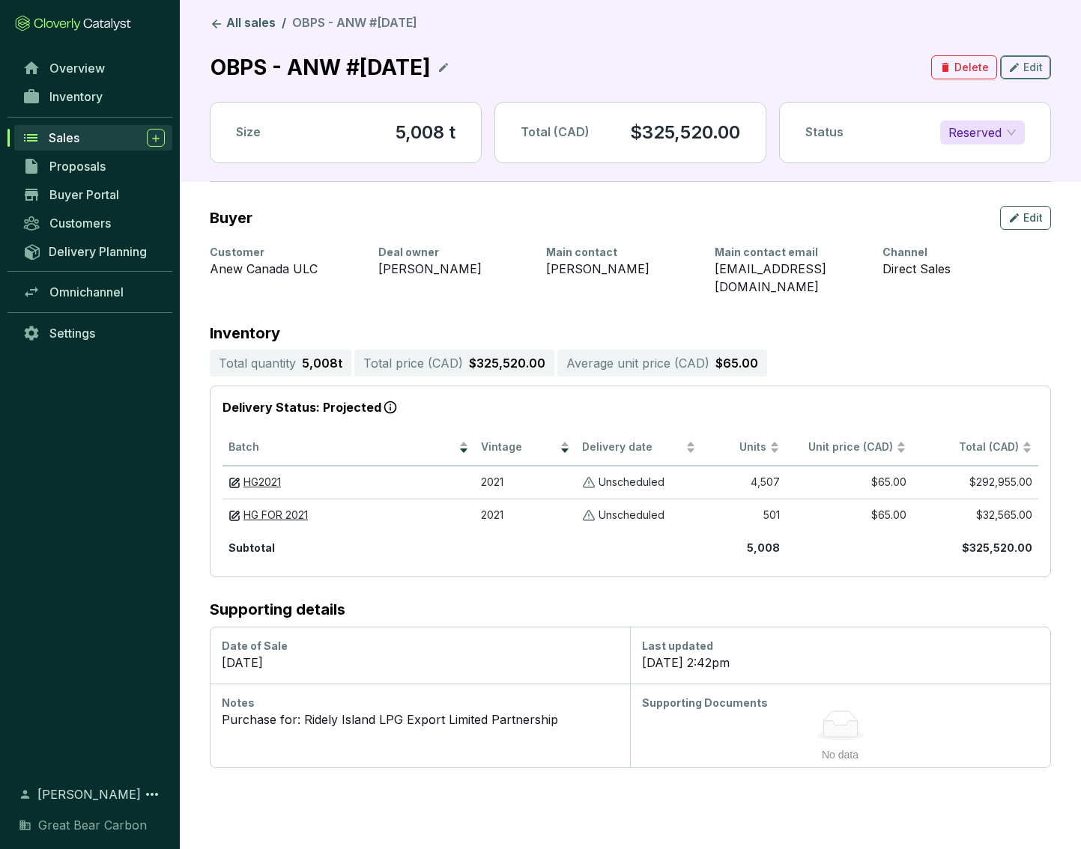
click at [946, 62] on span "Edit" at bounding box center [1032, 67] width 19 height 15
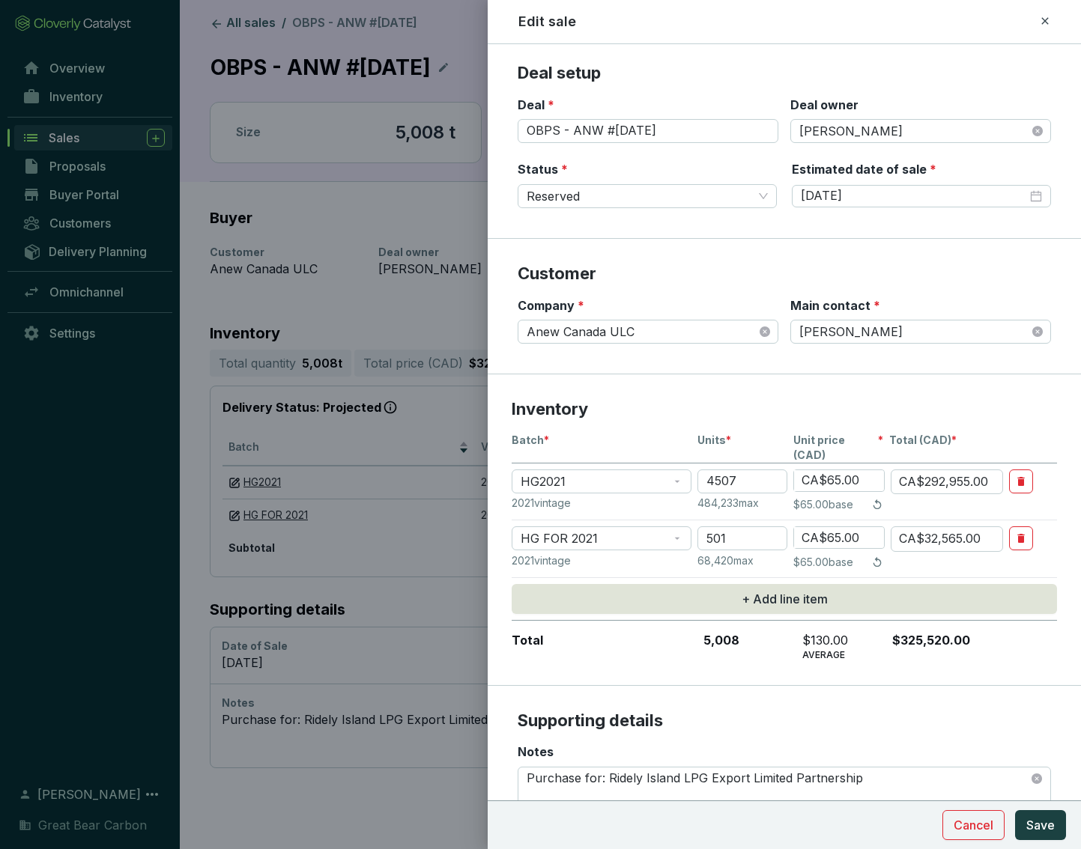
click at [859, 470] on input "CA$65.00" at bounding box center [839, 480] width 90 height 21
type input "CA$6,500.00"
type input "CA$29,295,500.00"
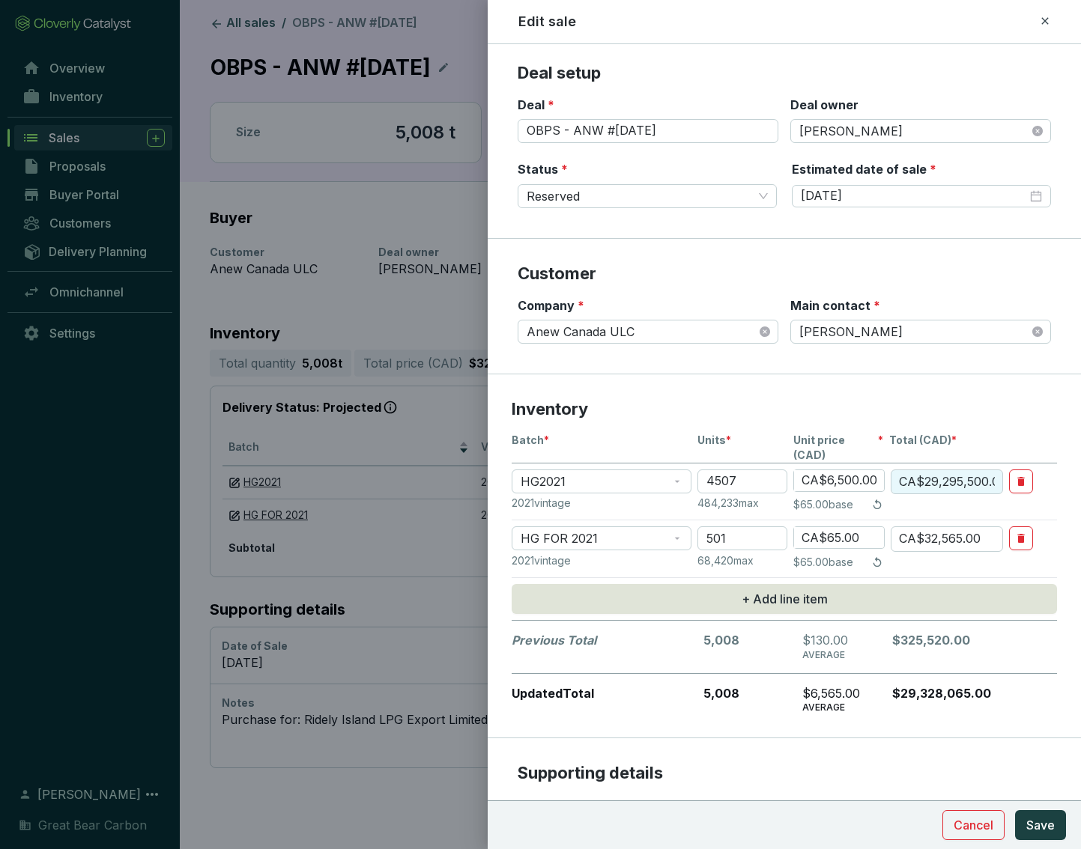
type input "CA$600.00"
type input "CA$2,704,200.00"
type input "CA$0"
type input "CA$0.00"
type input "CA$60.00"
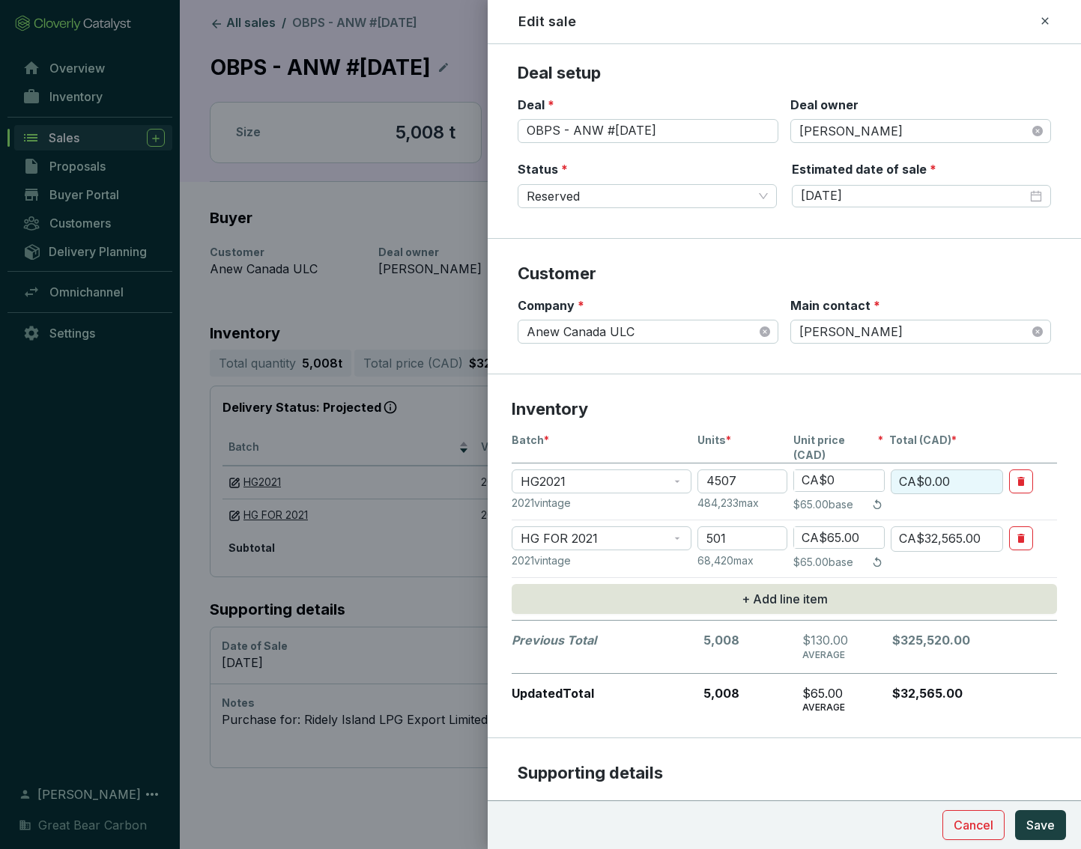
type input "CA$270,420.00"
type input "CA$160.00"
type input "CA$721,120.00"
type input "CA$60.00"
type input "CA$270,420.00"
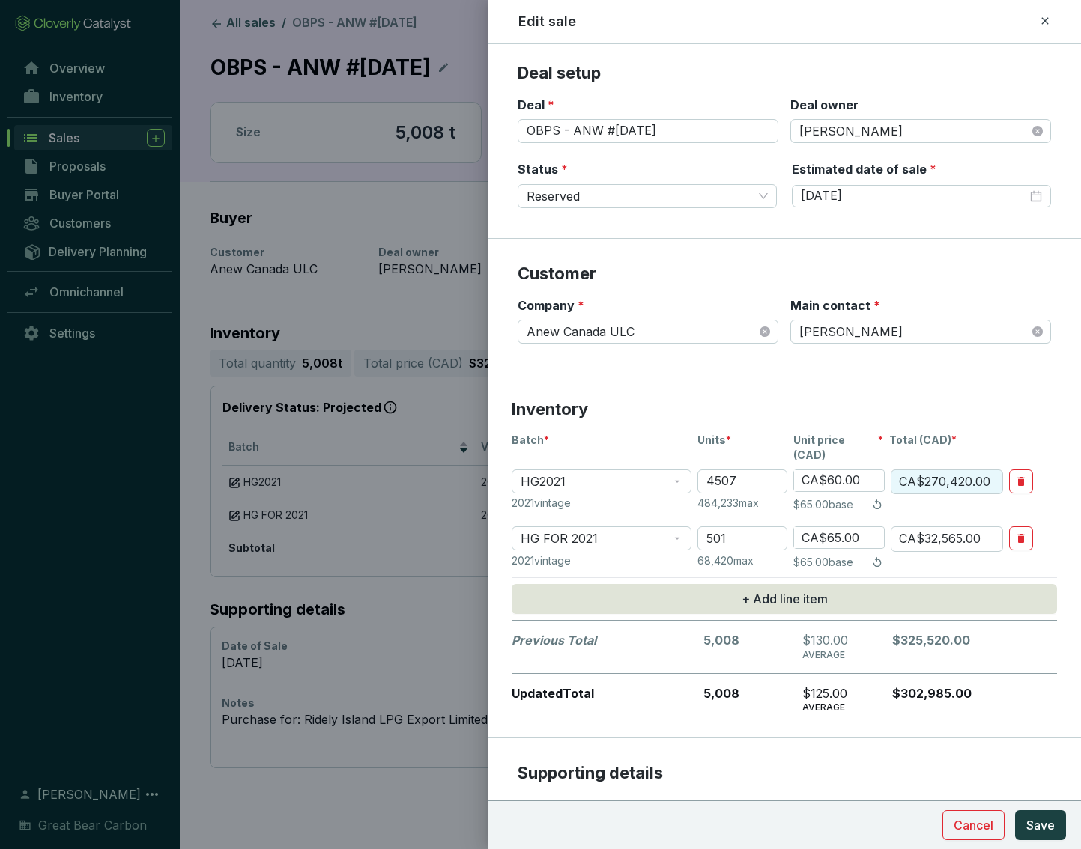
type input "CA$610.00"
type input "CA$2,749,270.00"
type input "CA$61.00"
type input "CA$274,927.00"
type input "CA$461.00"
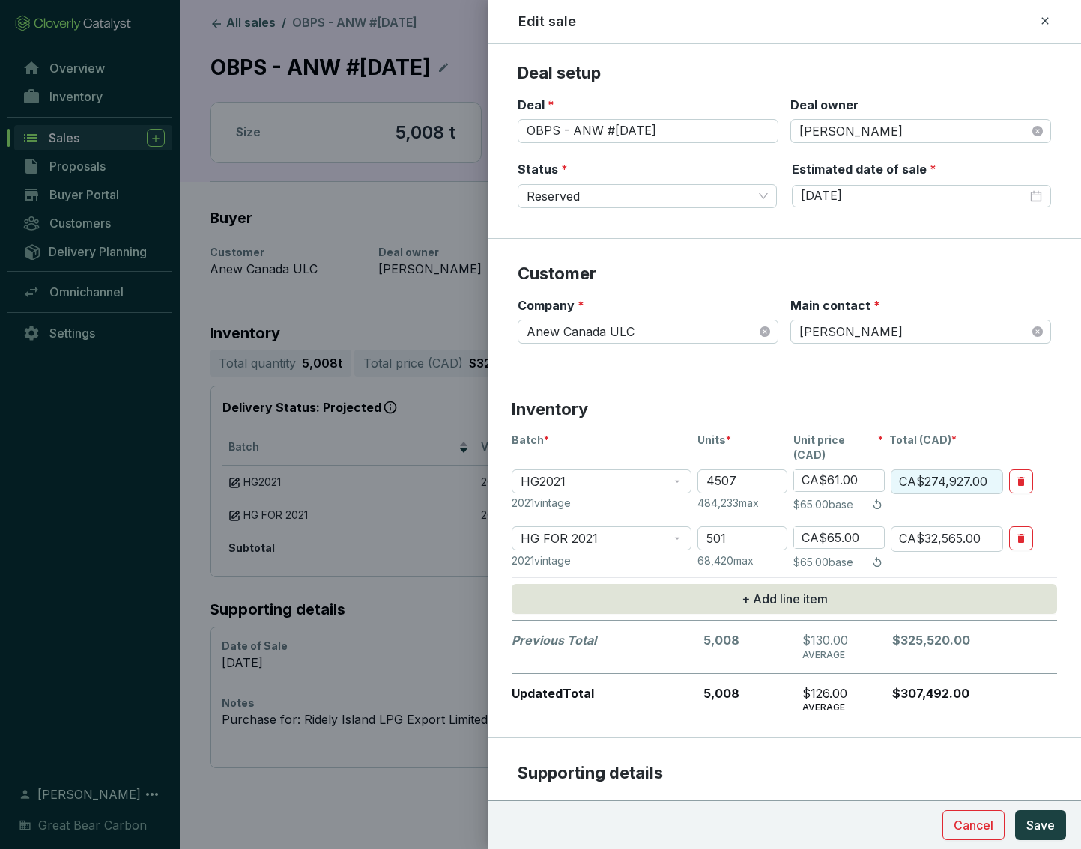
type input "CA$2,077,727.00"
type input "CA$61.00"
type input "CA$274,927.00"
type input "CA$6,100.00"
type input "CA$27,492,700.00"
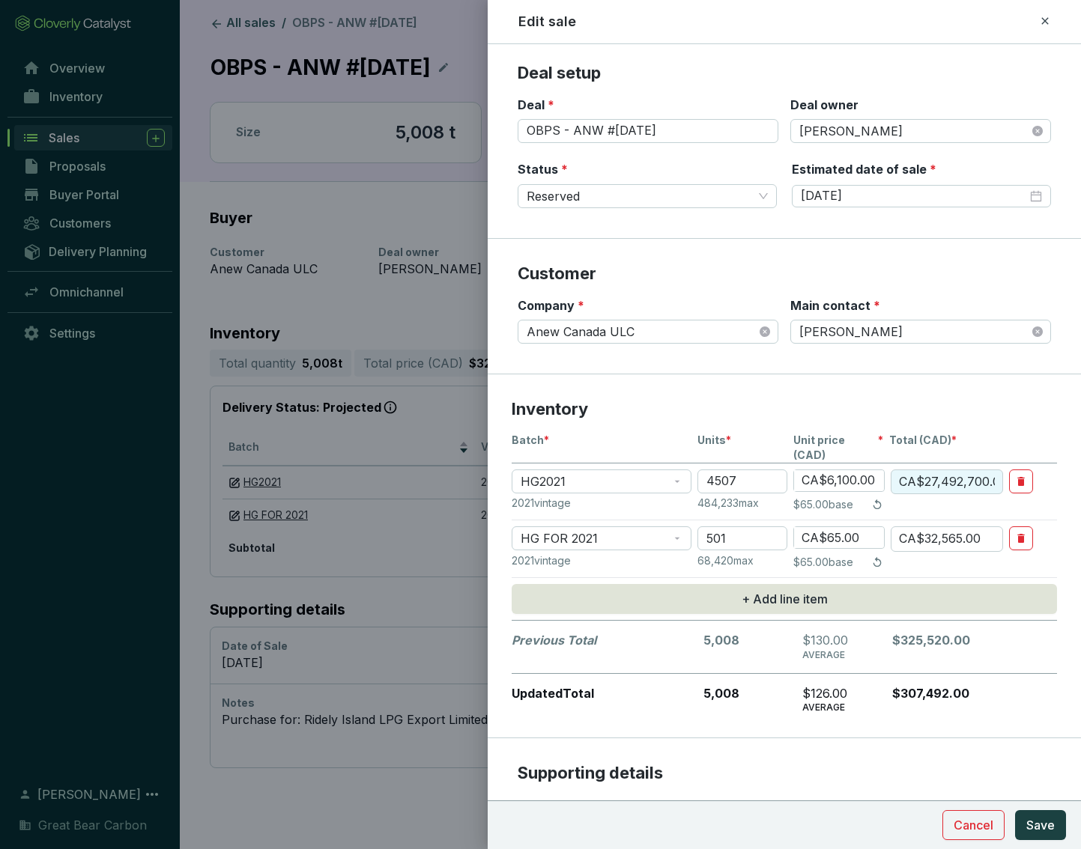
type input "CA$600.00"
type input "CA$2,704,200.00"
type input "CA$0"
type input "CA$0.00"
type input "CA$60.00"
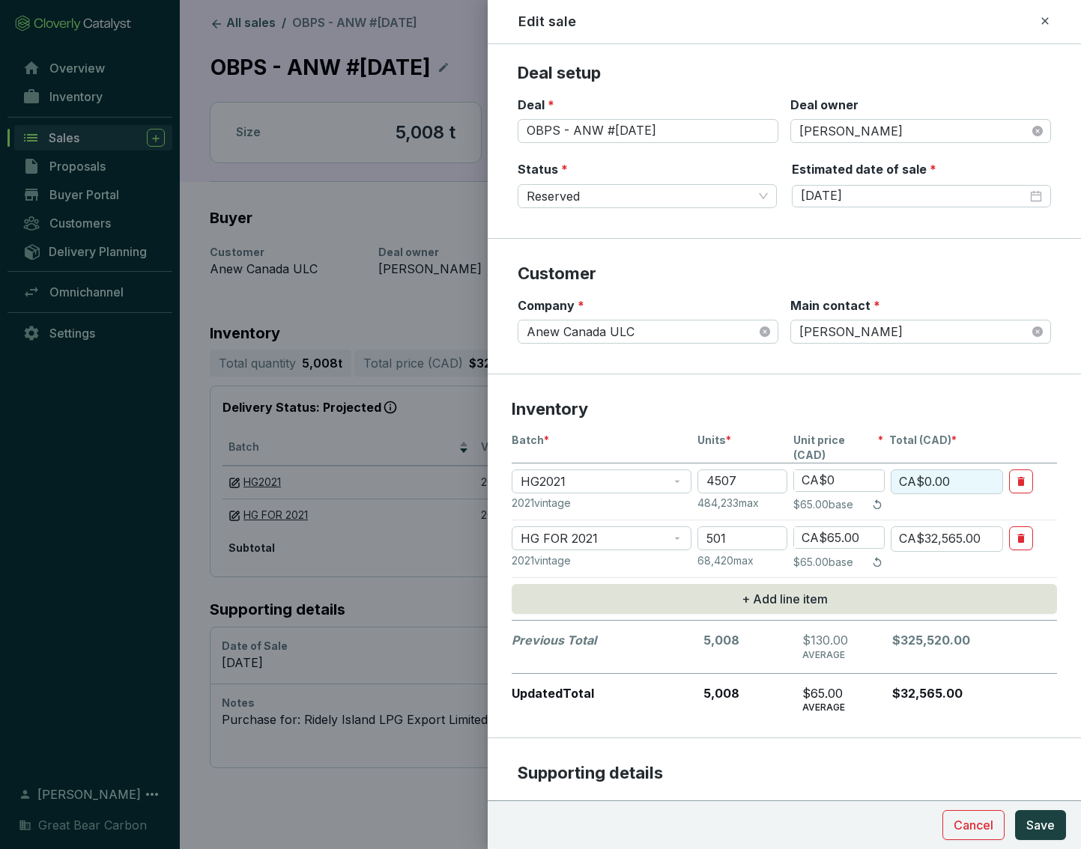
type input "CA$270,420.00"
type input "CA$160.00"
type input "CA$721,120.00"
type input "CA$1.60"
type input "CA$7,211.20"
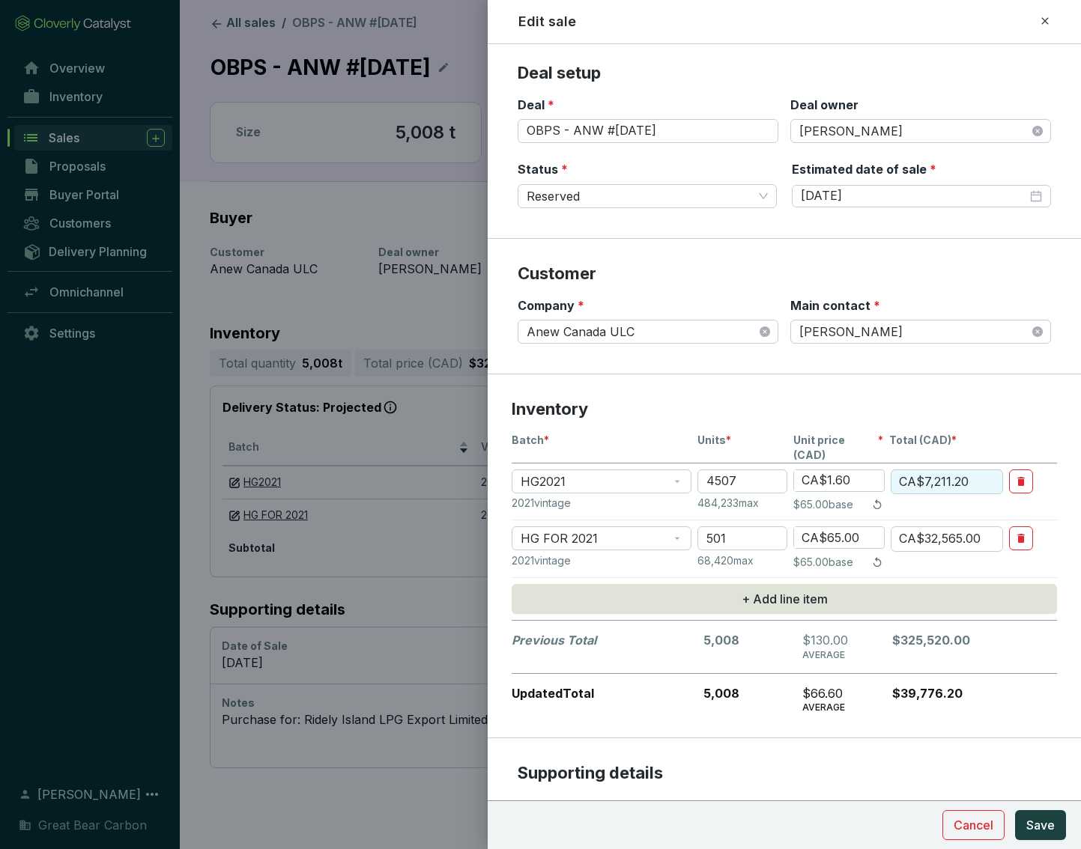
type input "CA$0.60"
type input "CA$2,704.20"
type input "CA$60.00"
type input "CA$270,420.00"
type input "CA$0"
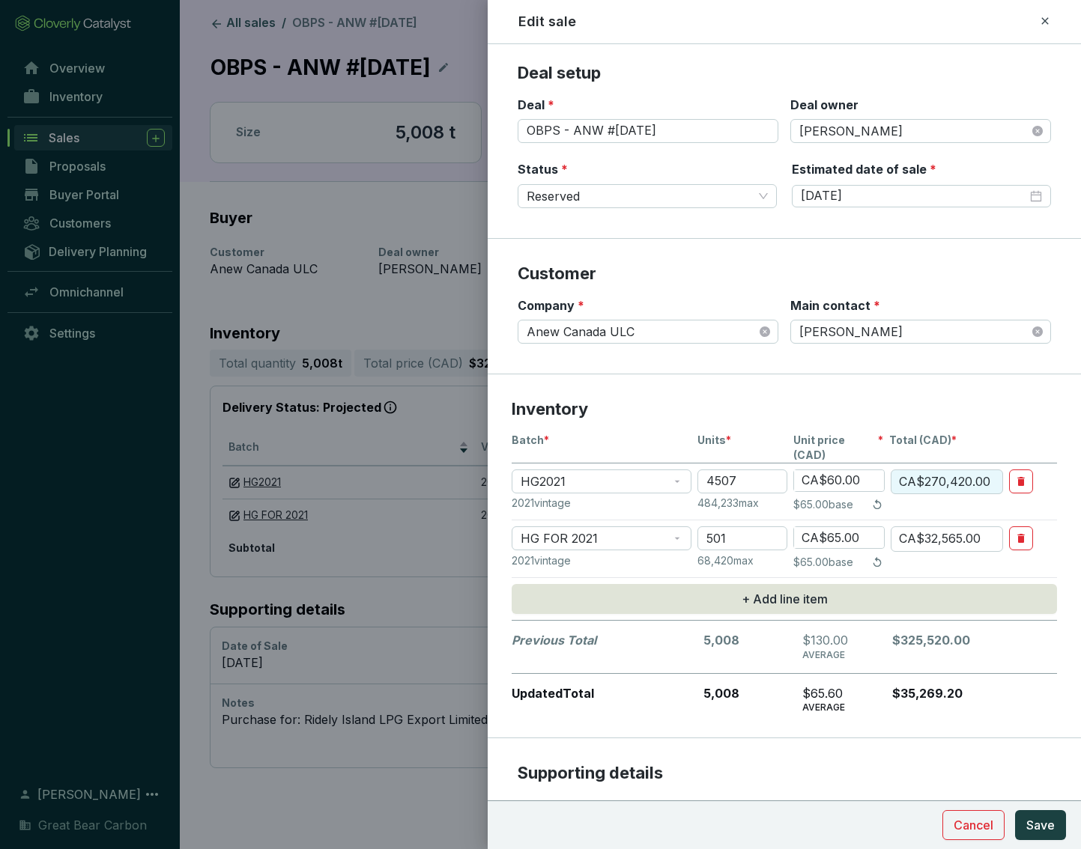
type input "CA$0.00"
type input "CA$60.00"
type input "CA$270,420.00"
type input "CA$610.00"
type input "CA$2,749,270.00"
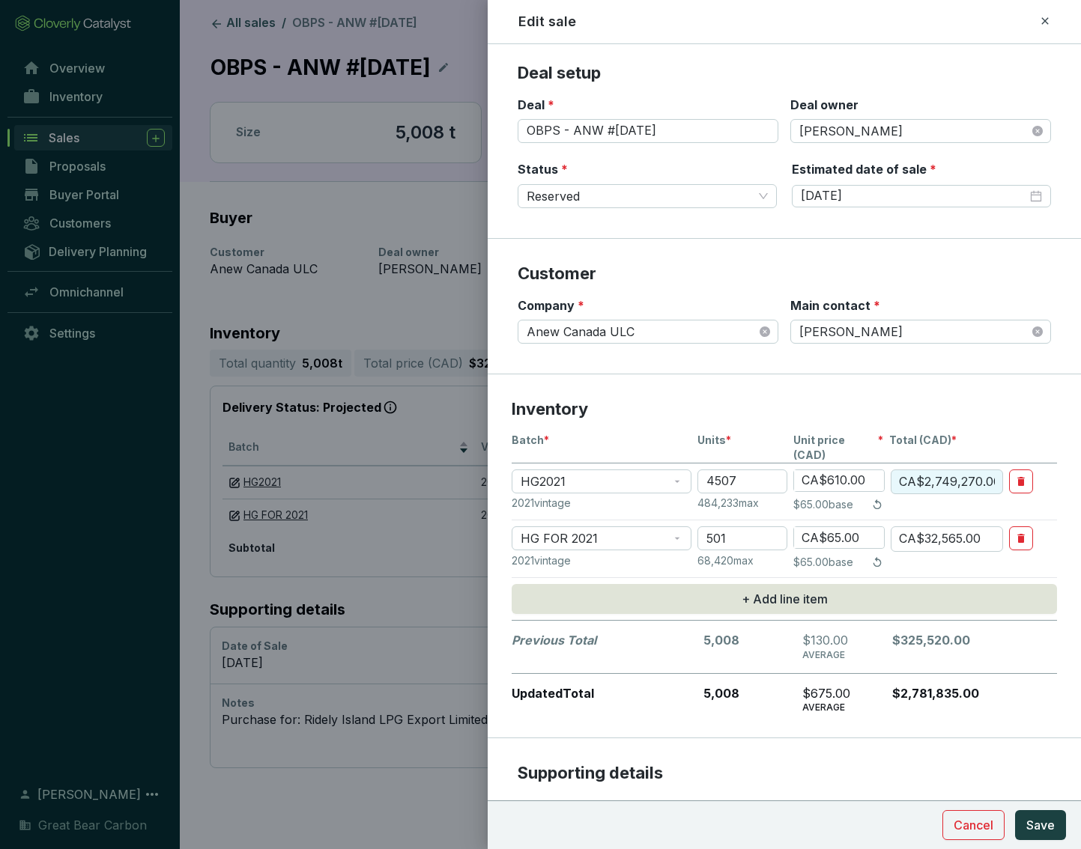
type input "CA$61.00"
type input "CA$274,927.00"
type input "CA$61.40"
type input "CA$276,729.80"
type input "CA$61.43"
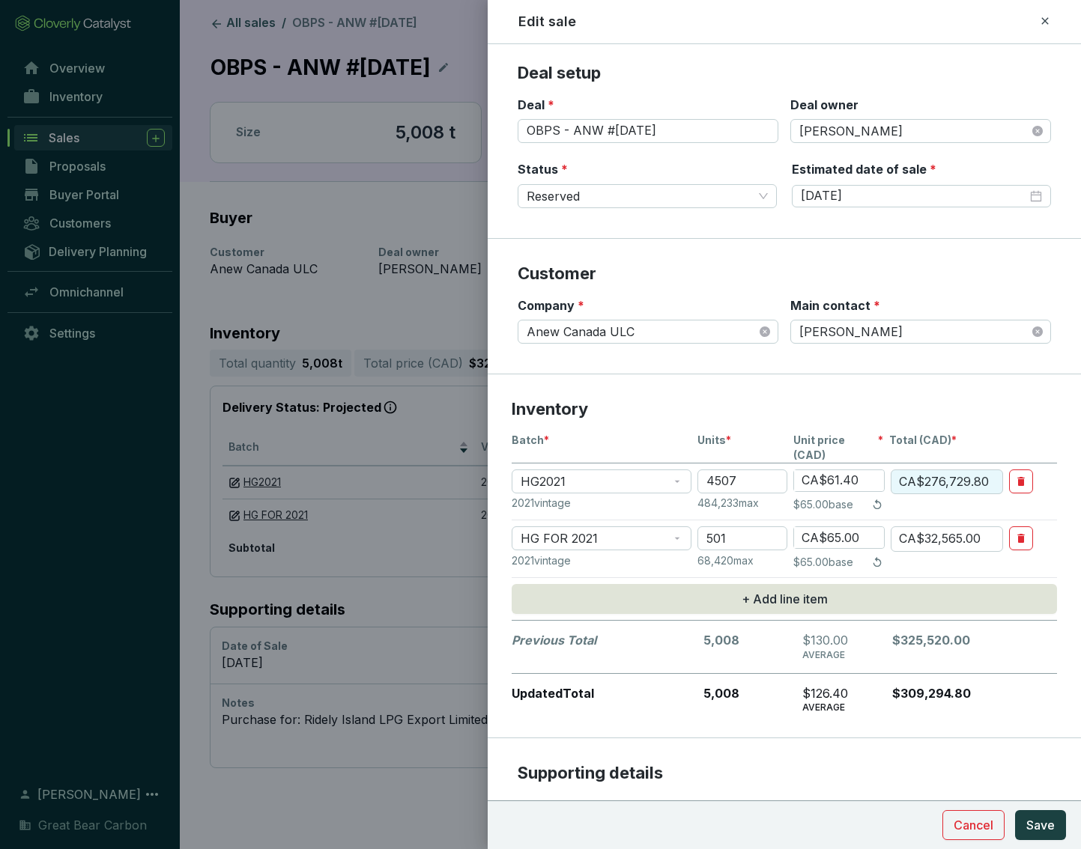
type input "CA$276,865.01"
type input "CA$61.43"
type input "CA$6.00"
type input "CA$3,006.00"
type input "CA$61.00"
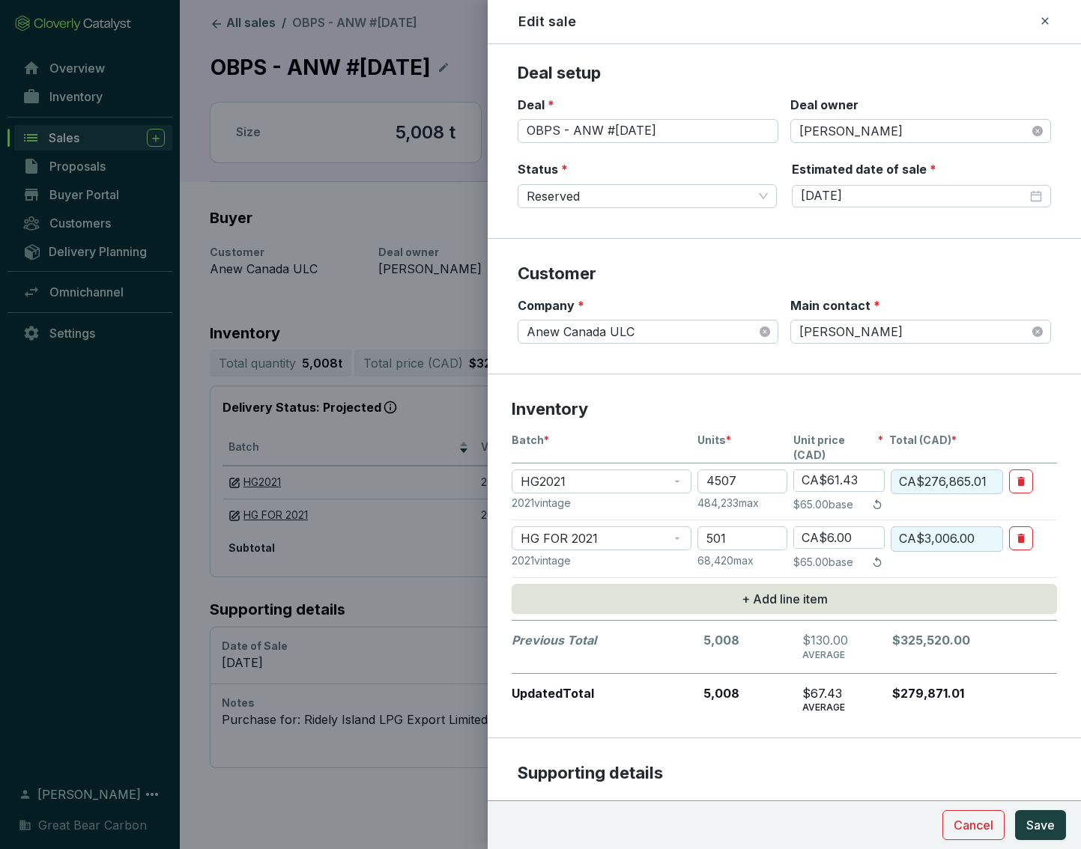
type input "CA$30,561.00"
type input "CA$61.40"
type input "CA$30,761.40"
type input "CA$61.43"
type input "CA$30,776.43"
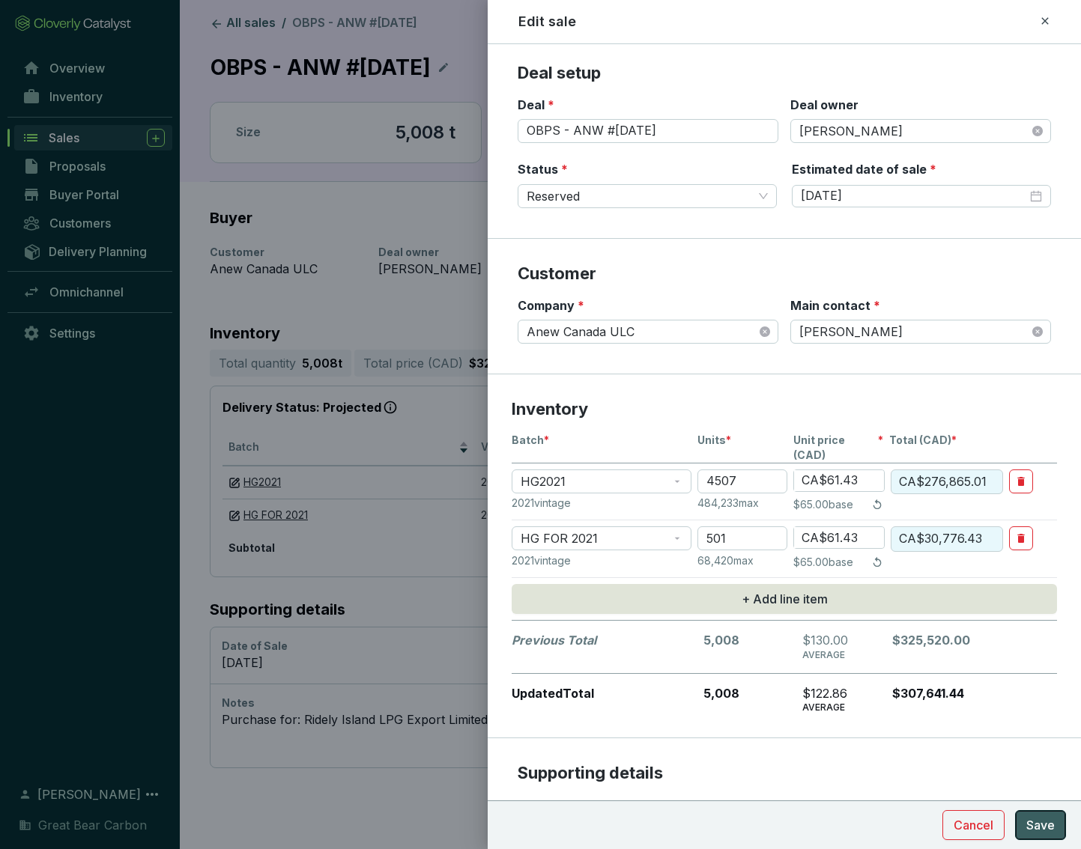
type input "CA$61.43"
click at [946, 598] on span "Save" at bounding box center [1040, 825] width 28 height 18
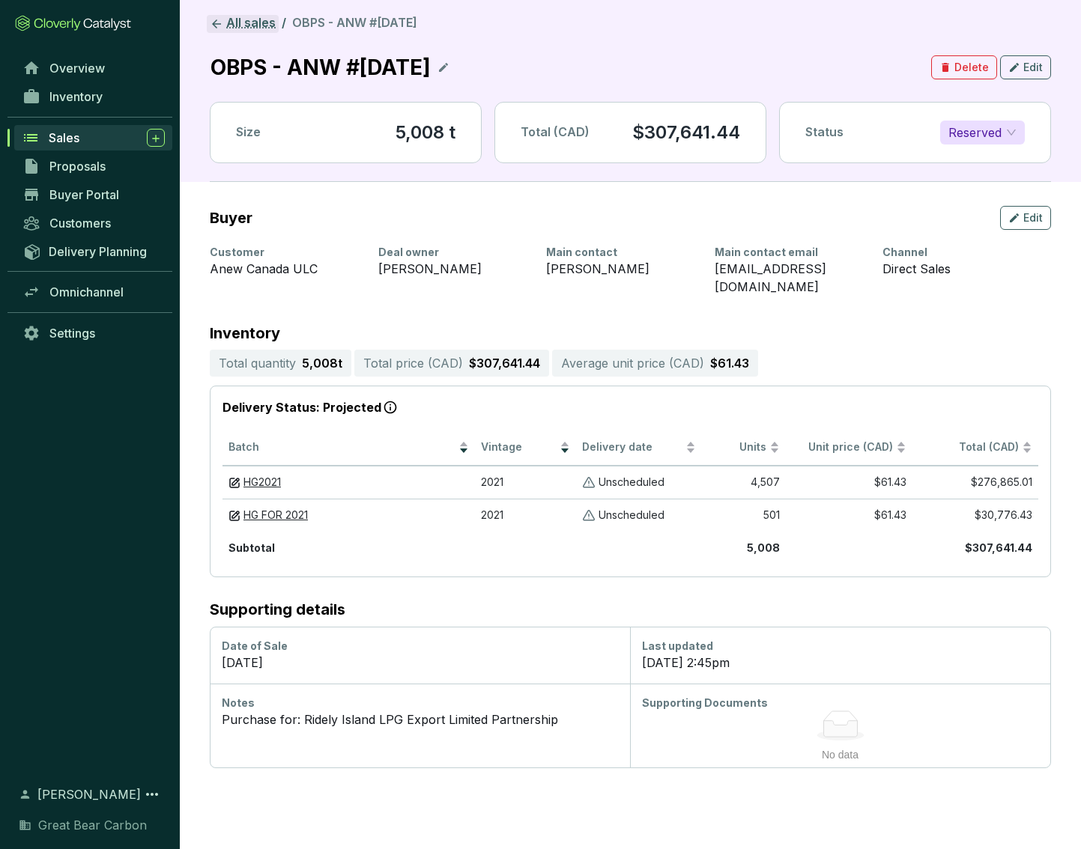
click at [243, 19] on link "All sales" at bounding box center [243, 24] width 72 height 18
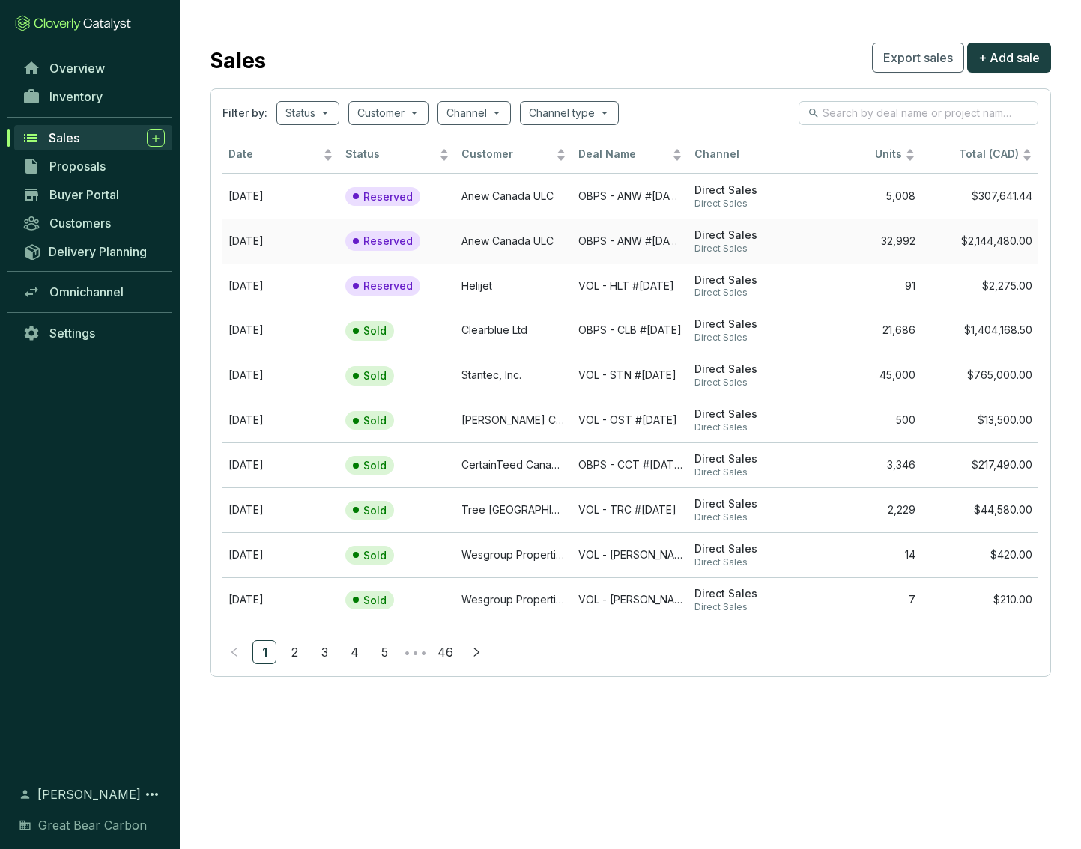
click at [581, 247] on td "OBPS - ANW #[DATE]" at bounding box center [630, 241] width 117 height 45
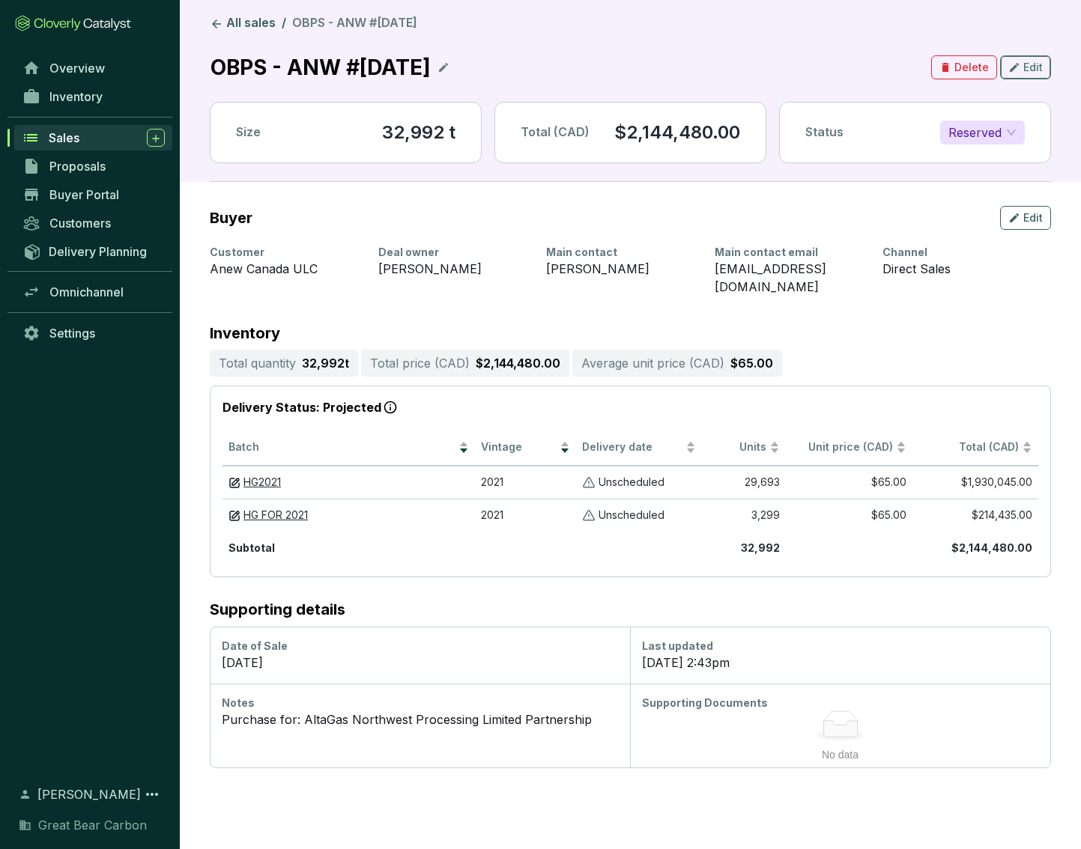
click at [946, 70] on span "Edit" at bounding box center [1032, 67] width 19 height 15
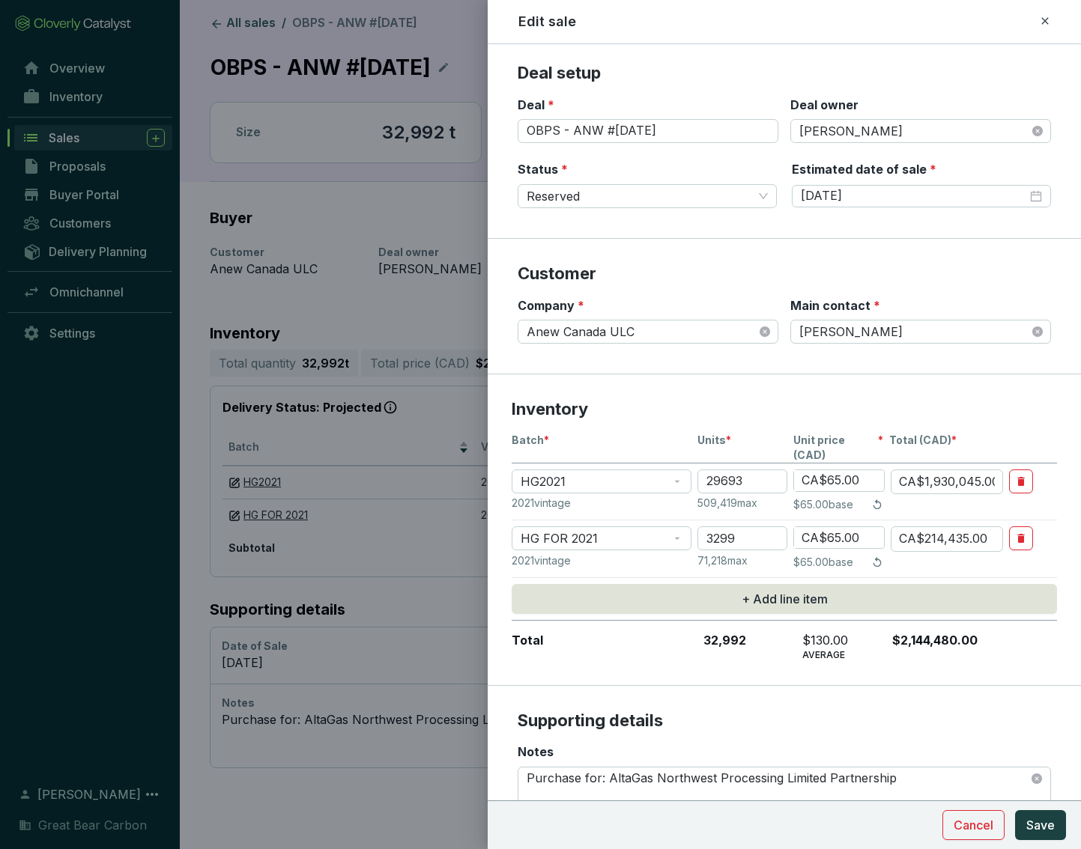
click at [875, 470] on input "CA$65.00" at bounding box center [839, 480] width 90 height 21
type input "CA$6,500.00"
type input "CA$193,004,500.00"
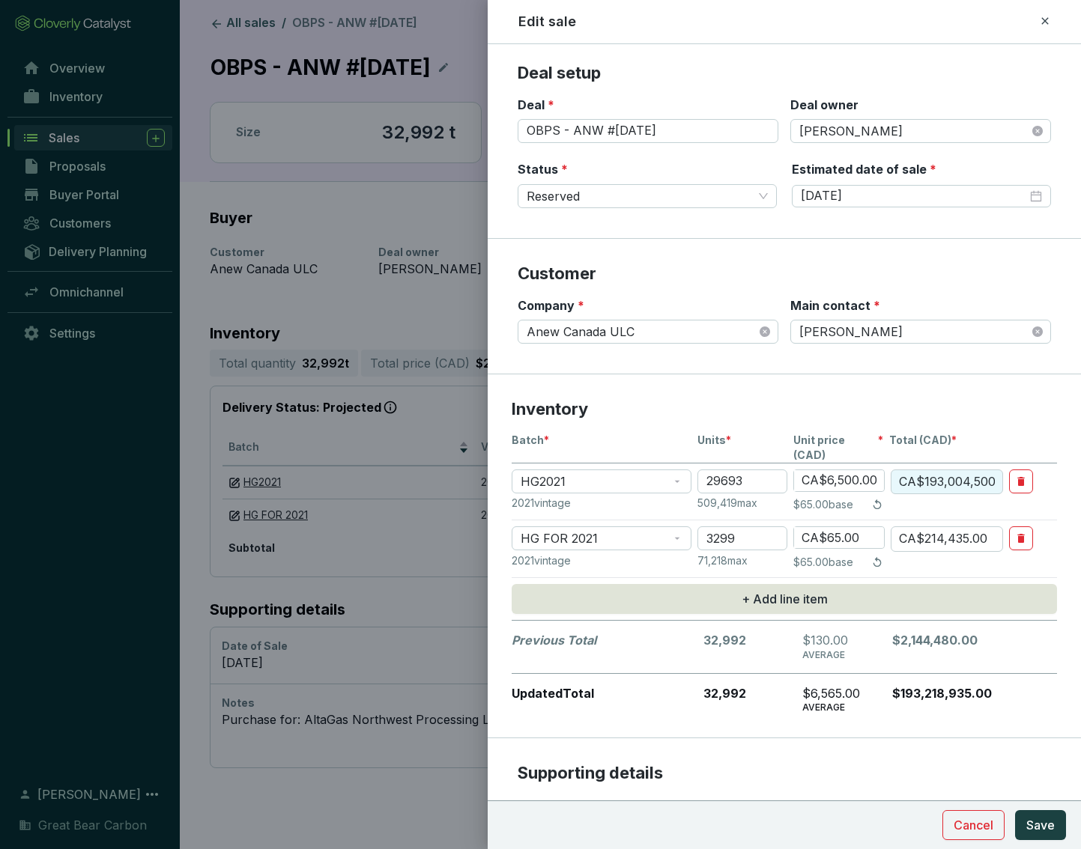
type input "CA$600.00"
type input "CA$17,815,800.00"
type input "CA$0"
type input "CA$0.00"
type input "CA$60.00"
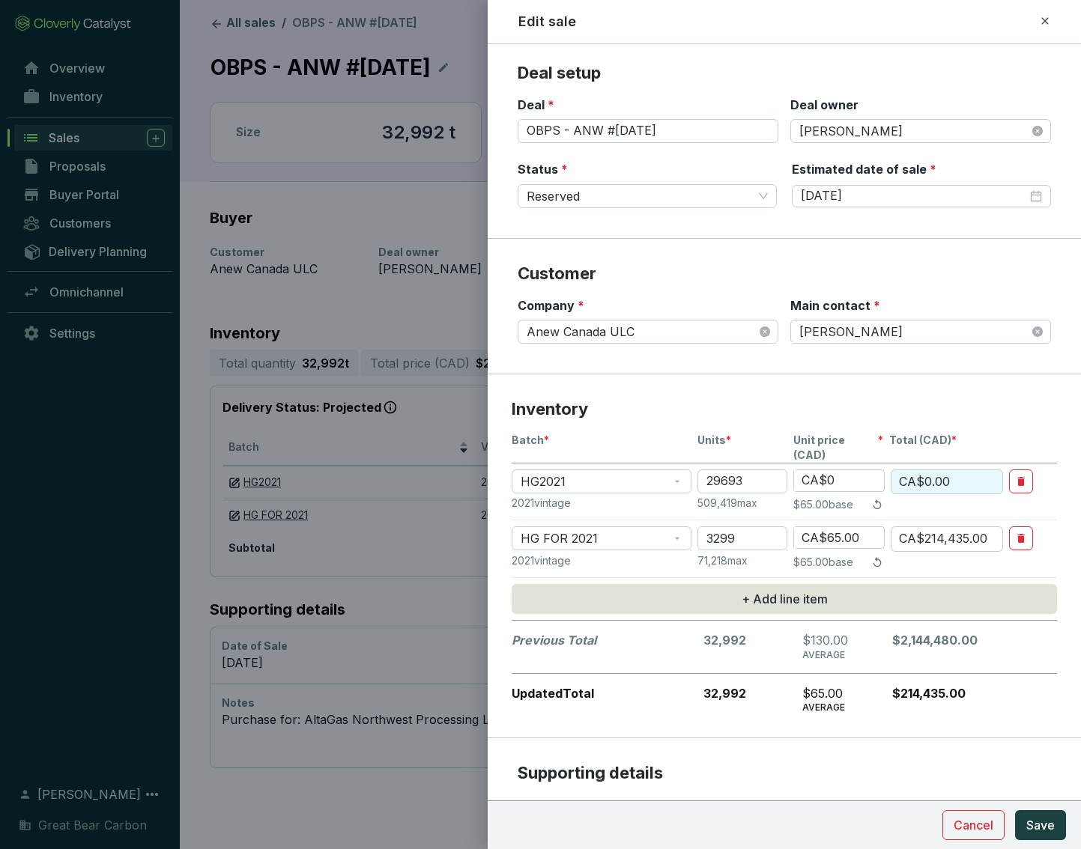
type input "CA$1,781,580.00"
type input "CA$610.00"
type input "CA$18,112,730.00"
type input "CA$610.00"
click at [946, 598] on button "Save" at bounding box center [1040, 825] width 51 height 30
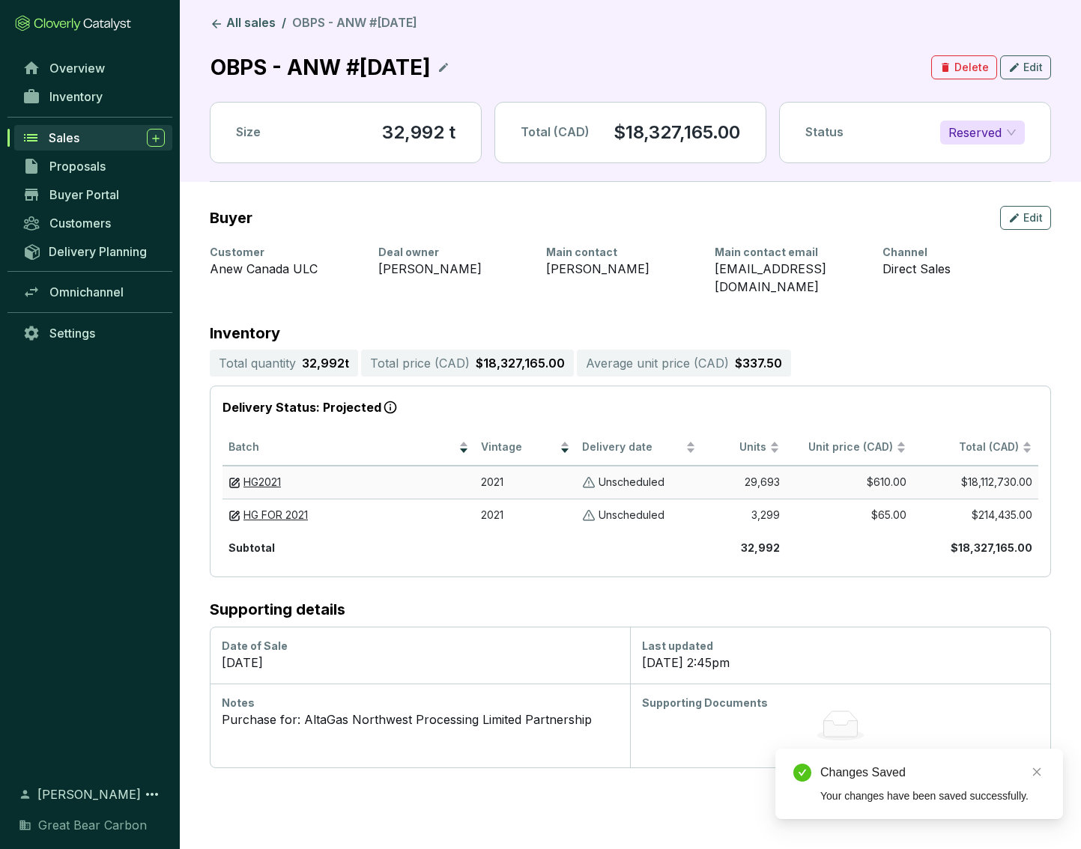
click at [720, 466] on td "29,693" at bounding box center [744, 482] width 84 height 33
click at [691, 476] on section "Unscheduled" at bounding box center [639, 483] width 114 height 14
click at [946, 70] on span "Edit" at bounding box center [1032, 67] width 19 height 15
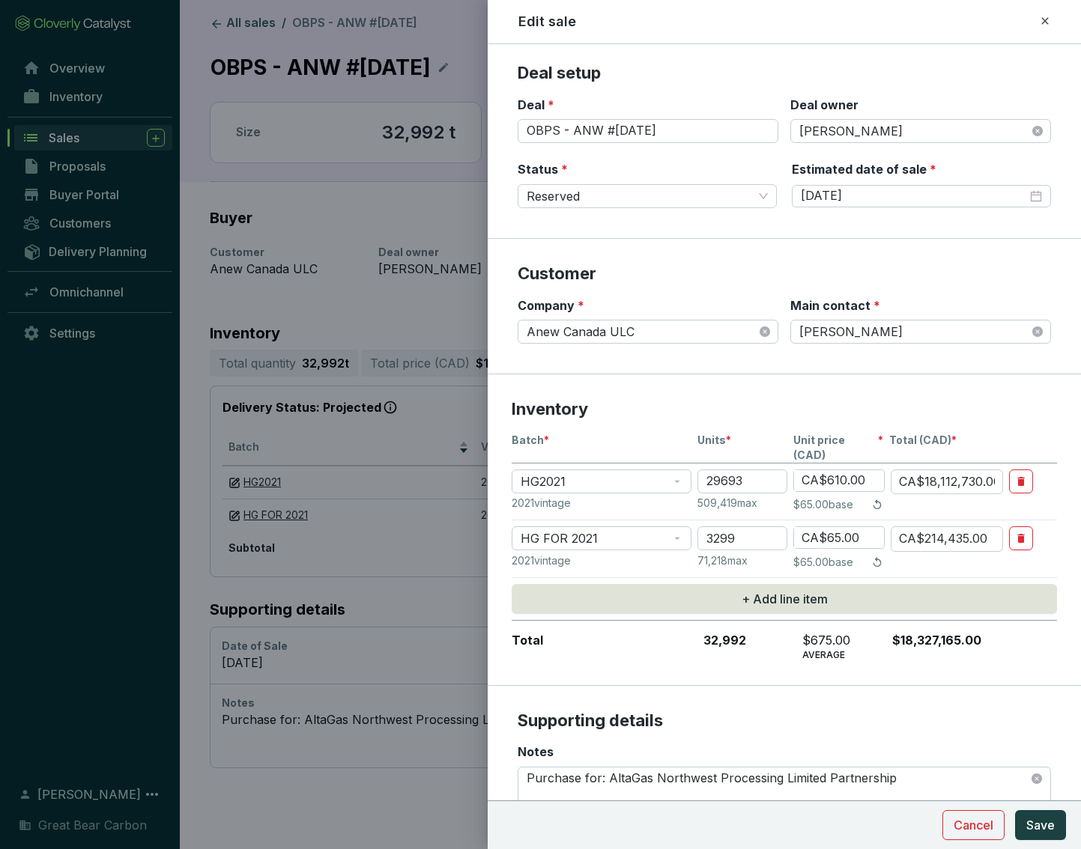
click at [875, 470] on input "CA$610.00" at bounding box center [839, 480] width 90 height 21
type input "CA$61,000.00"
type input "CA$1,811,273,000.00"
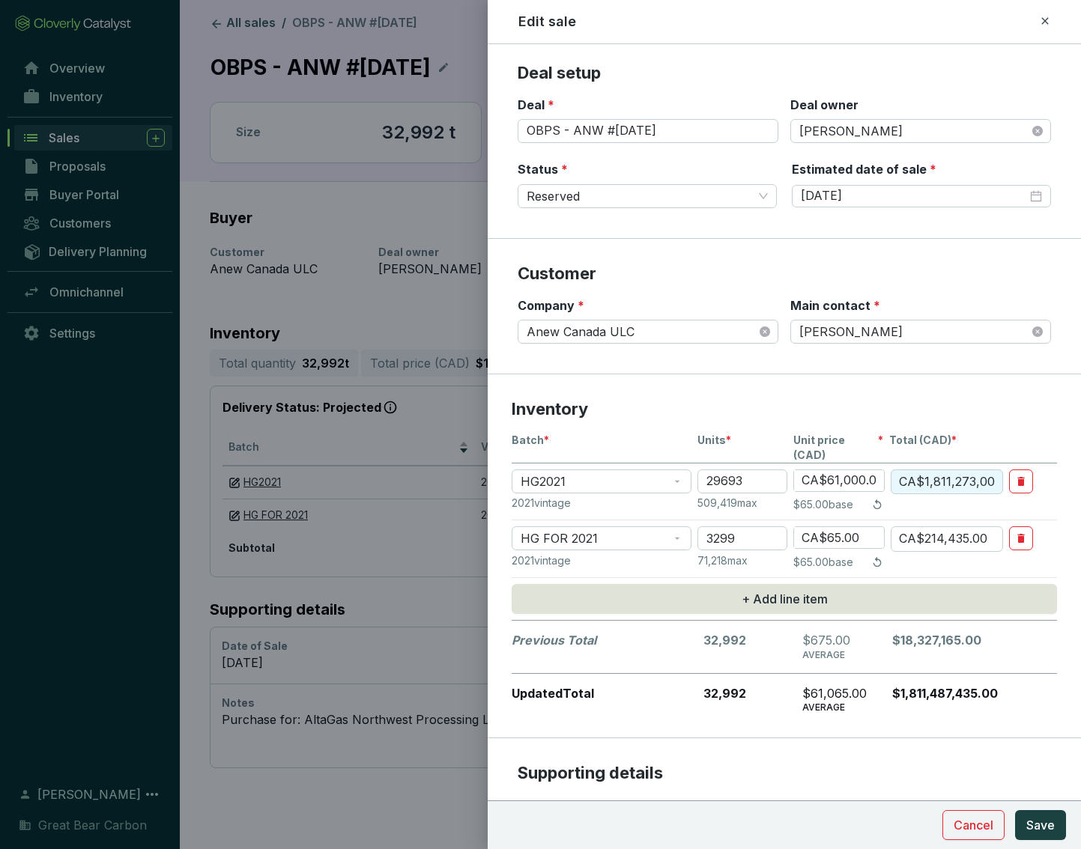
type input "CA$6,100.00"
type input "CA$181,127,300.00"
type input "CA$610.00"
type input "CA$18,112,730.00"
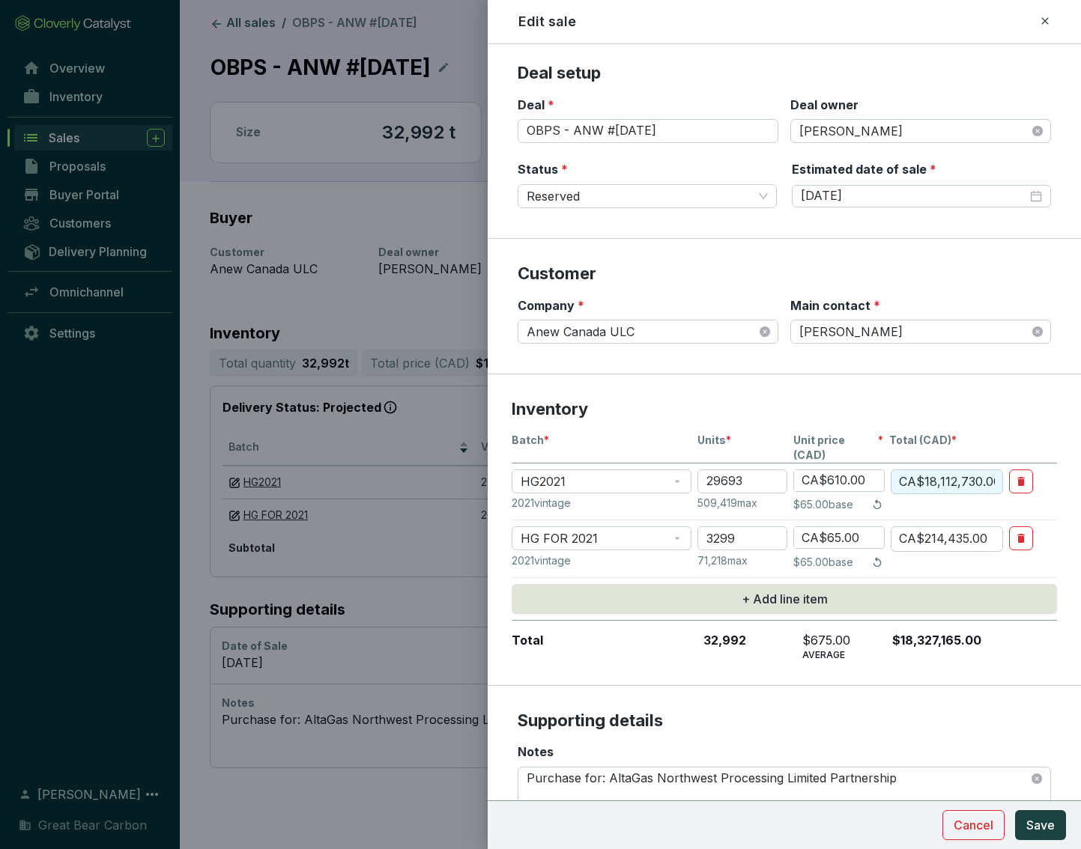
type input "CA$61,000.00"
type input "CA$1,811,273,000.00"
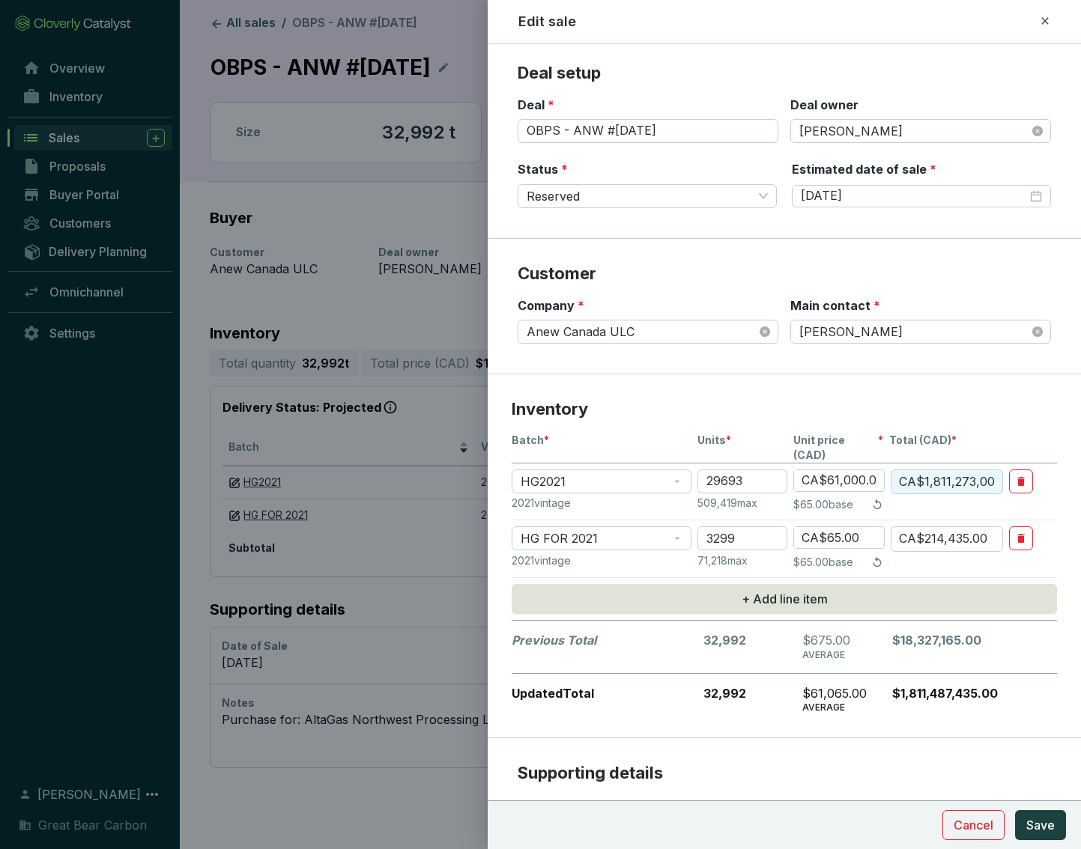
type input "CA$6,100.00"
type input "CA$181,127,300.00"
type input "CA$610.00"
type input "CA$18,112,730.00"
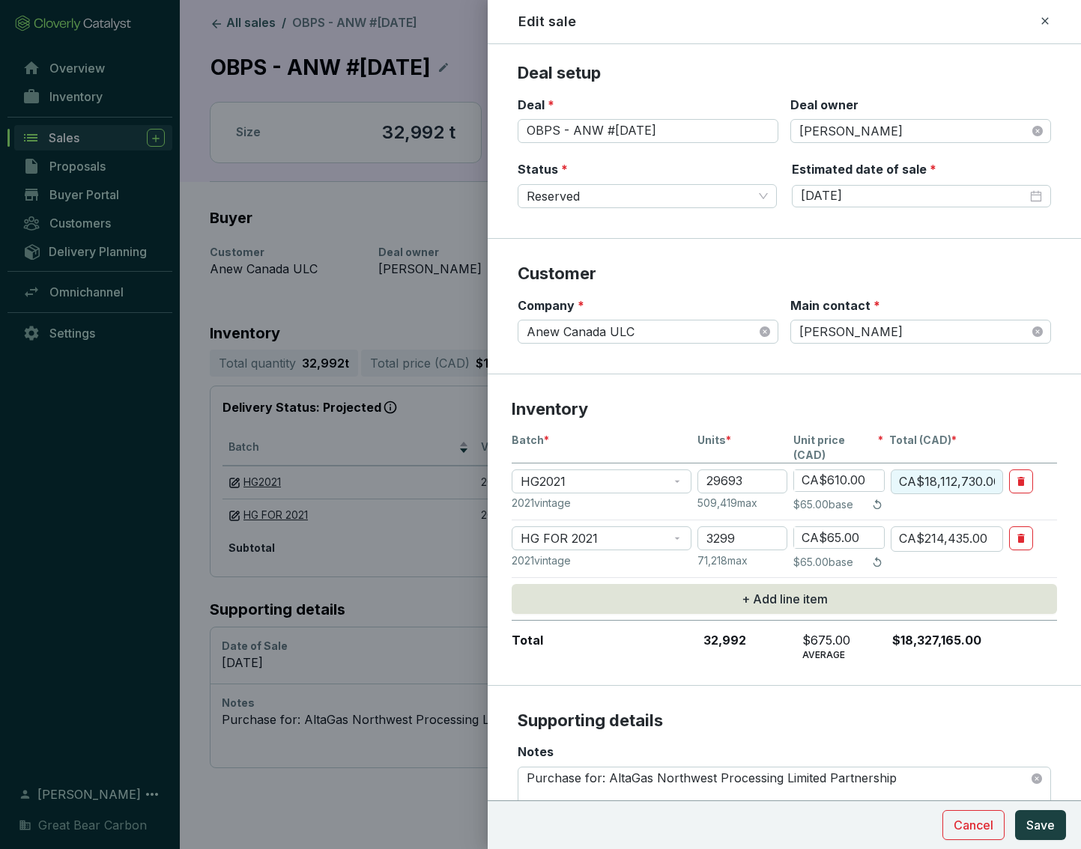
type input "CA$61.00"
type input "CA$1,811,273.00"
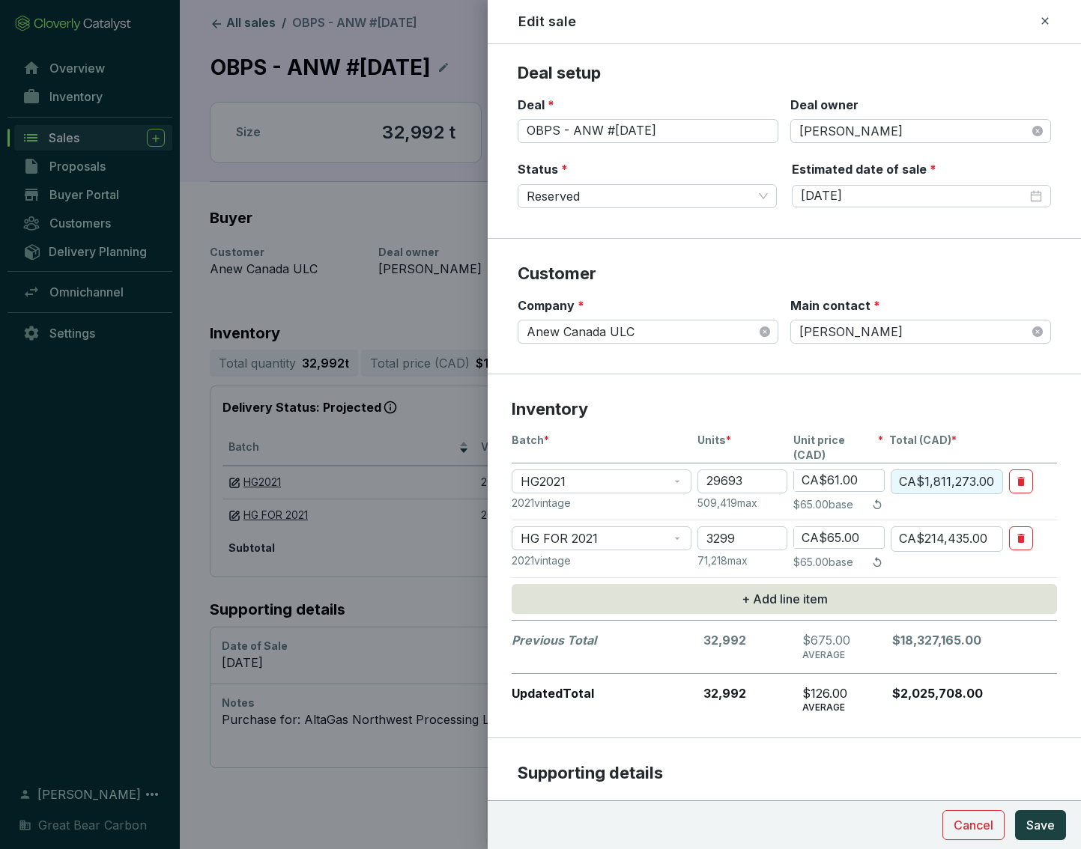
type input "CA$61.40"
type input "CA$1,823,150.20"
type input "CA$61.43"
type input "CA$1,824,040.99"
type input "CA$61.43"
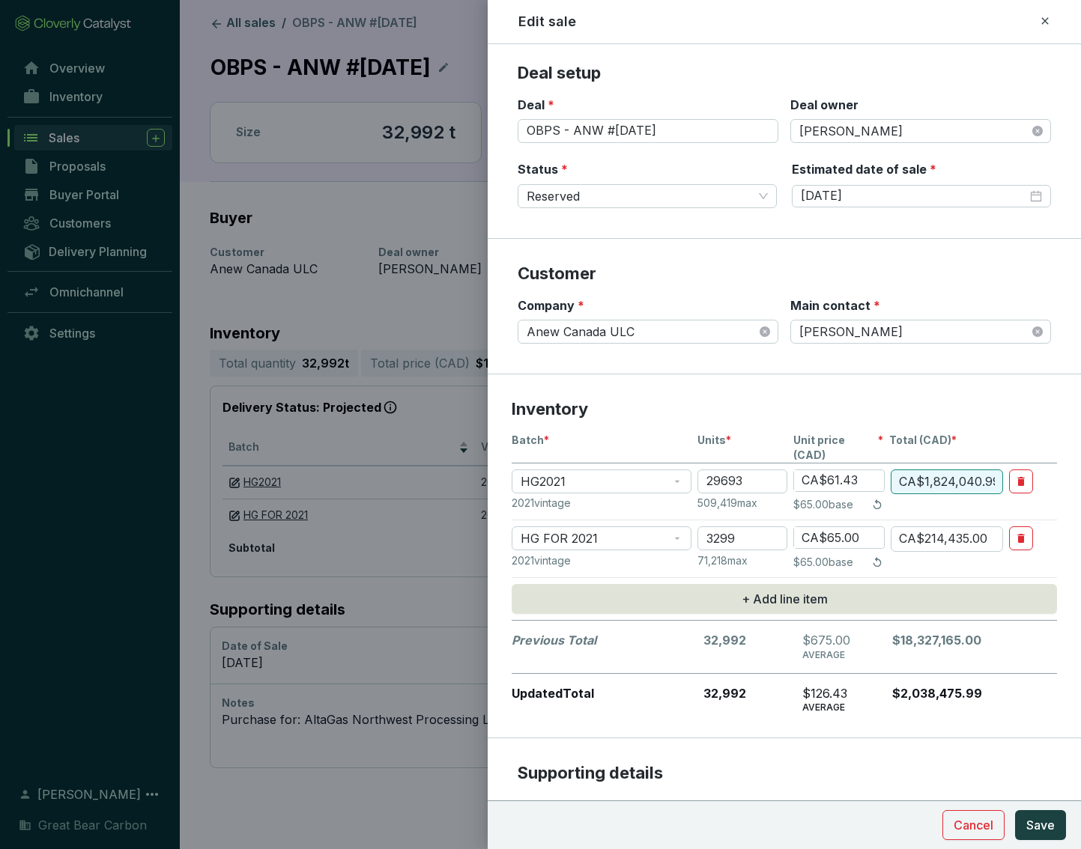
type input "CA$6.00"
type input "CA$19,794.00"
type input "CA$61.00"
type input "CA$201,239.00"
type input "CA$61.40"
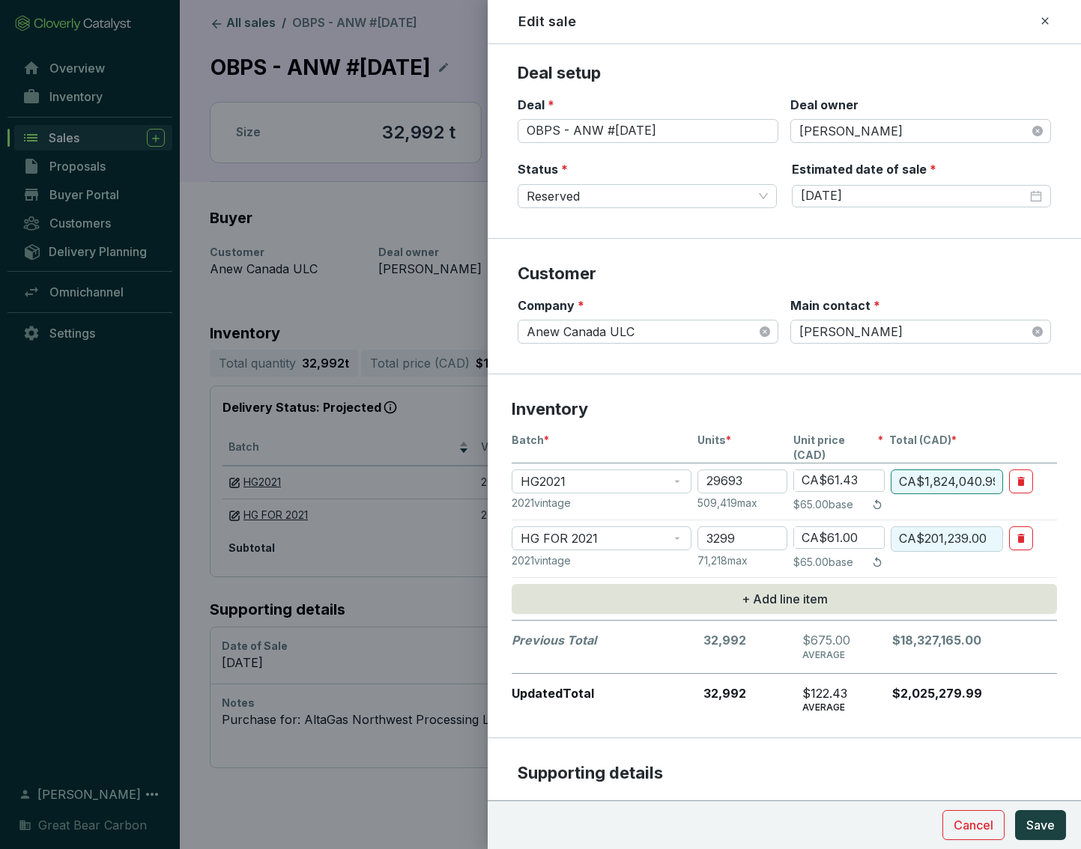
type input "CA$202,558.60"
type input "CA$61.43"
type input "CA$202,657.57"
type input "CA$61.43"
click at [946, 598] on span "Save" at bounding box center [1040, 825] width 28 height 18
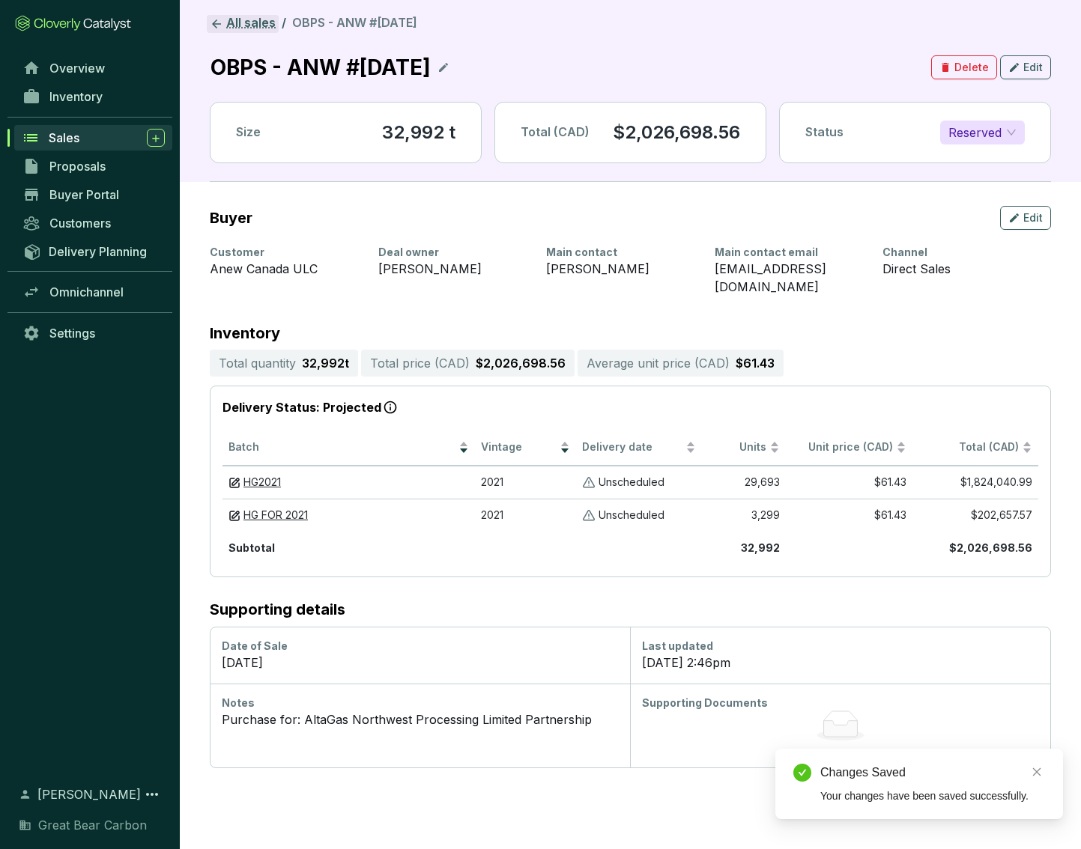
click at [244, 19] on link "All sales" at bounding box center [243, 24] width 72 height 18
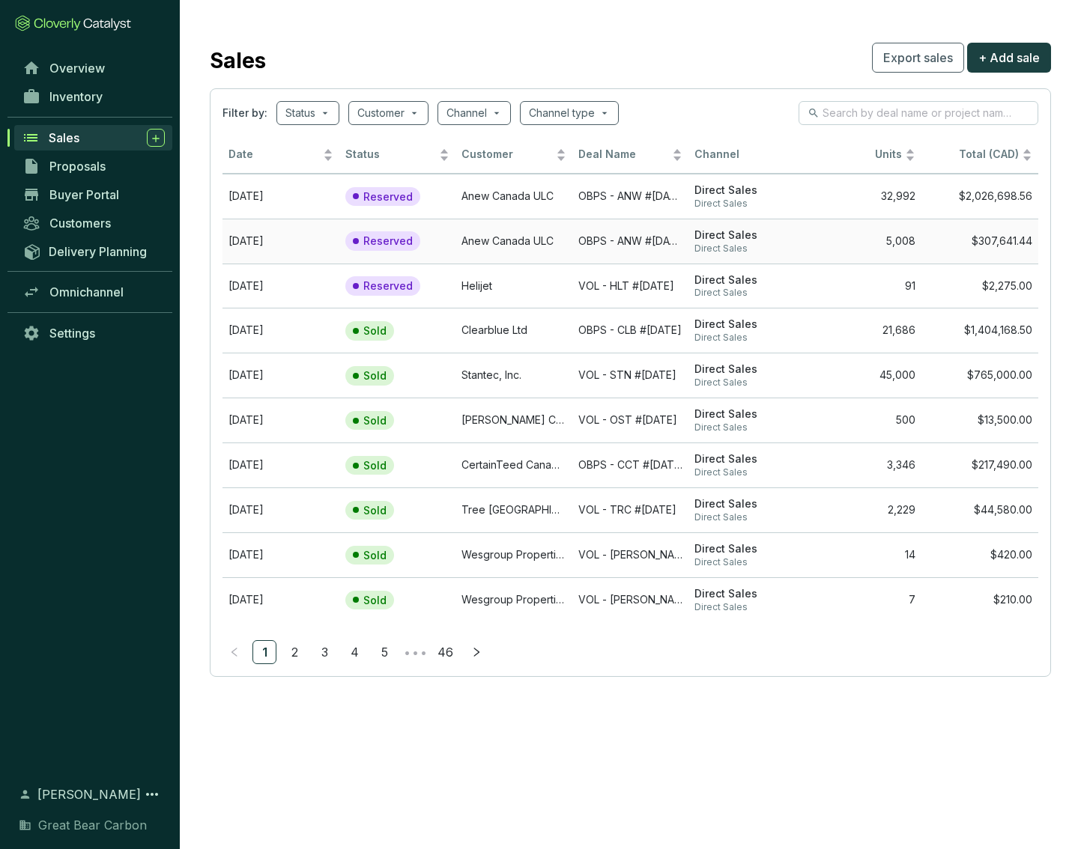
click at [720, 249] on span "Direct Sales" at bounding box center [746, 249] width 105 height 12
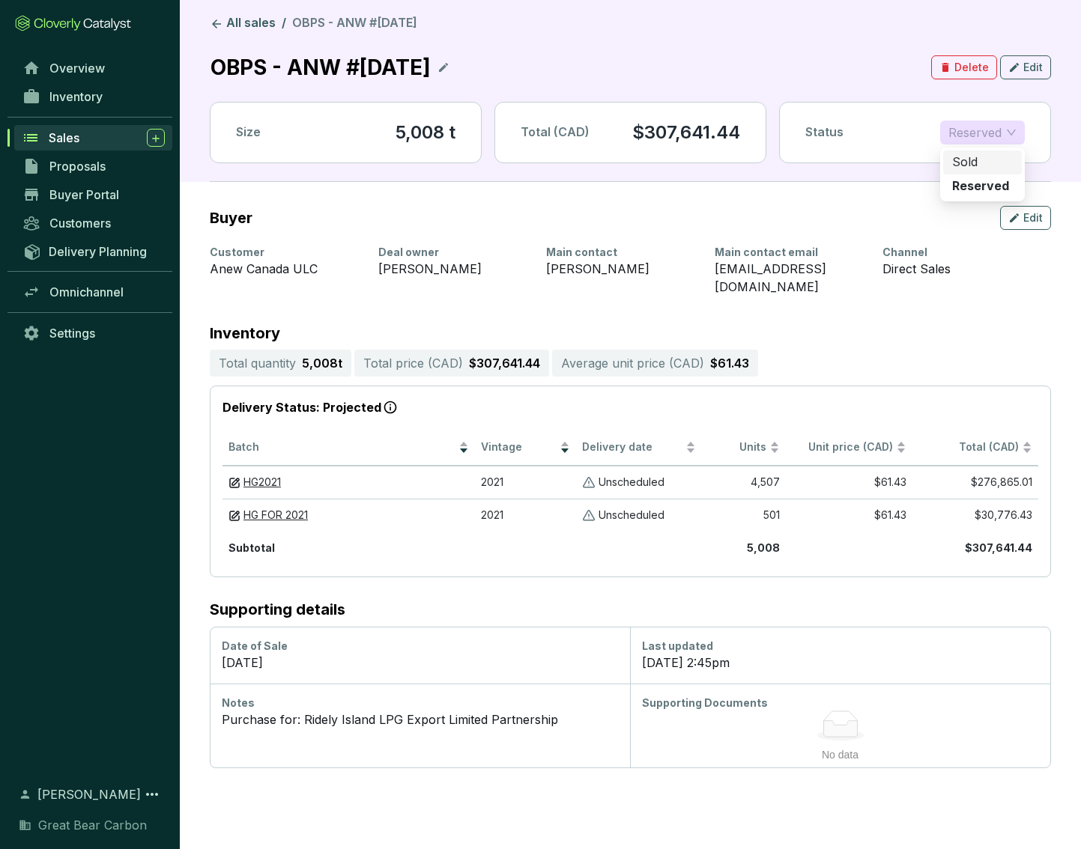
click at [946, 124] on span "Reserved" at bounding box center [982, 132] width 68 height 22
click at [946, 165] on div "Sold" at bounding box center [982, 162] width 61 height 16
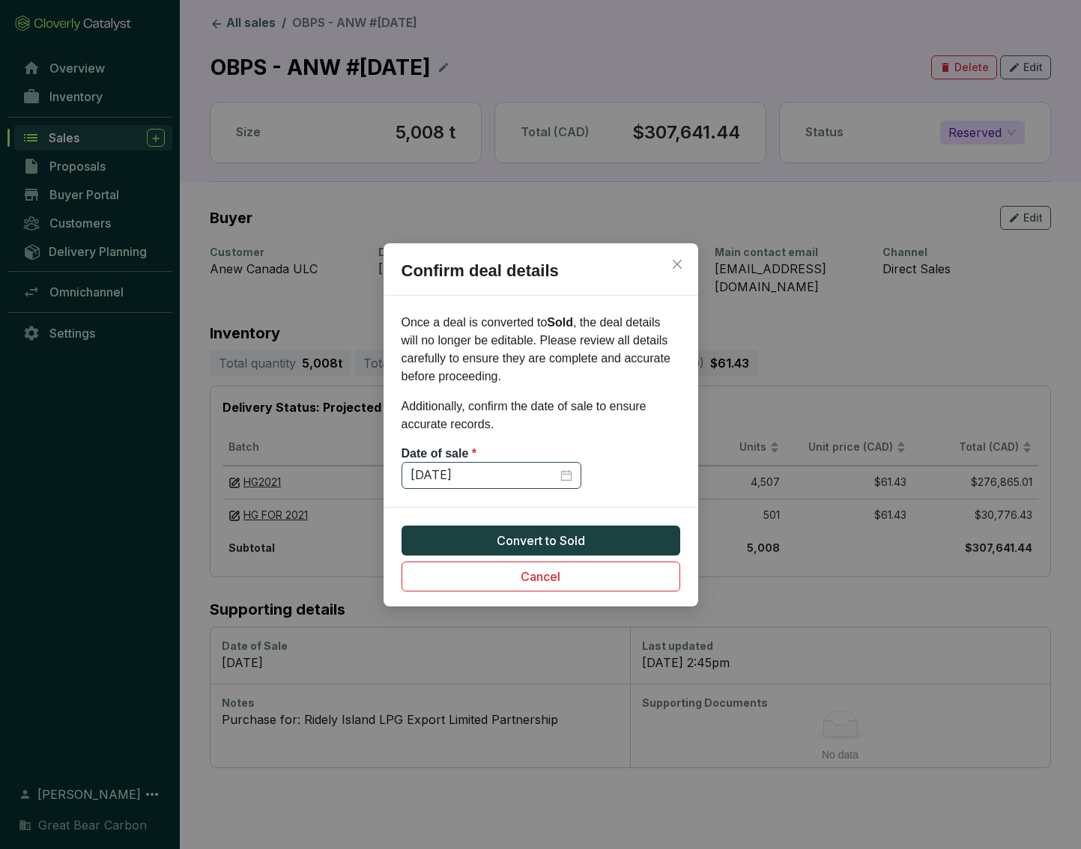
click at [566, 476] on div "[DATE]" at bounding box center [491, 475] width 162 height 16
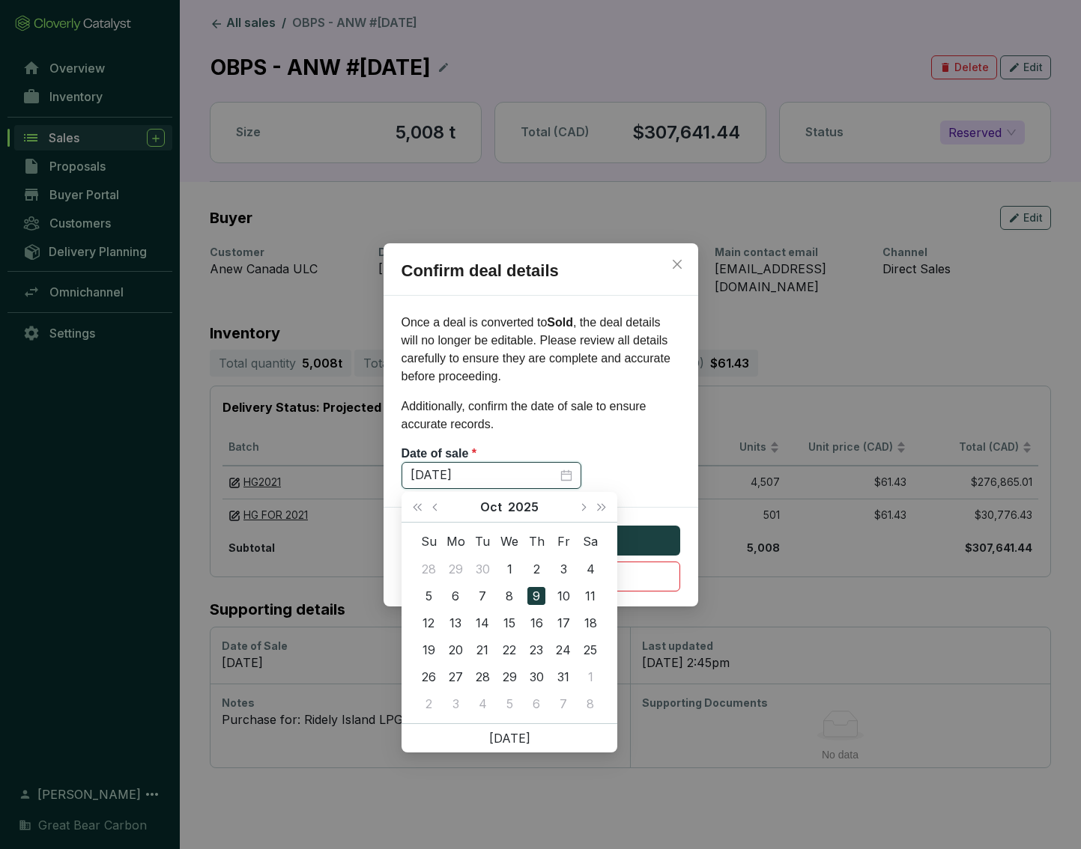
type input "[DATE]"
click at [535, 598] on div "9" at bounding box center [536, 596] width 18 height 18
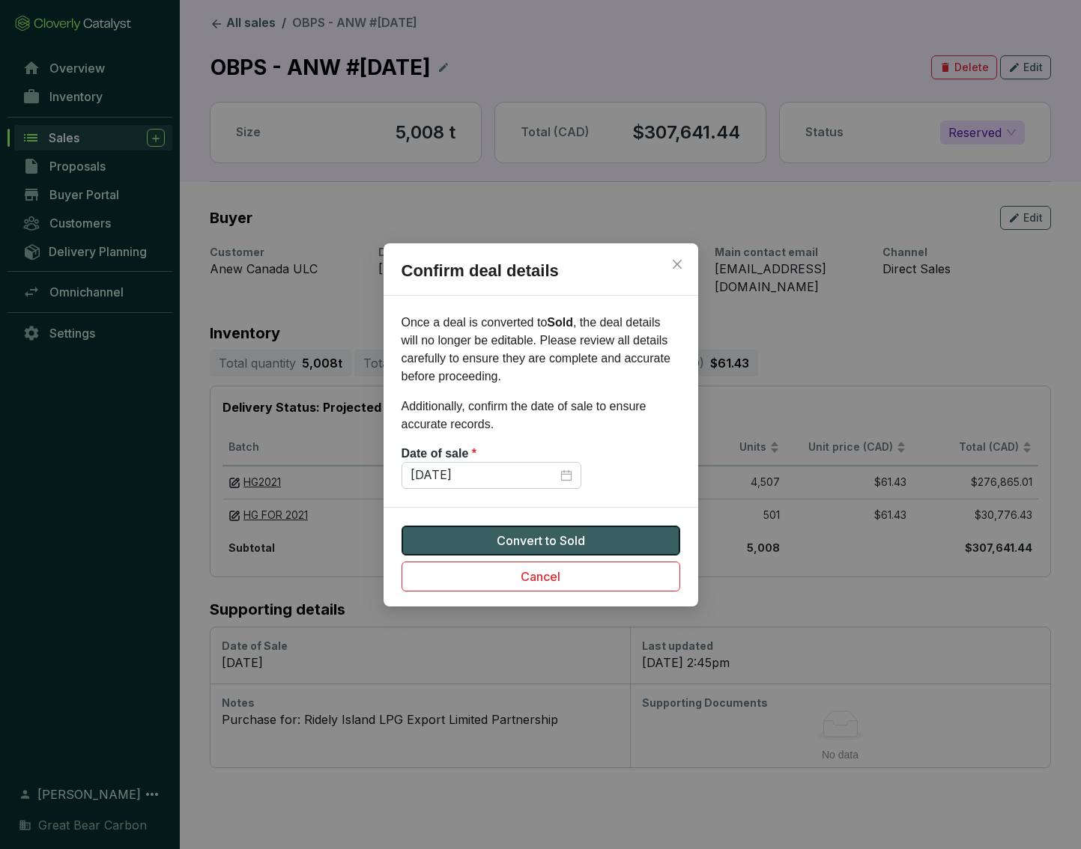
click at [598, 537] on button "Convert to Sold" at bounding box center [540, 541] width 279 height 30
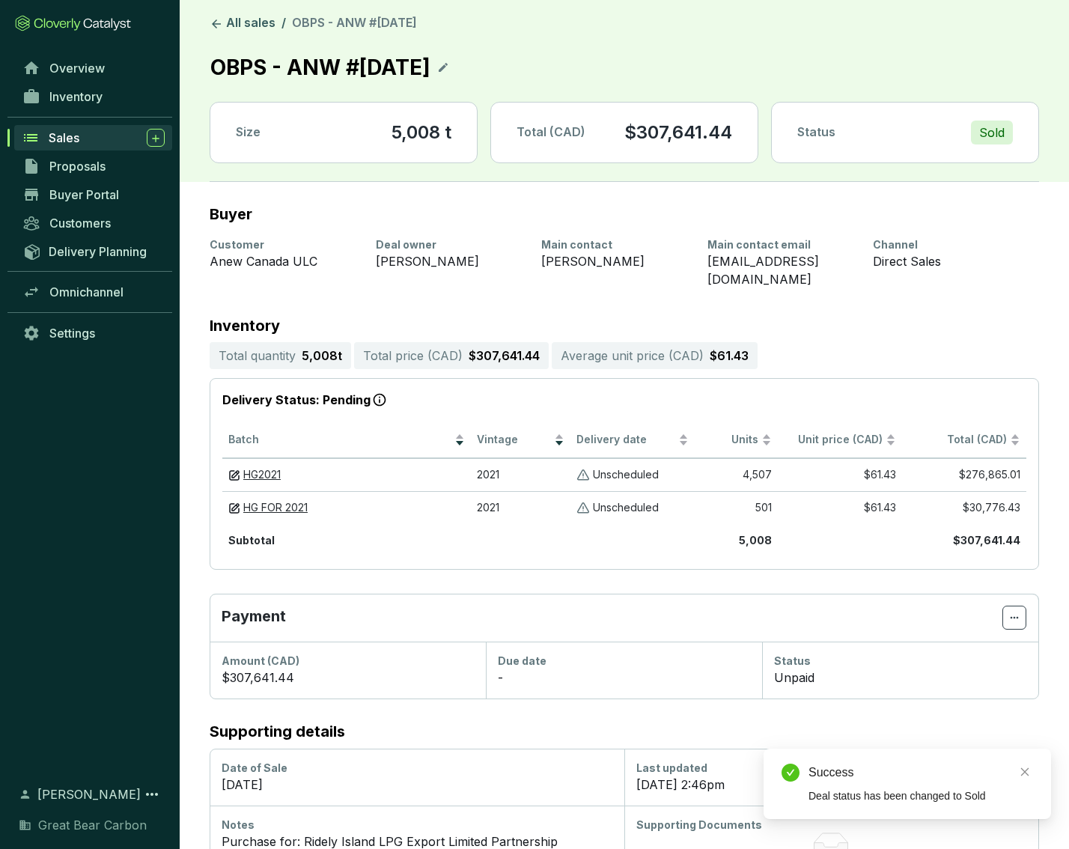
click at [237, 14] on header "All sales / OBPS - ANW #[DATE] OBPS - ANW #[DATE] Size 5,008 t Total (CAD) $307…" at bounding box center [625, 91] width 890 height 182
click at [249, 20] on link "All sales" at bounding box center [243, 24] width 72 height 18
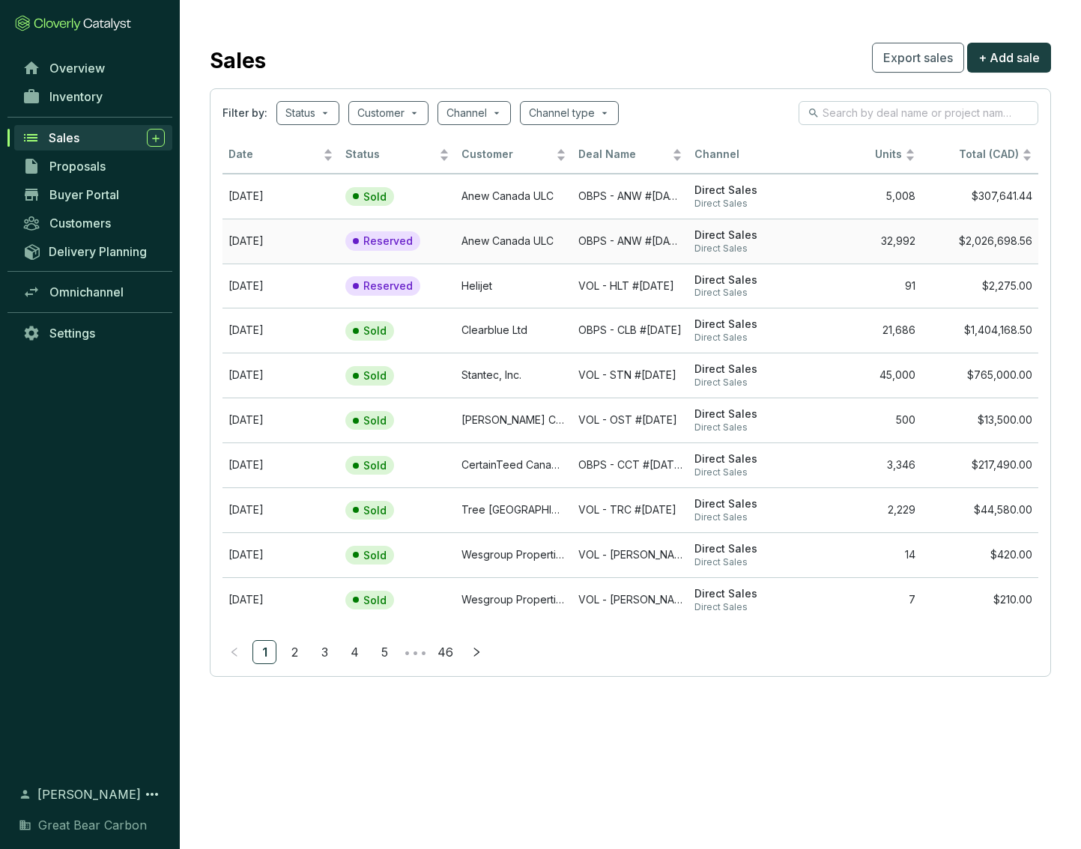
click at [563, 232] on td "Anew Canada ULC" at bounding box center [513, 241] width 117 height 45
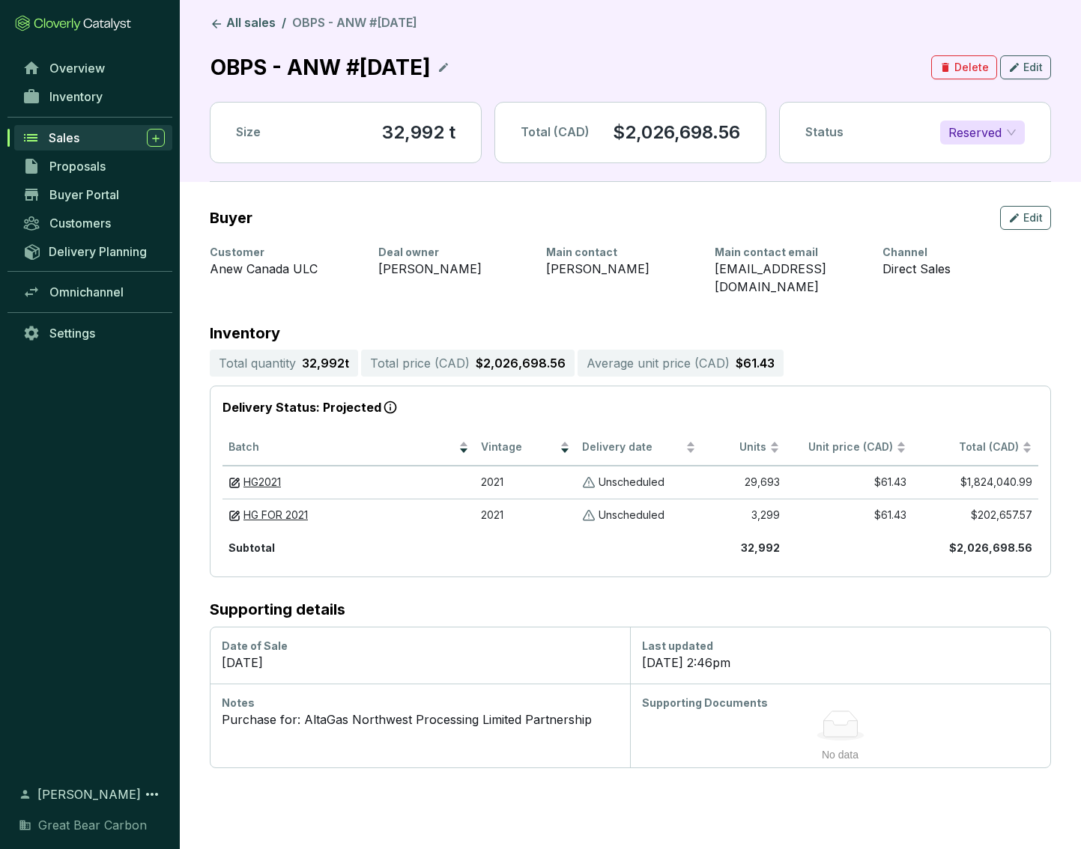
click at [946, 122] on span "Reserved" at bounding box center [982, 132] width 68 height 22
click at [946, 165] on p "Sold" at bounding box center [964, 162] width 25 height 16
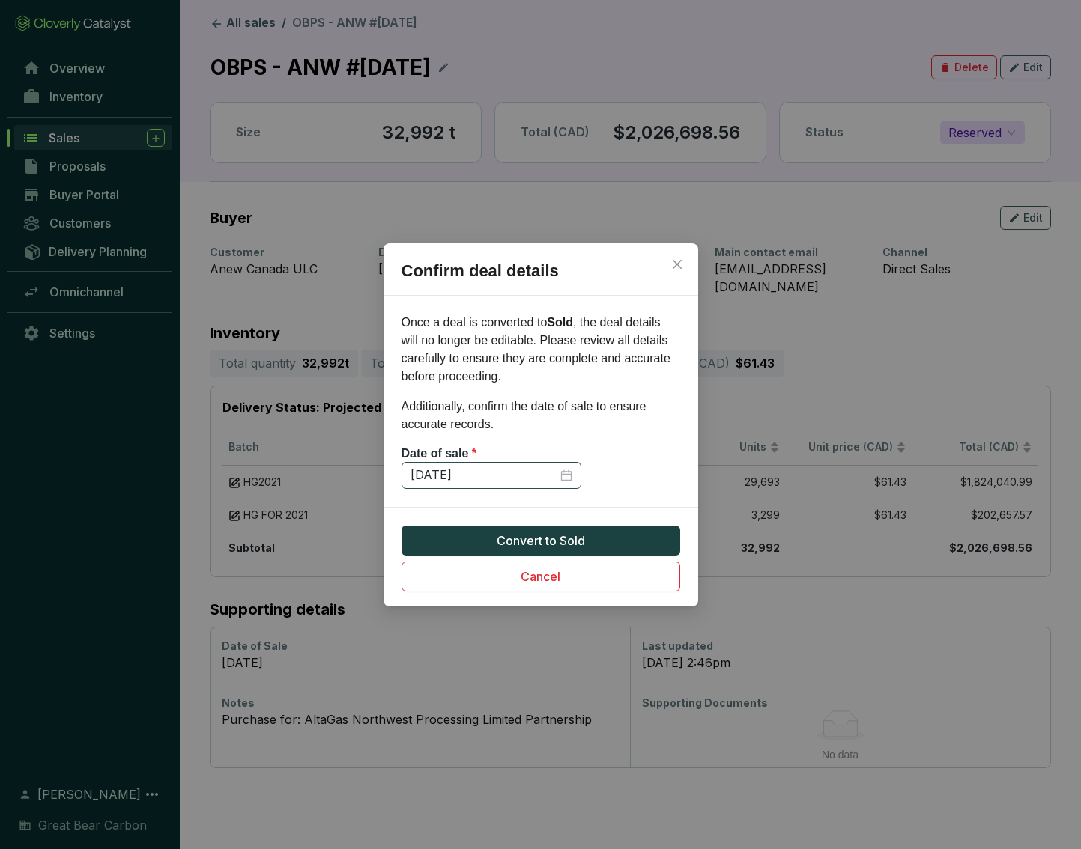
click at [563, 471] on div "[DATE]" at bounding box center [491, 475] width 162 height 16
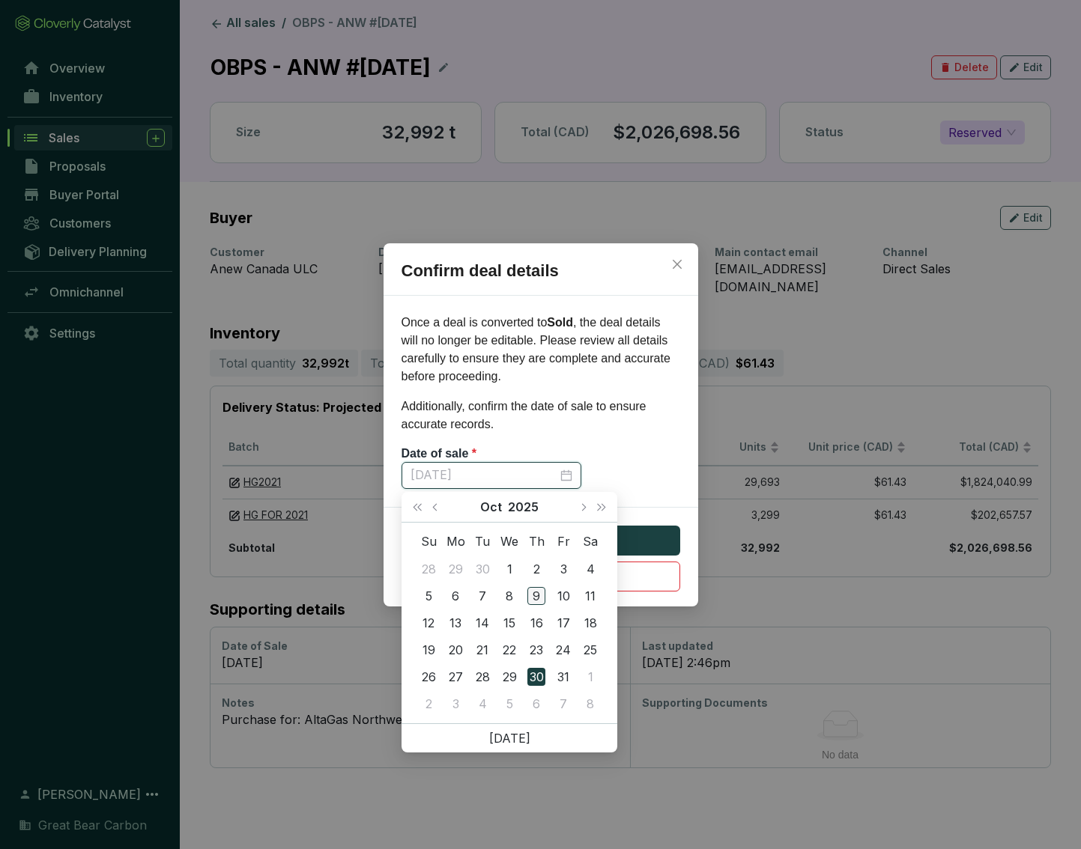
type input "[DATE]"
click at [541, 590] on div "9" at bounding box center [536, 596] width 18 height 18
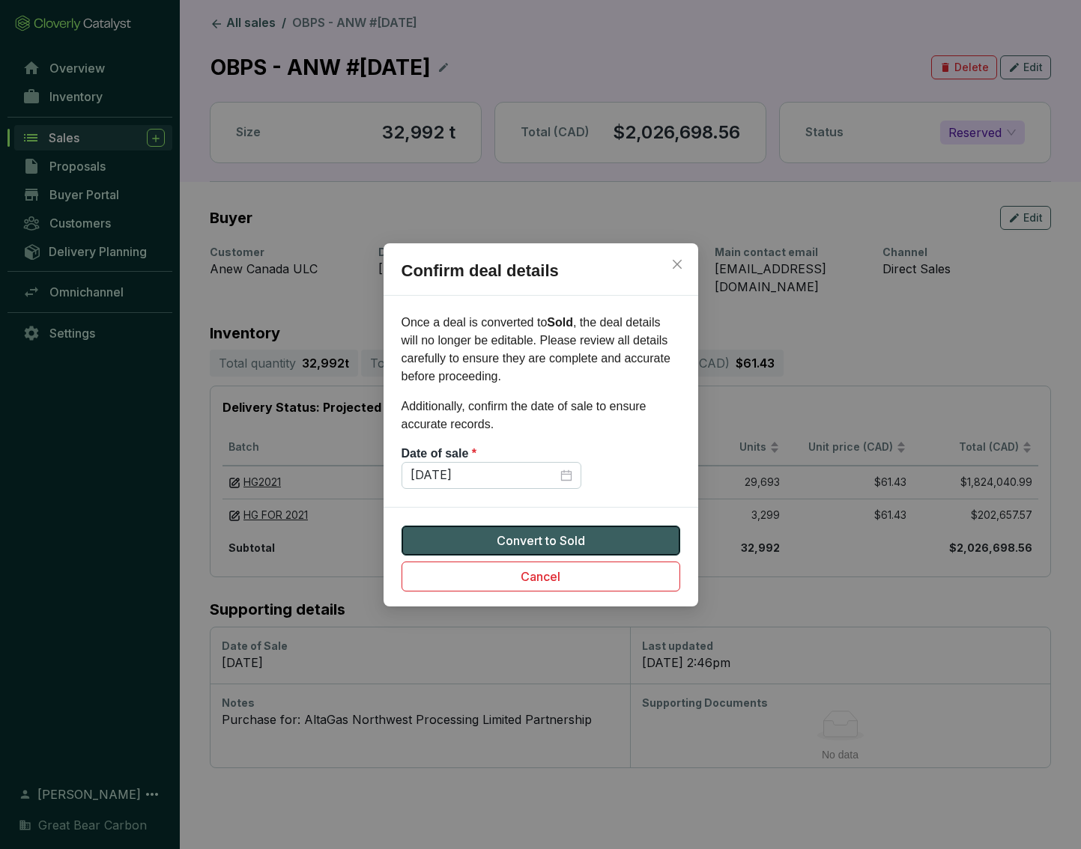
click at [597, 538] on button "Convert to Sold" at bounding box center [540, 541] width 279 height 30
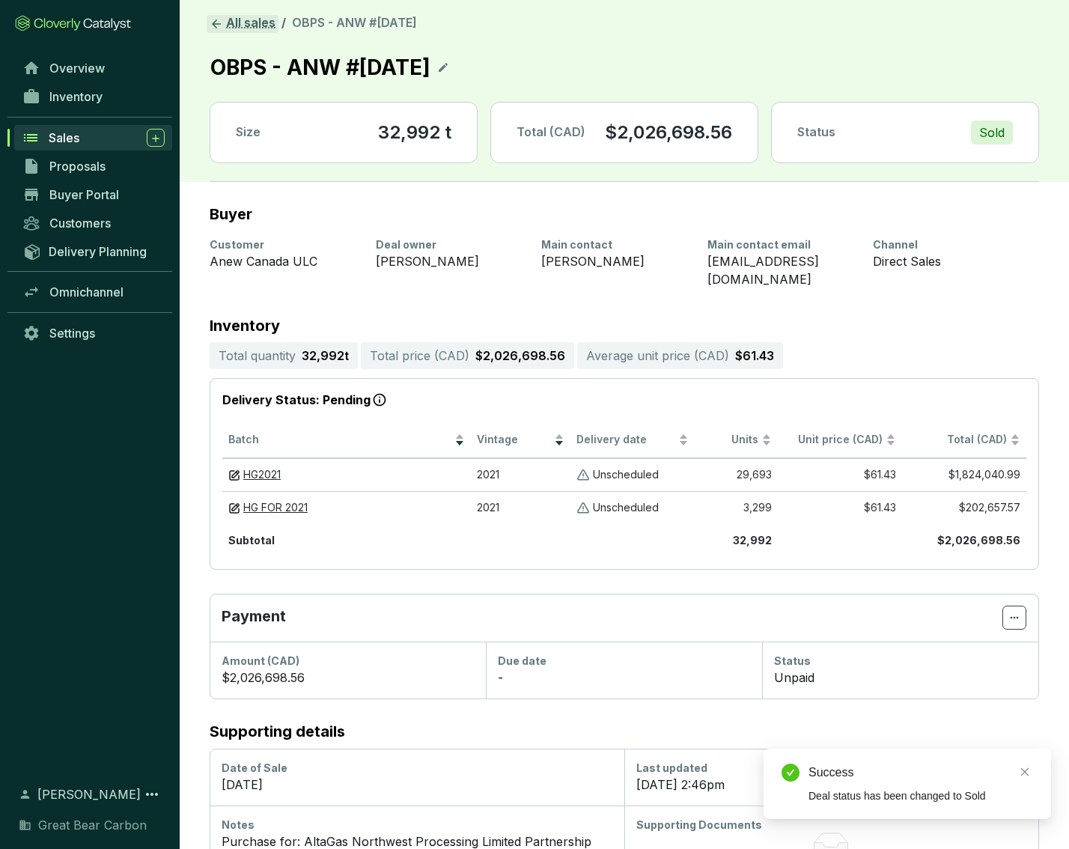
click at [245, 23] on link "All sales" at bounding box center [243, 24] width 72 height 18
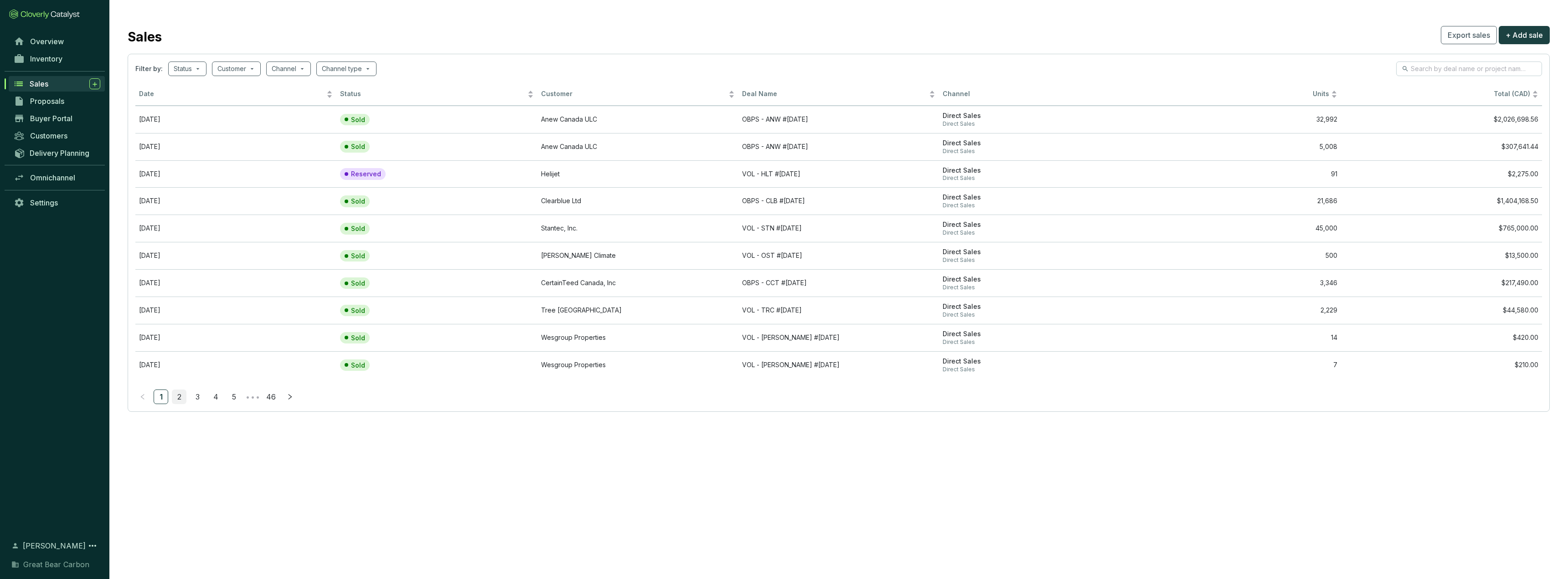
click at [173, 364] on link "2" at bounding box center [179, 397] width 13 height 13
click at [198, 364] on link "3" at bounding box center [197, 397] width 13 height 13
click at [217, 364] on link "4" at bounding box center [215, 397] width 13 height 13
click at [198, 364] on link "3" at bounding box center [197, 397] width 13 height 13
click at [177, 364] on section "Filter by: Status Customer Channel Channel type Date Status Customer Deal Name …" at bounding box center [839, 232] width 1422 height 358
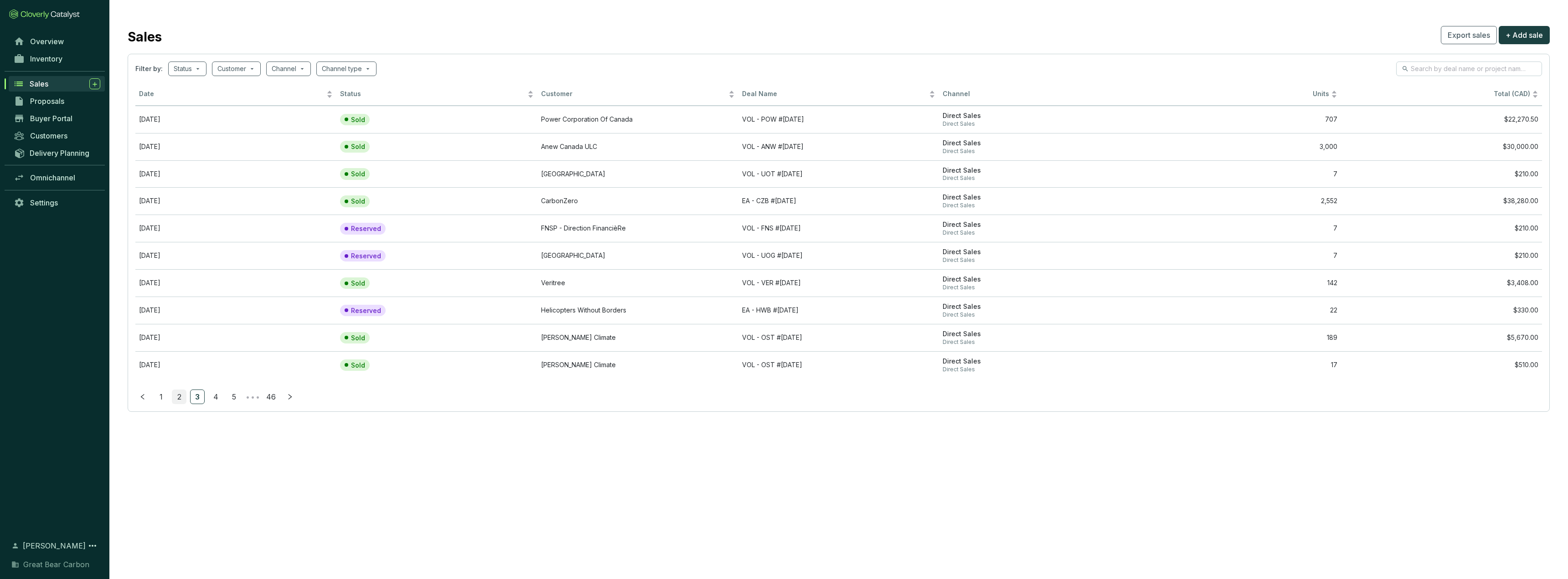
click at [177, 364] on link "2" at bounding box center [179, 397] width 13 height 13
click at [162, 364] on link "1" at bounding box center [161, 397] width 13 height 13
click at [576, 75] on span at bounding box center [1469, 69] width 146 height 15
click at [576, 74] on span at bounding box center [1469, 69] width 146 height 15
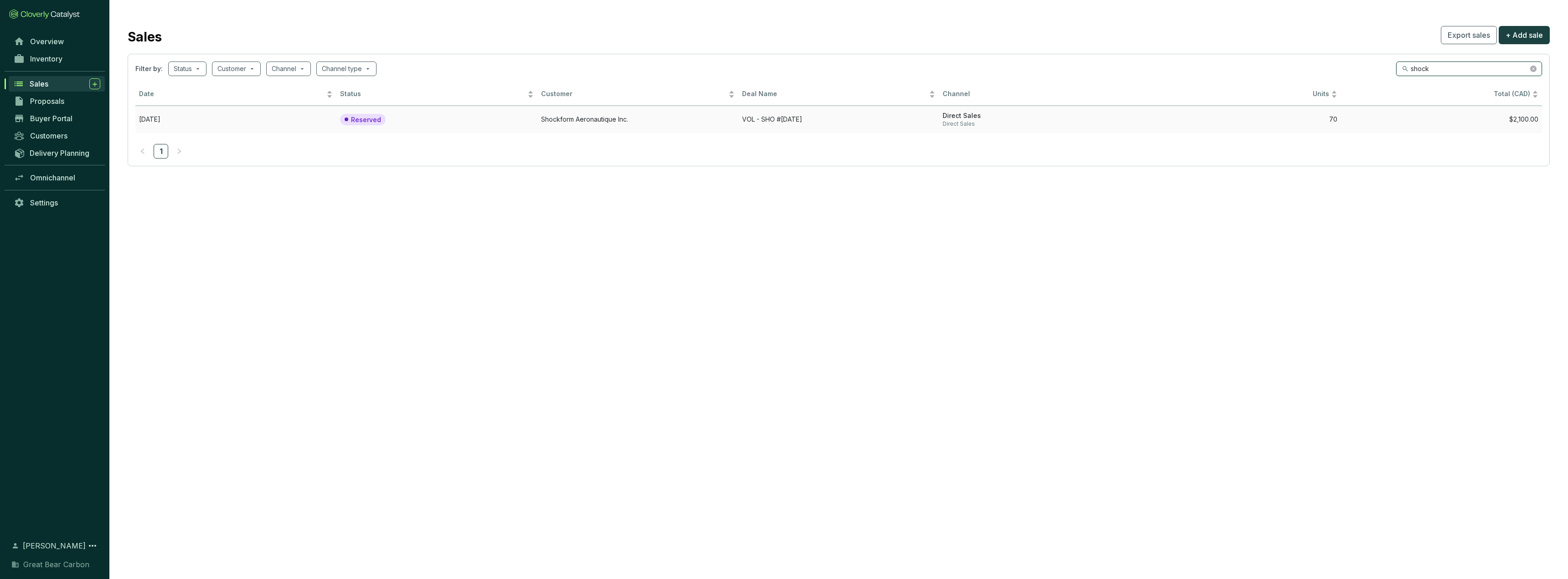
type input "shock"
click at [576, 123] on td "Shockform Aeronautique Inc." at bounding box center [638, 119] width 201 height 27
